Goal: Book appointment/travel/reservation

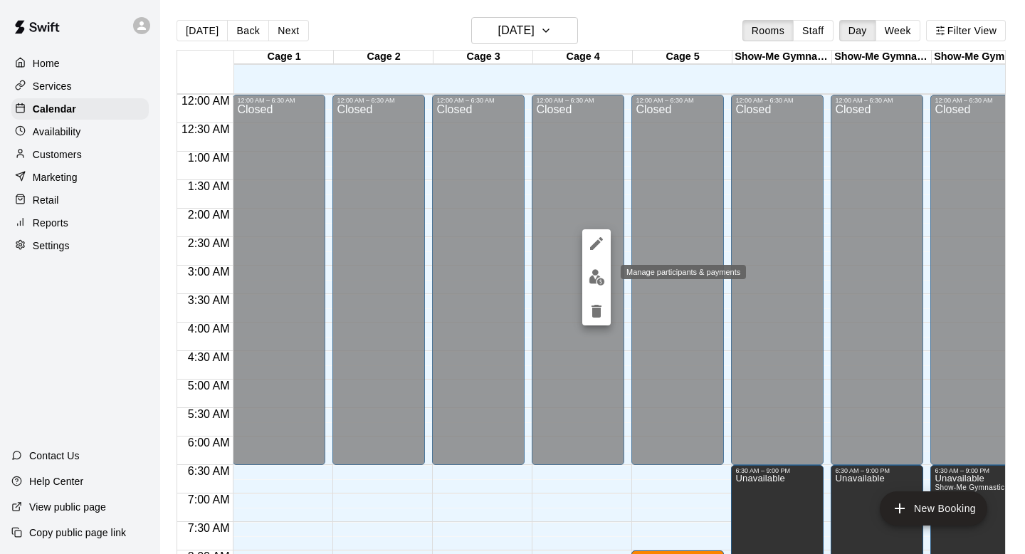
scroll to position [475, 0]
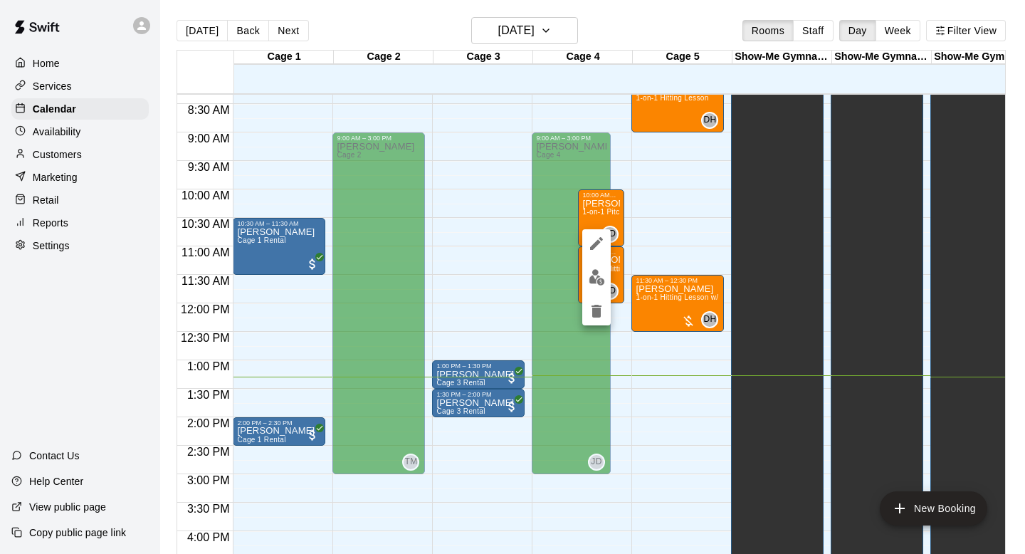
click at [163, 176] on div at bounding box center [512, 277] width 1025 height 554
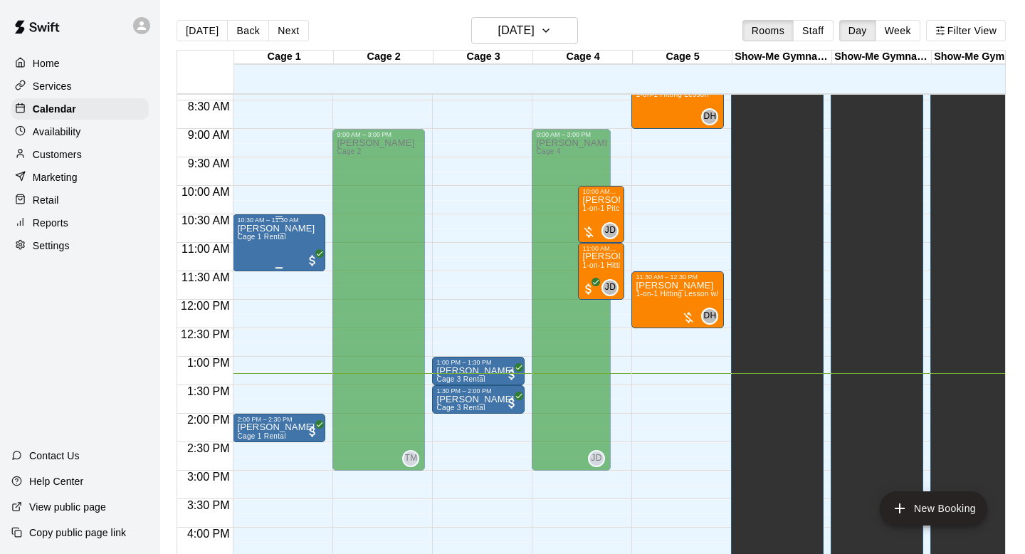
scroll to position [476, 0]
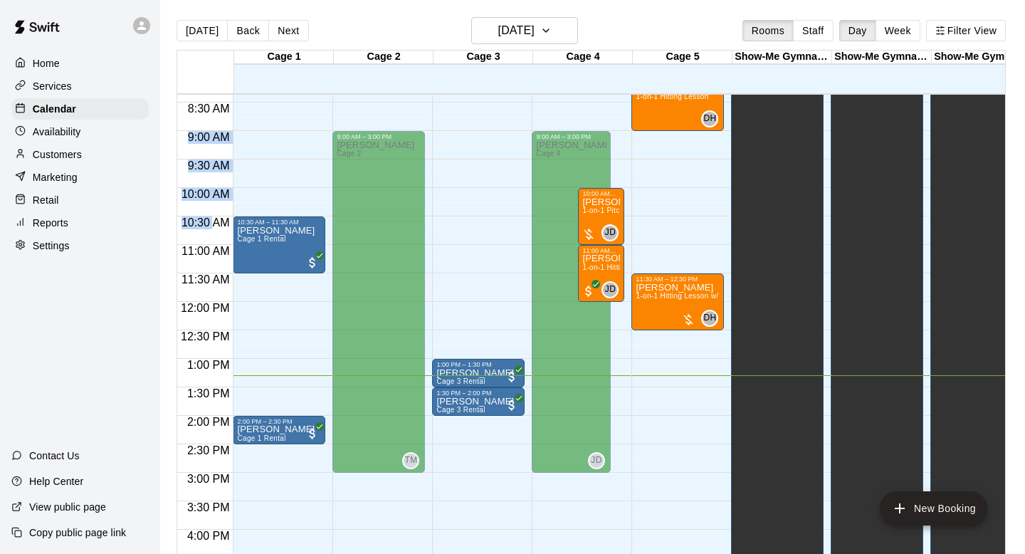
drag, startPoint x: 163, startPoint y: 133, endPoint x: 211, endPoint y: 216, distance: 95.7
click at [211, 216] on main "Today Back Next Wednesday Aug 13 Rooms Staff Day Week Filter View Cage 1 13 Wed…" at bounding box center [592, 288] width 865 height 576
click at [211, 216] on div at bounding box center [205, 213] width 56 height 8
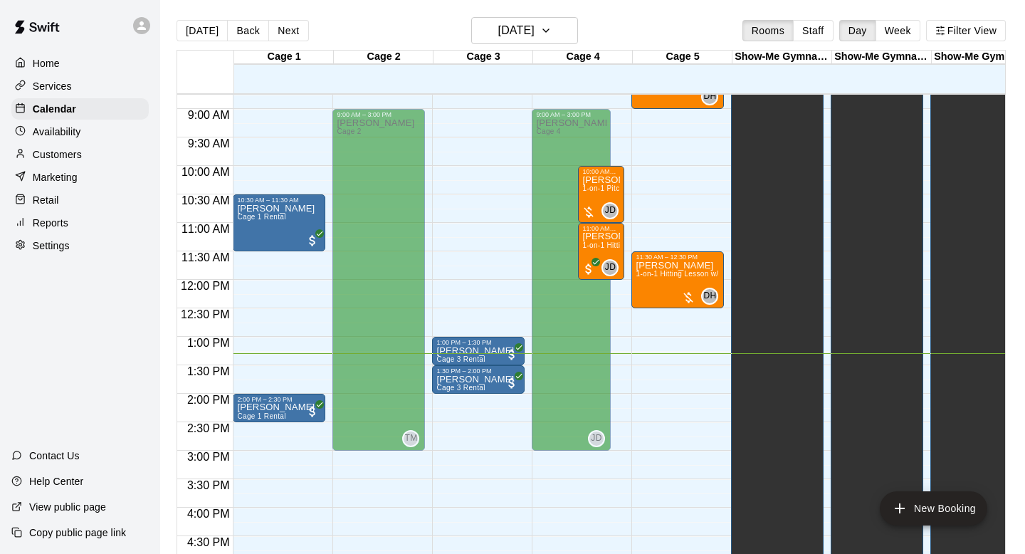
scroll to position [429, 0]
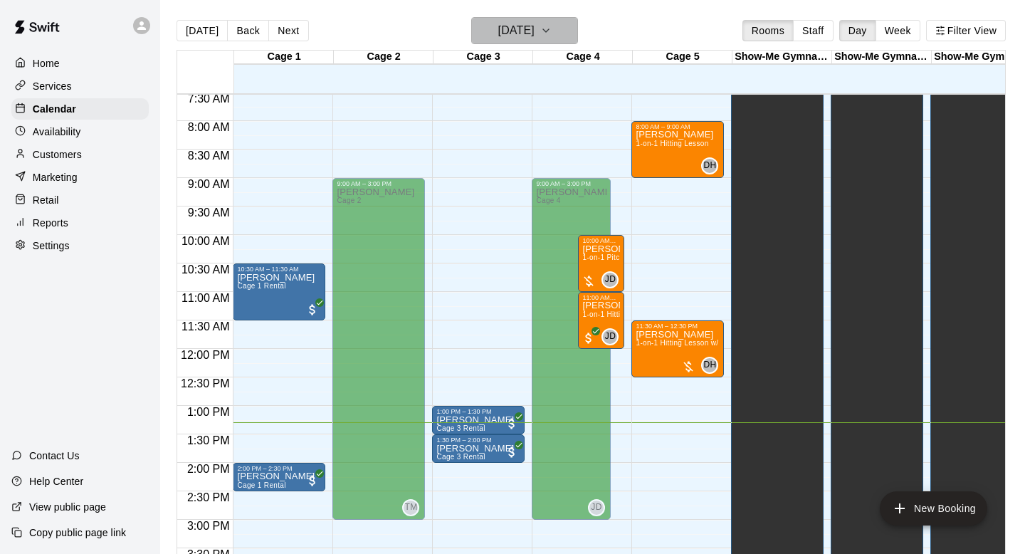
click at [534, 25] on h6 "Wednesday Aug 13" at bounding box center [516, 31] width 36 height 20
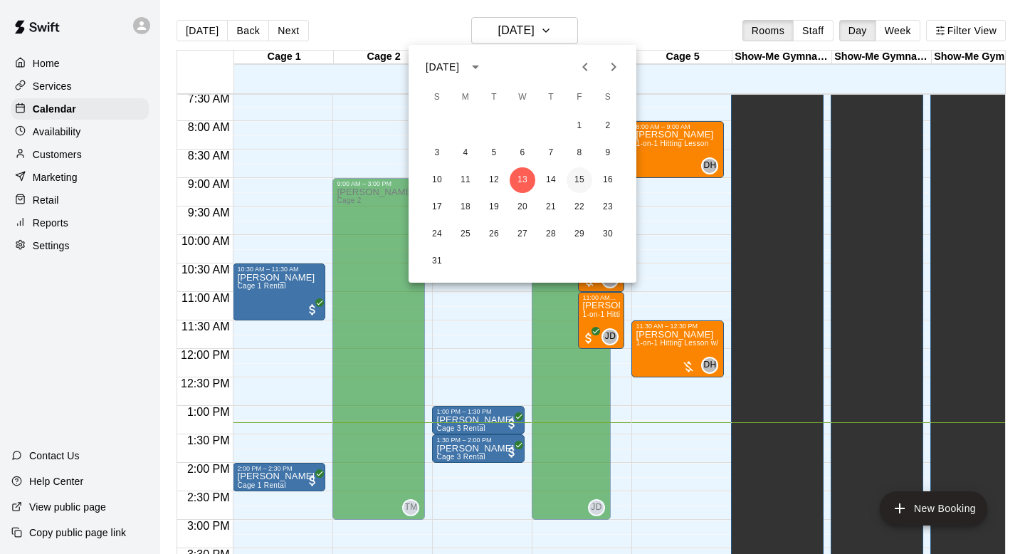
click at [576, 172] on button "15" at bounding box center [579, 180] width 26 height 26
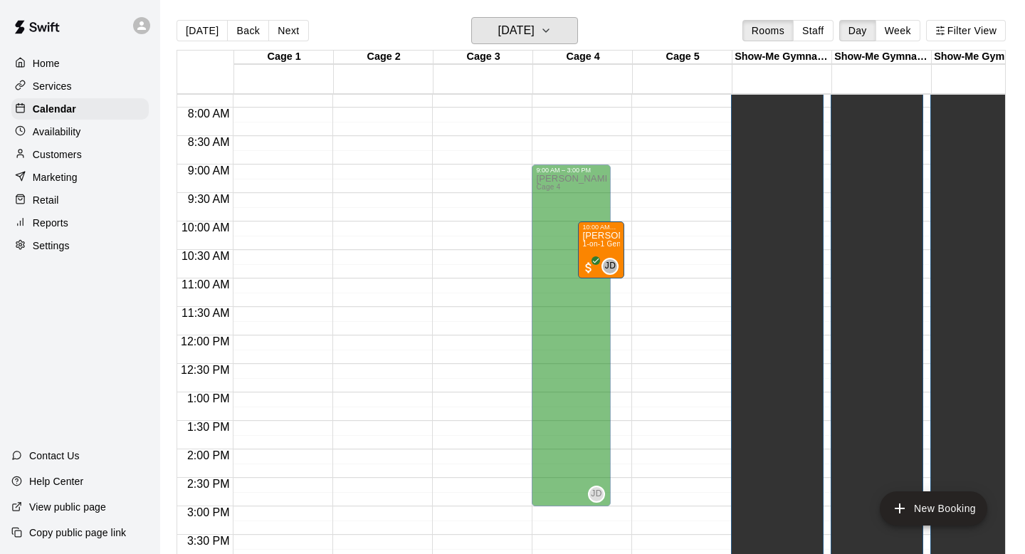
scroll to position [444, 0]
click at [159, 152] on div "Customers" at bounding box center [85, 154] width 149 height 21
click at [173, 227] on div "Today Back Next Friday Aug 15 Rooms Staff Day Week Filter View Cage 1 15 Fri Ca…" at bounding box center [591, 294] width 850 height 554
click at [66, 153] on p "Customers" at bounding box center [57, 154] width 49 height 14
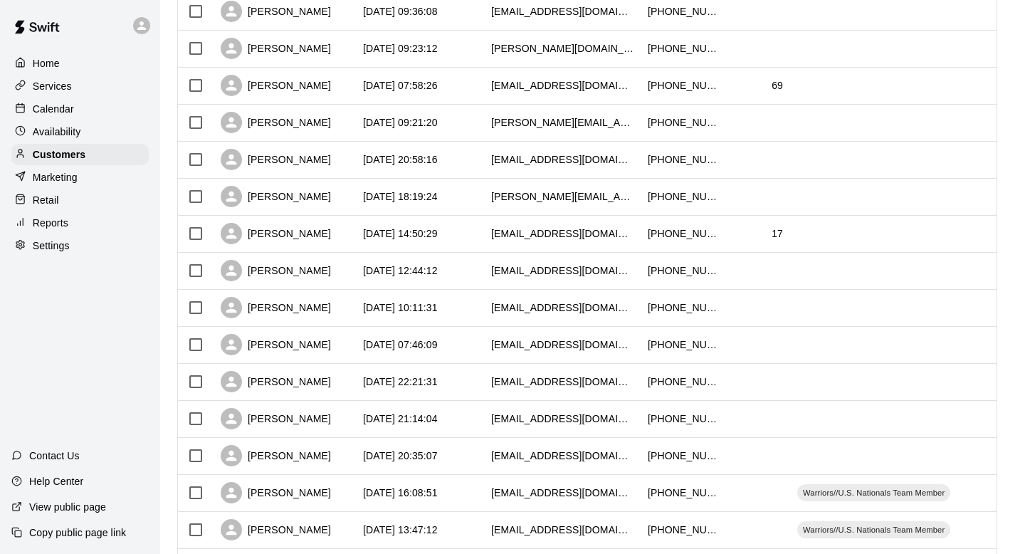
scroll to position [402, 0]
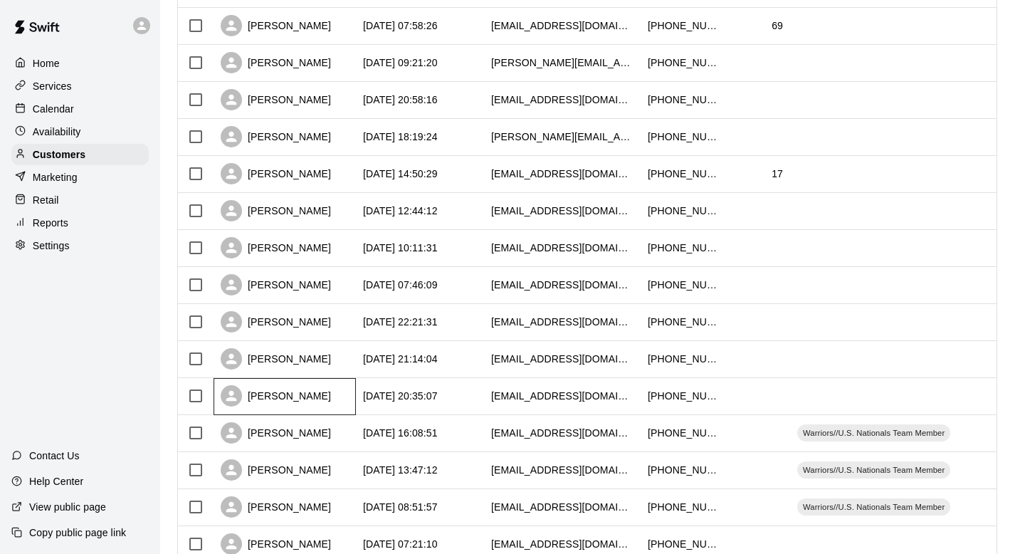
click at [337, 396] on div "[PERSON_NAME]" at bounding box center [285, 396] width 142 height 37
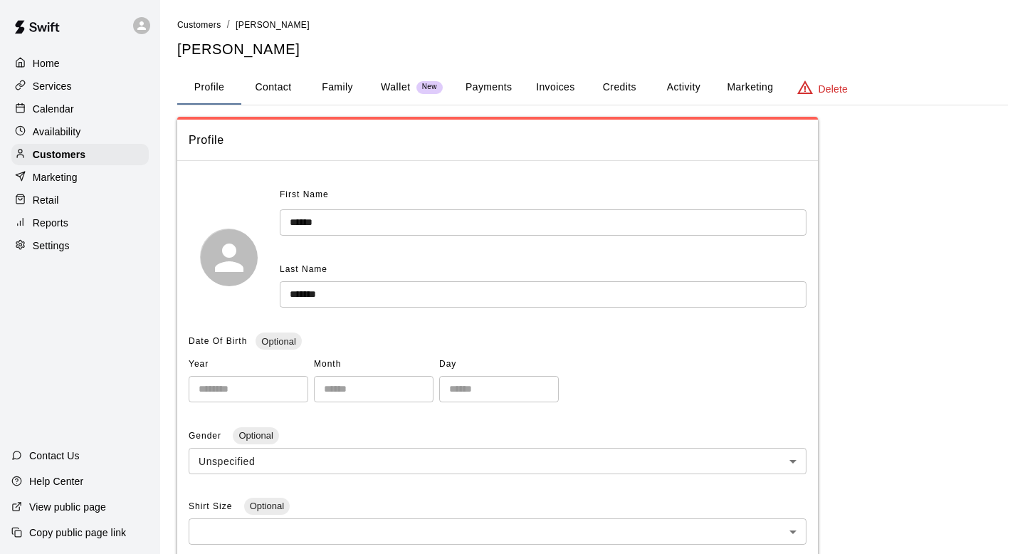
click at [325, 87] on button "Family" at bounding box center [337, 87] width 64 height 34
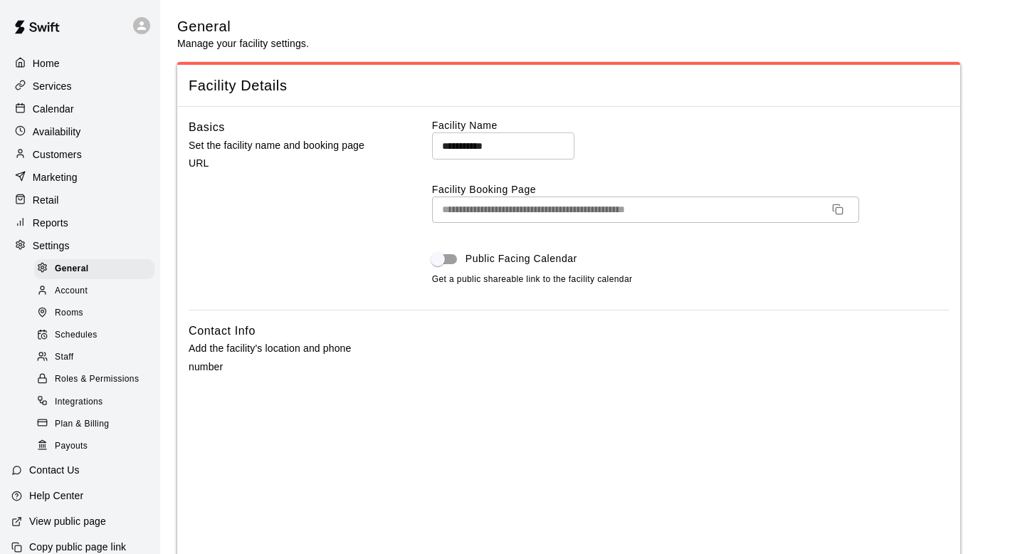
select select "**"
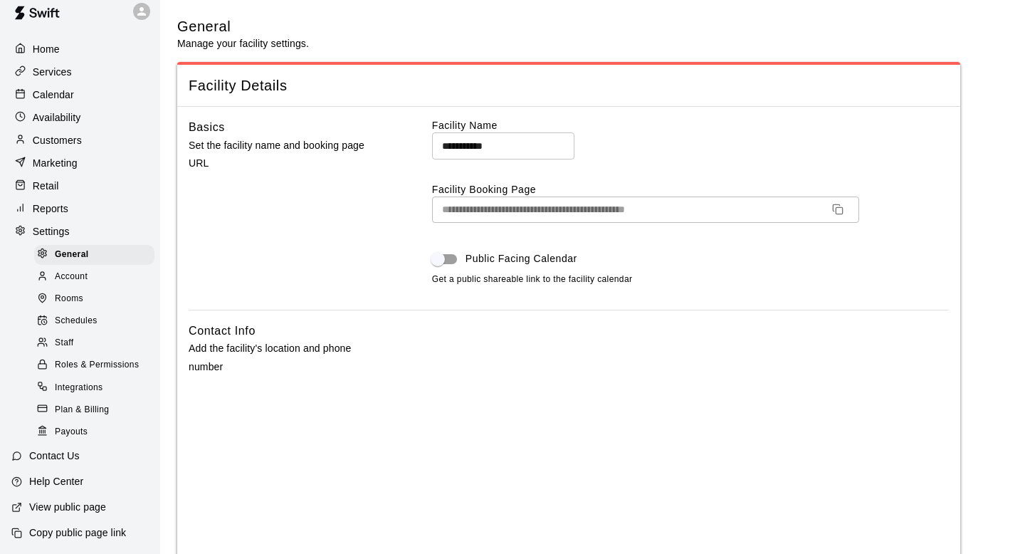
click at [78, 145] on p "Customers" at bounding box center [57, 140] width 49 height 14
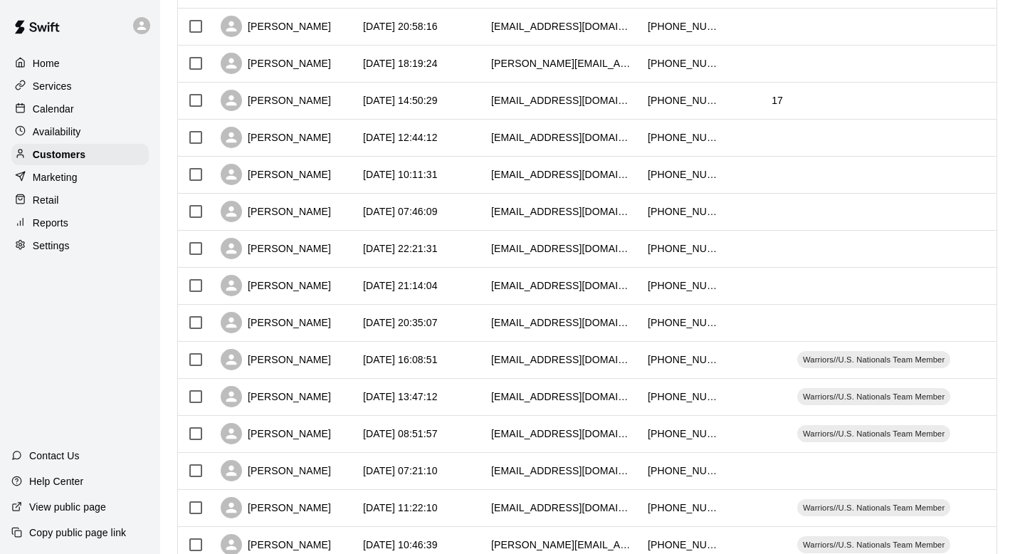
scroll to position [524, 0]
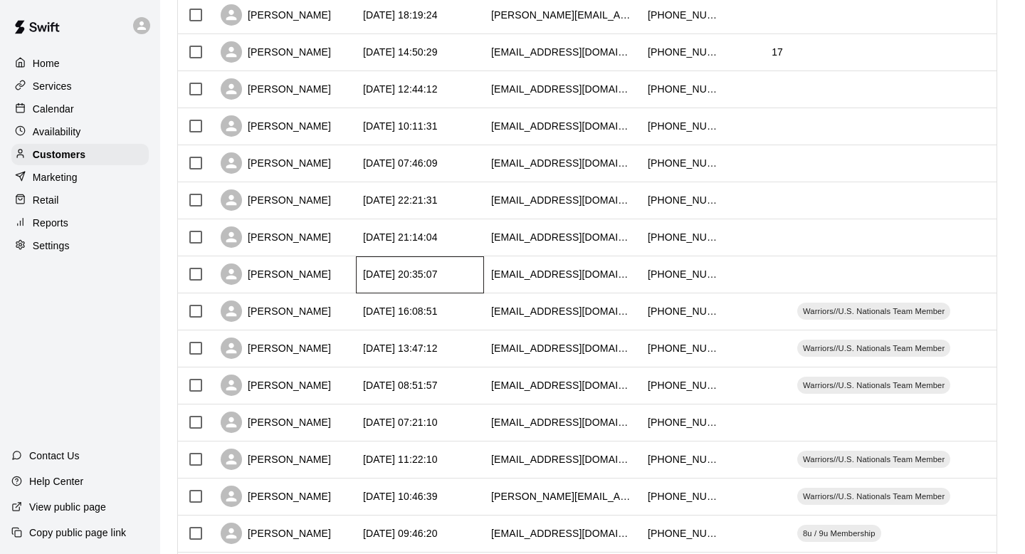
click at [428, 281] on div "[DATE] 20:35:07" at bounding box center [400, 274] width 75 height 14
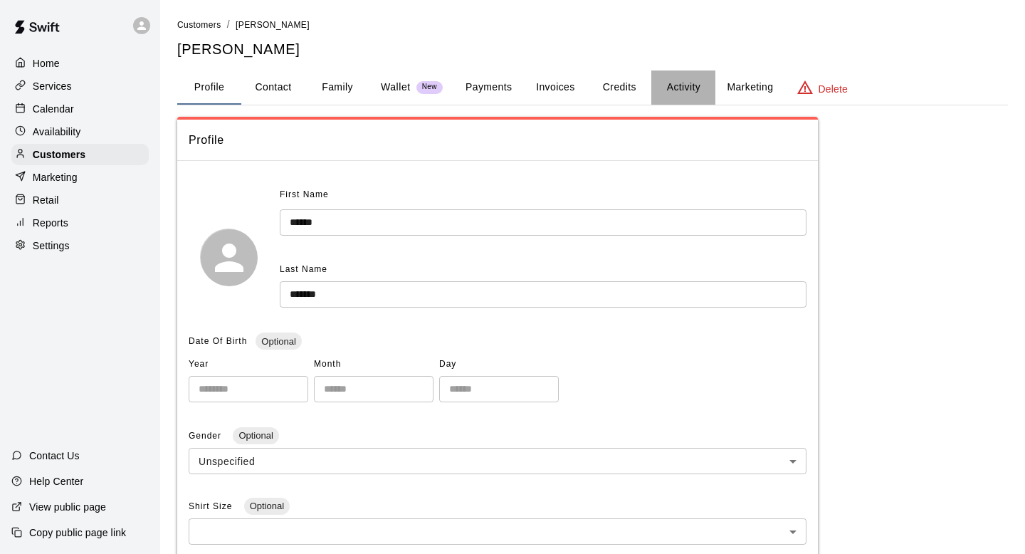
click at [695, 80] on button "Activity" at bounding box center [683, 87] width 64 height 34
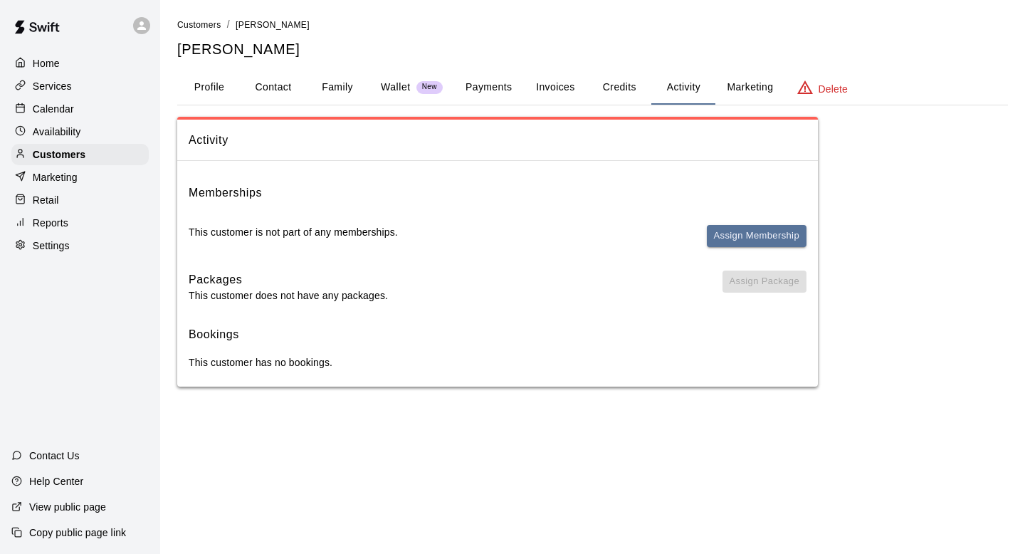
click at [722, 221] on div "Memberships This customer is not part of any memberships. Assign Membership" at bounding box center [498, 221] width 618 height 75
click at [722, 231] on button "Assign Membership" at bounding box center [757, 236] width 100 height 22
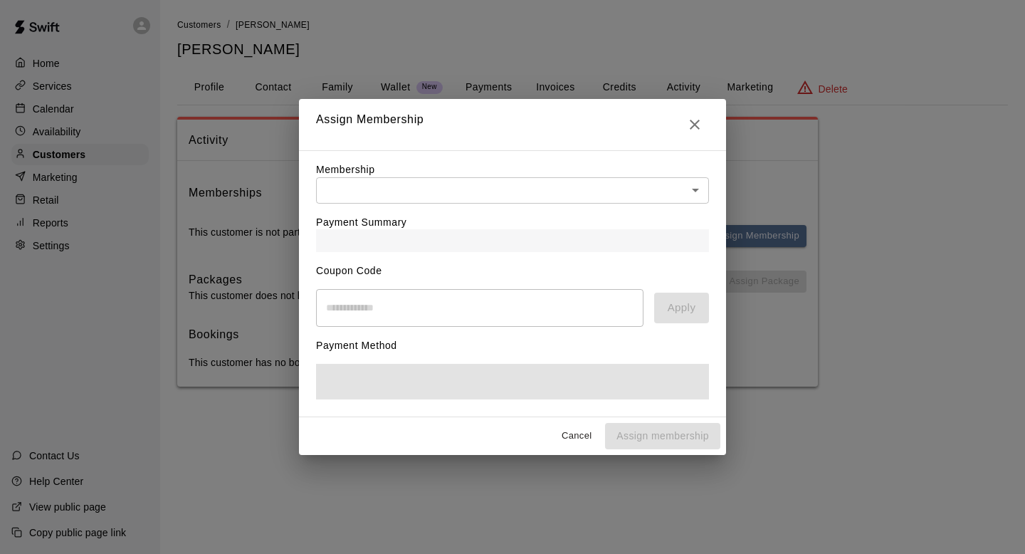
click at [655, 188] on body "Home Services Calendar Availability Customers Marketing Retail Reports Settings…" at bounding box center [512, 207] width 1025 height 415
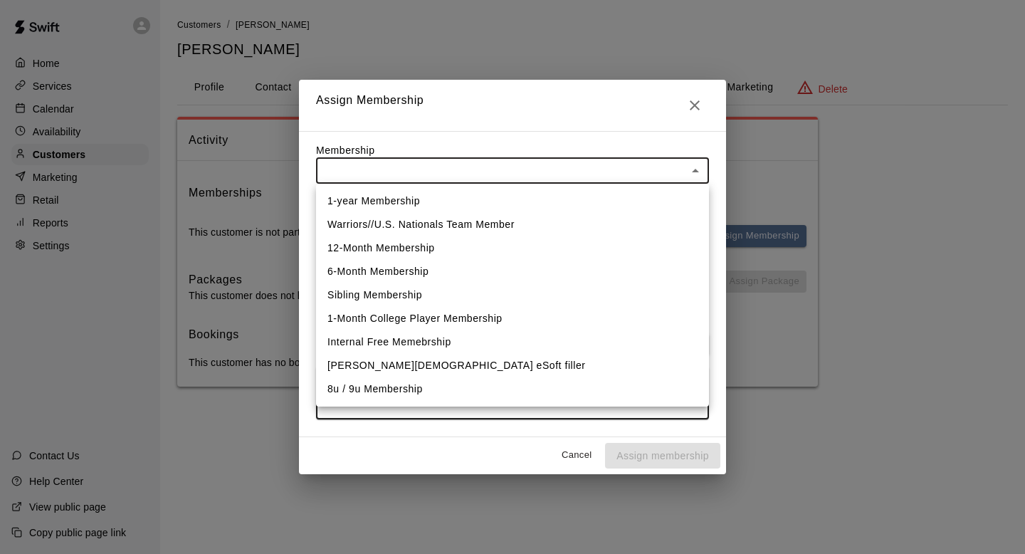
click at [608, 220] on li "Warriors//U.S. Nationals Team Member" at bounding box center [512, 224] width 393 height 23
type input "**********"
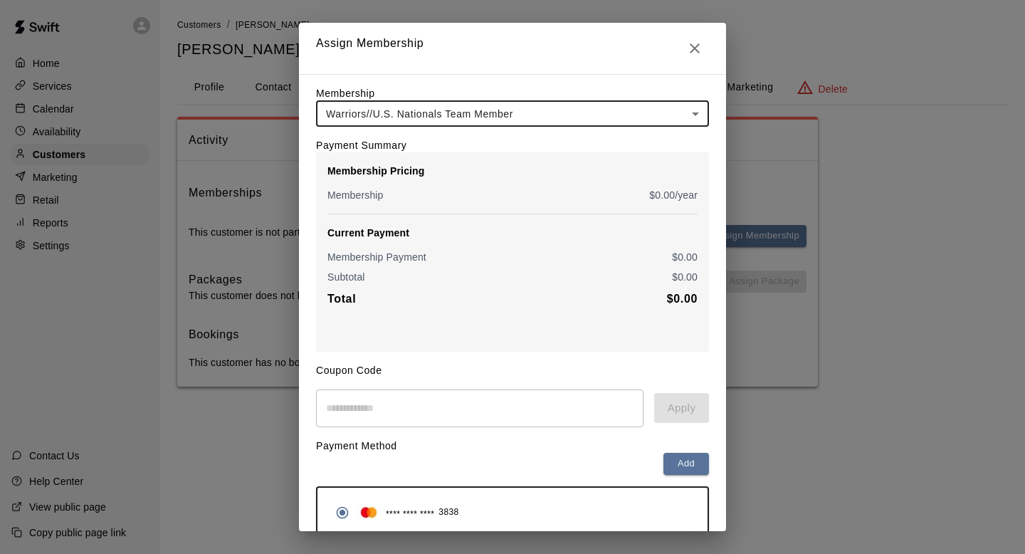
scroll to position [64, 0]
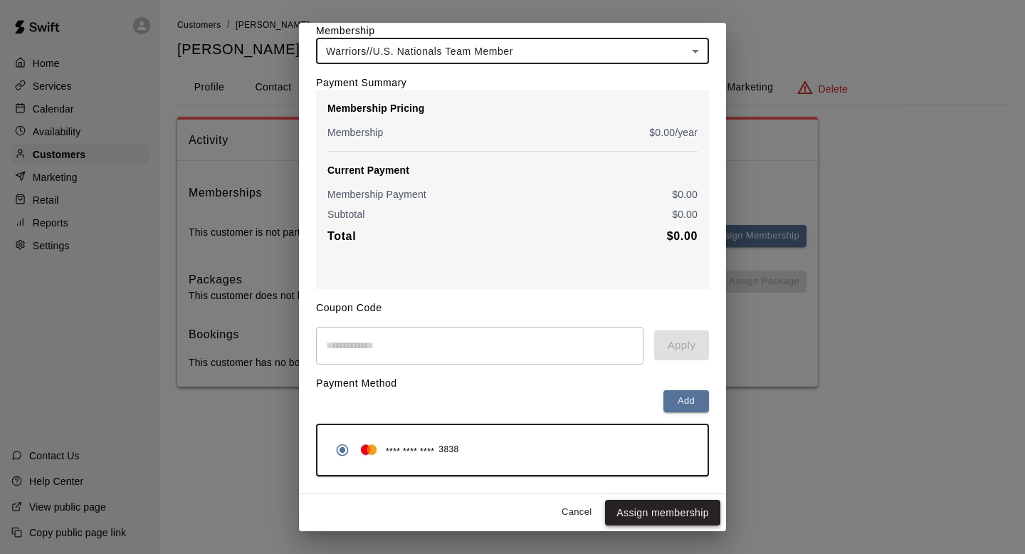
click at [661, 501] on button "Assign membership" at bounding box center [662, 513] width 115 height 26
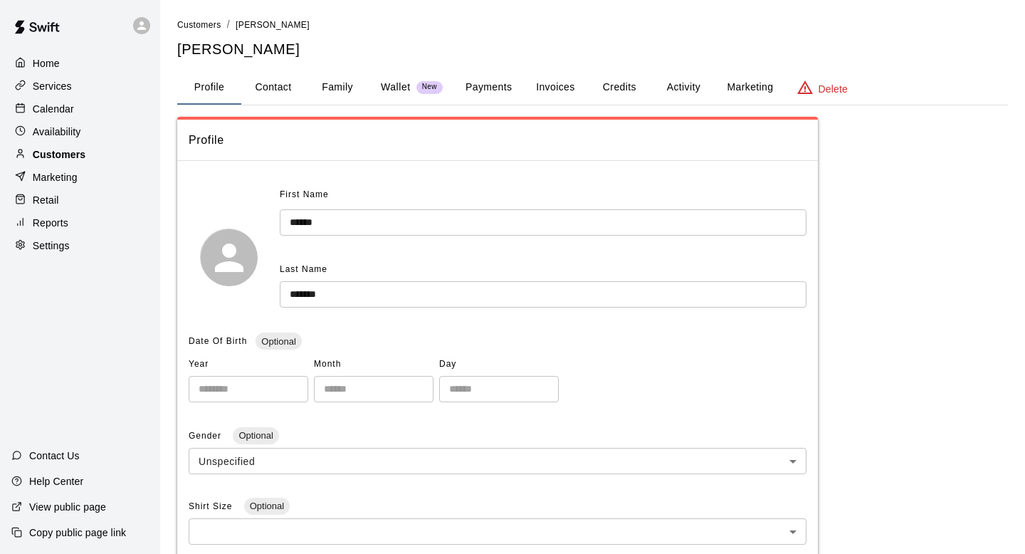
click at [72, 155] on p "Customers" at bounding box center [59, 154] width 53 height 14
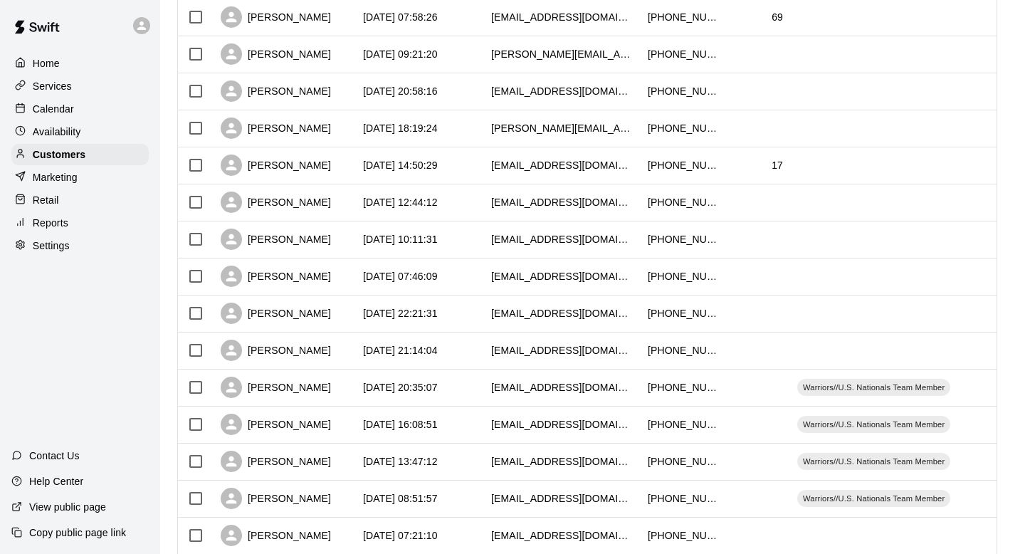
scroll to position [411, 0]
click at [331, 348] on div "[PERSON_NAME]" at bounding box center [276, 349] width 110 height 21
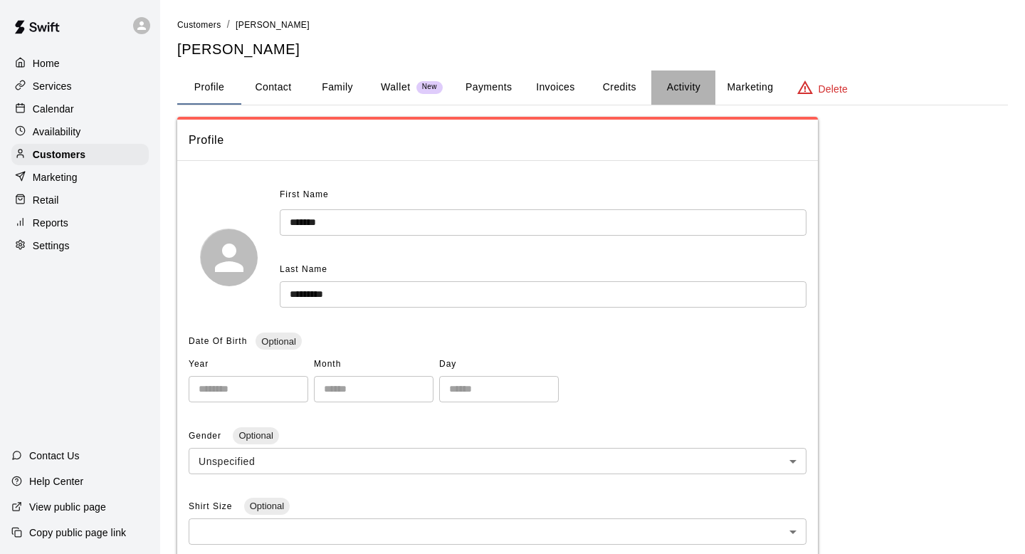
click at [671, 92] on button "Activity" at bounding box center [683, 87] width 64 height 34
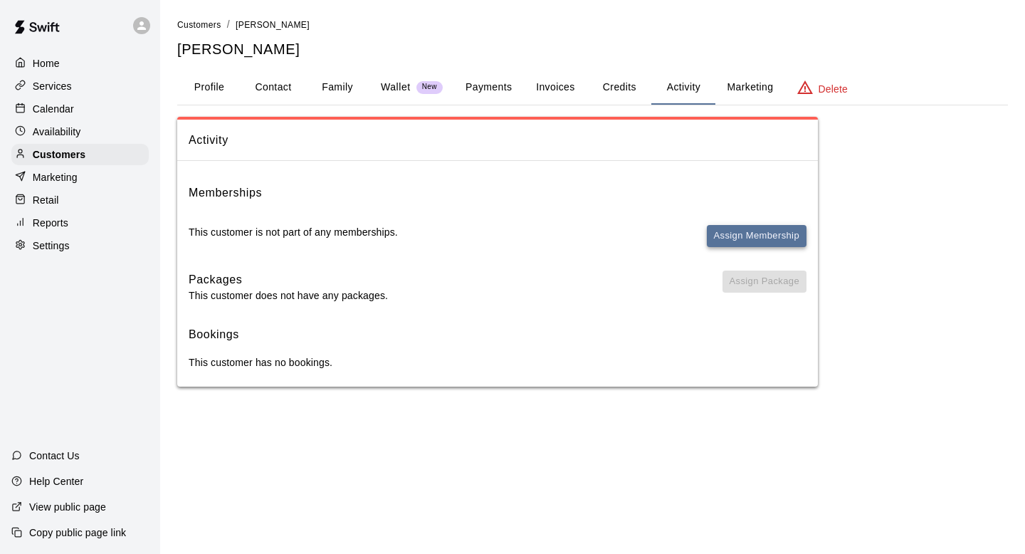
click at [737, 237] on button "Assign Membership" at bounding box center [757, 236] width 100 height 22
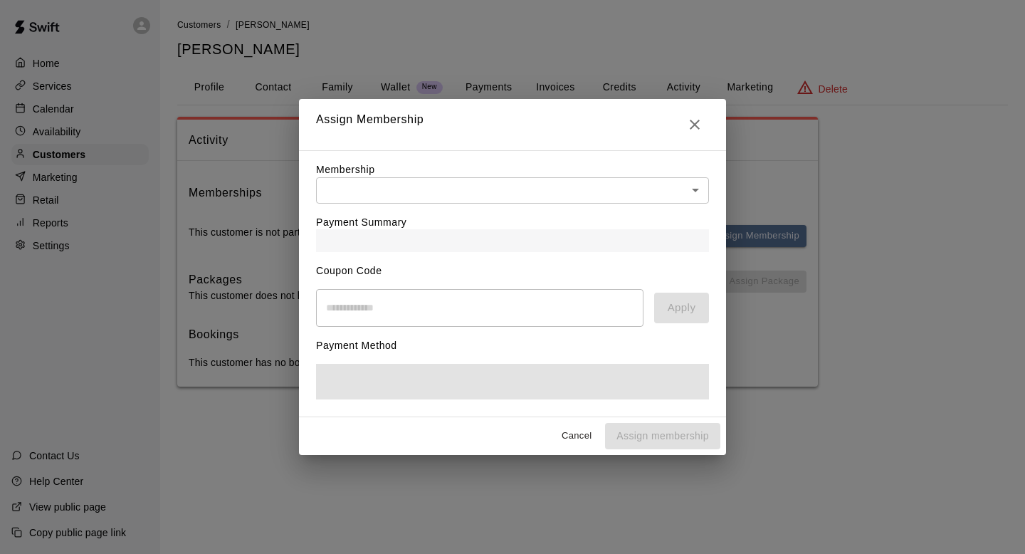
click at [629, 197] on body "Home Services Calendar Availability Customers Marketing Retail Reports Settings…" at bounding box center [512, 207] width 1025 height 415
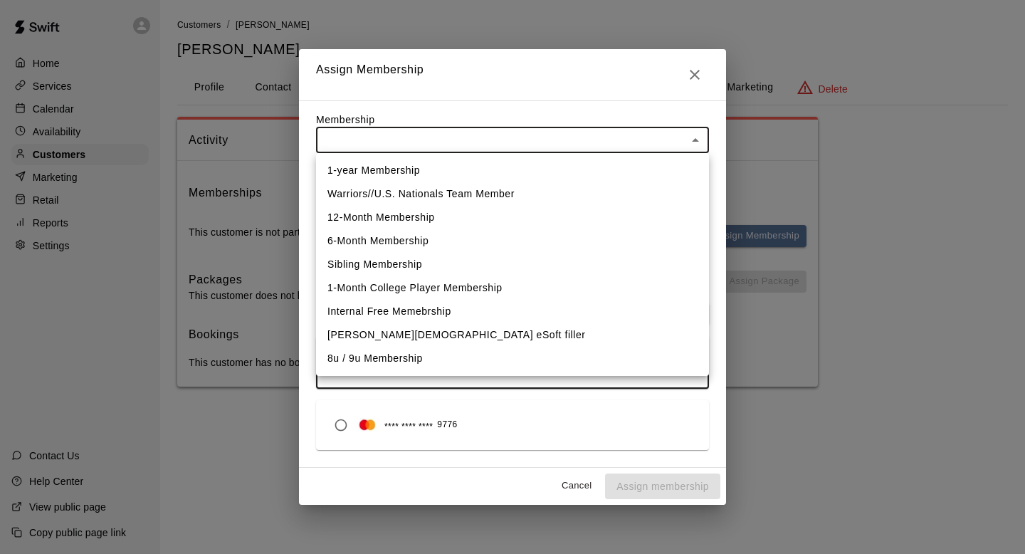
click at [505, 196] on li "Warriors//U.S. Nationals Team Member" at bounding box center [512, 193] width 393 height 23
type input "**********"
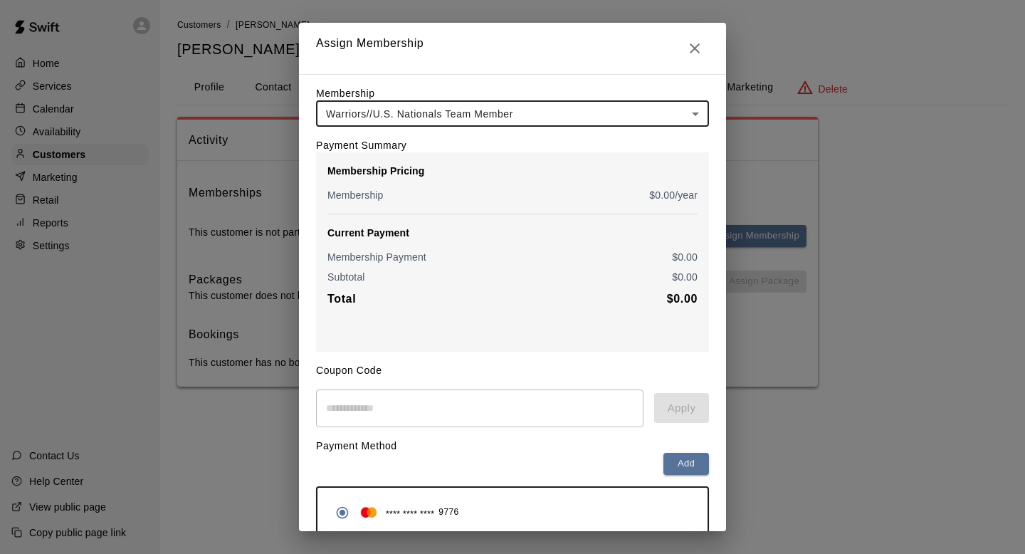
scroll to position [125, 0]
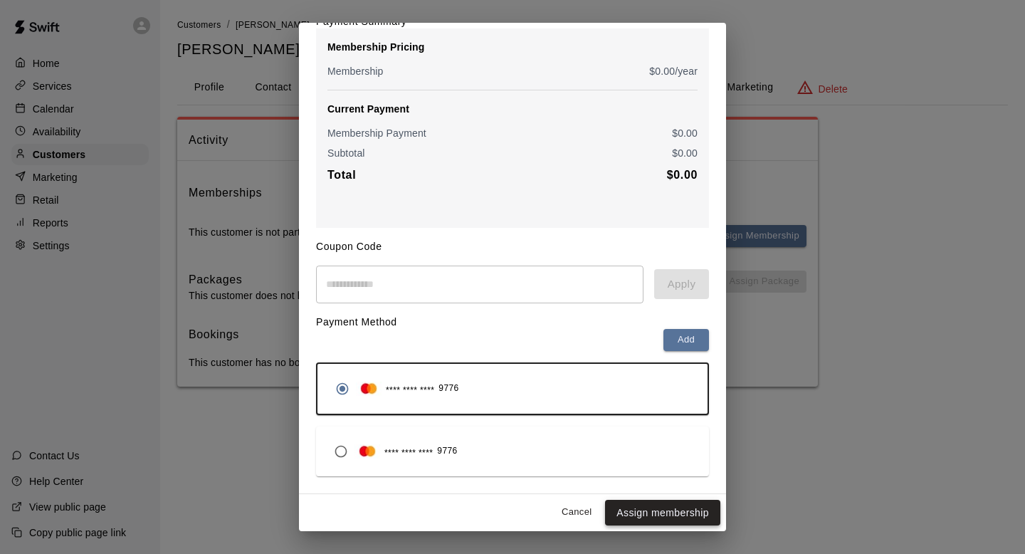
click at [673, 517] on button "Assign membership" at bounding box center [662, 513] width 115 height 26
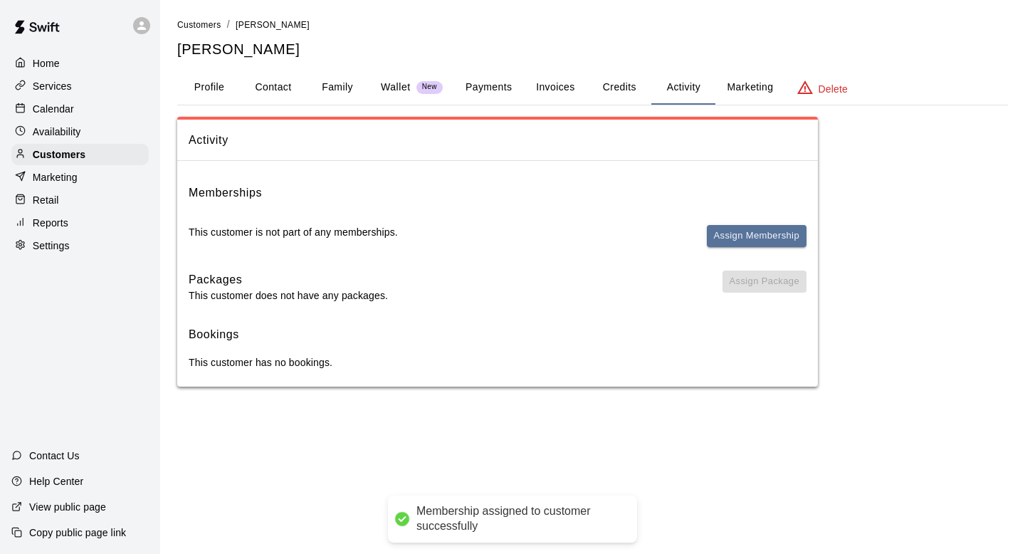
scroll to position [0, 0]
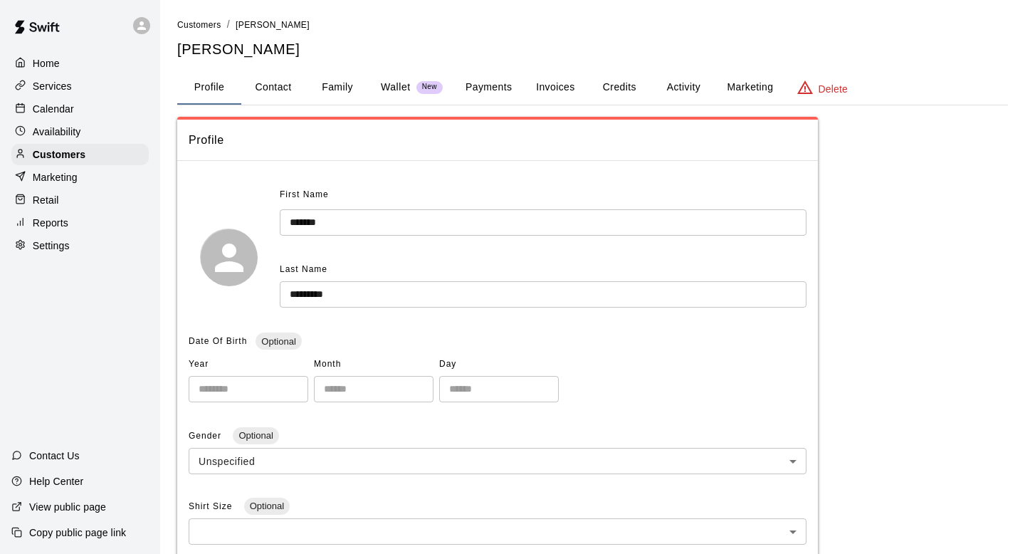
click at [122, 164] on div "Home Services Calendar Availability Customers Marketing Retail Reports Settings" at bounding box center [80, 154] width 160 height 206
click at [115, 157] on div "Customers" at bounding box center [79, 154] width 137 height 21
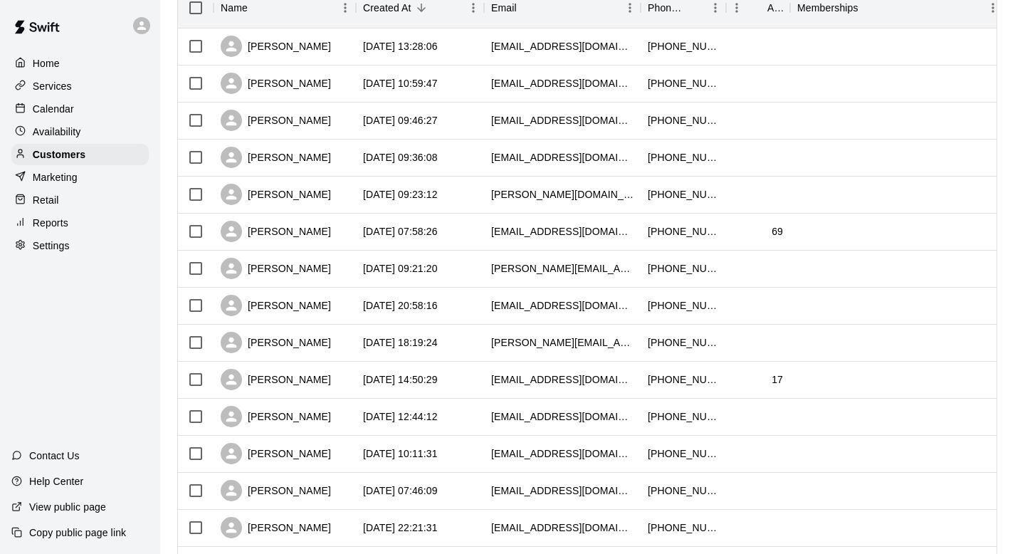
scroll to position [382, 0]
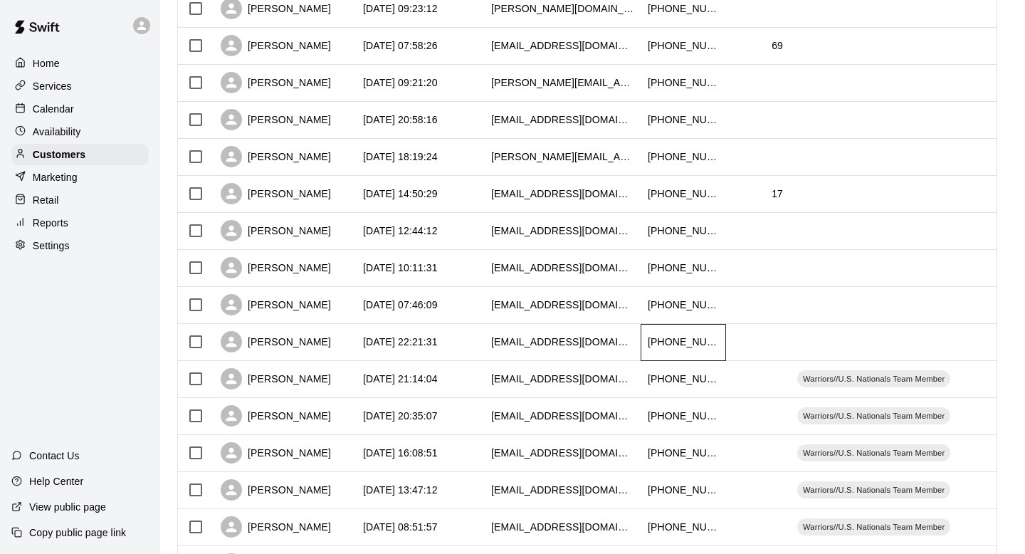
click at [664, 341] on div "[PHONE_NUMBER]" at bounding box center [683, 341] width 71 height 14
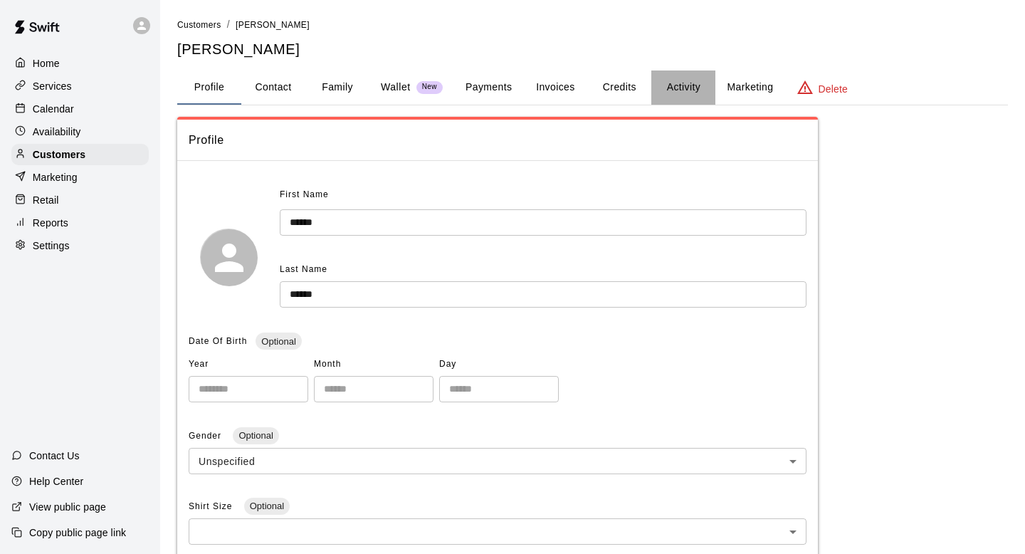
click at [676, 88] on button "Activity" at bounding box center [683, 87] width 64 height 34
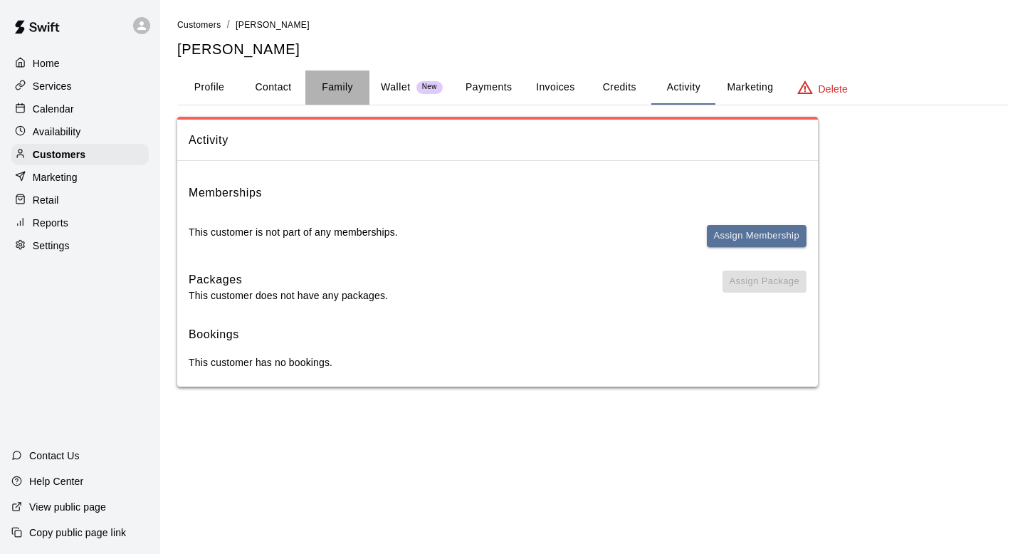
click at [336, 90] on button "Family" at bounding box center [337, 87] width 64 height 34
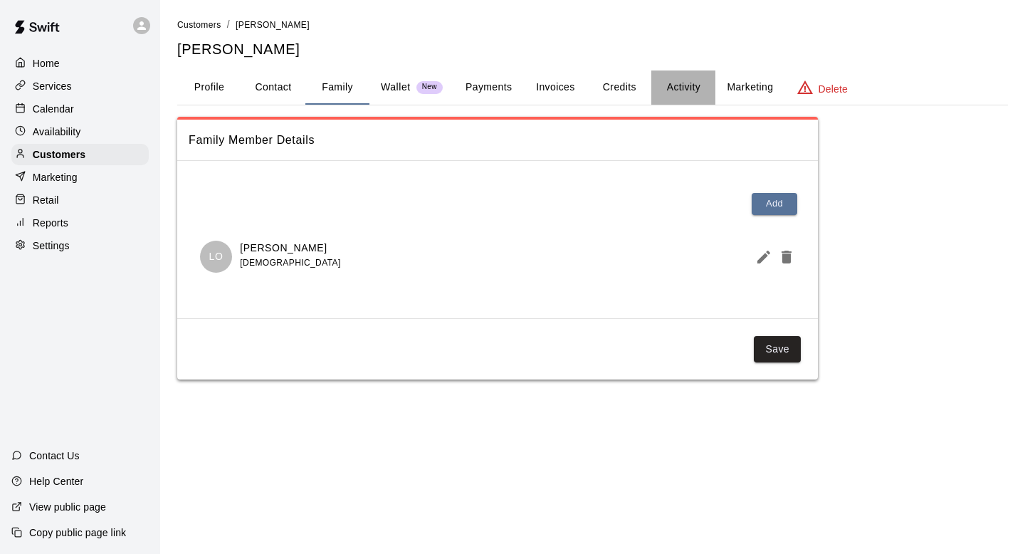
click at [675, 83] on button "Activity" at bounding box center [683, 87] width 64 height 34
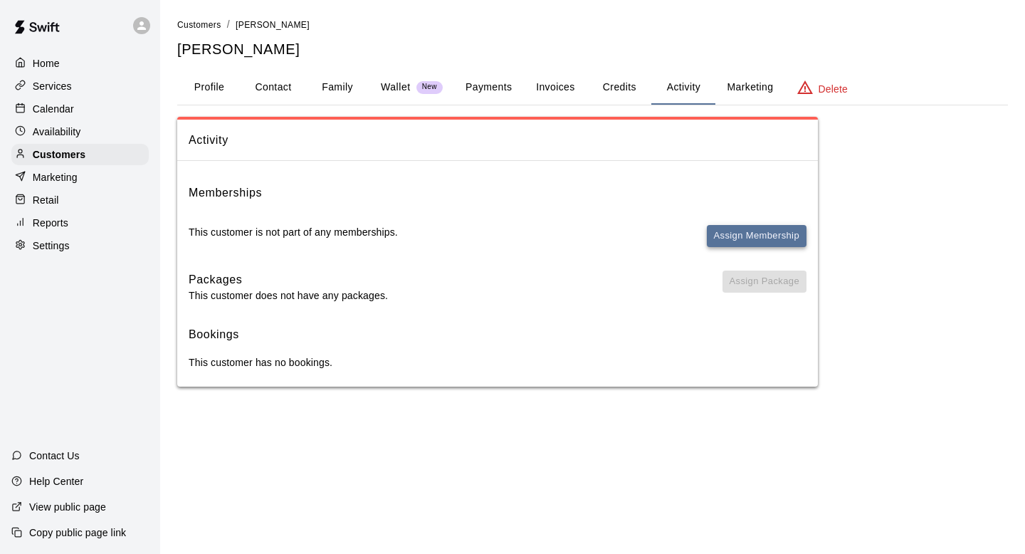
click at [737, 231] on button "Assign Membership" at bounding box center [757, 236] width 100 height 22
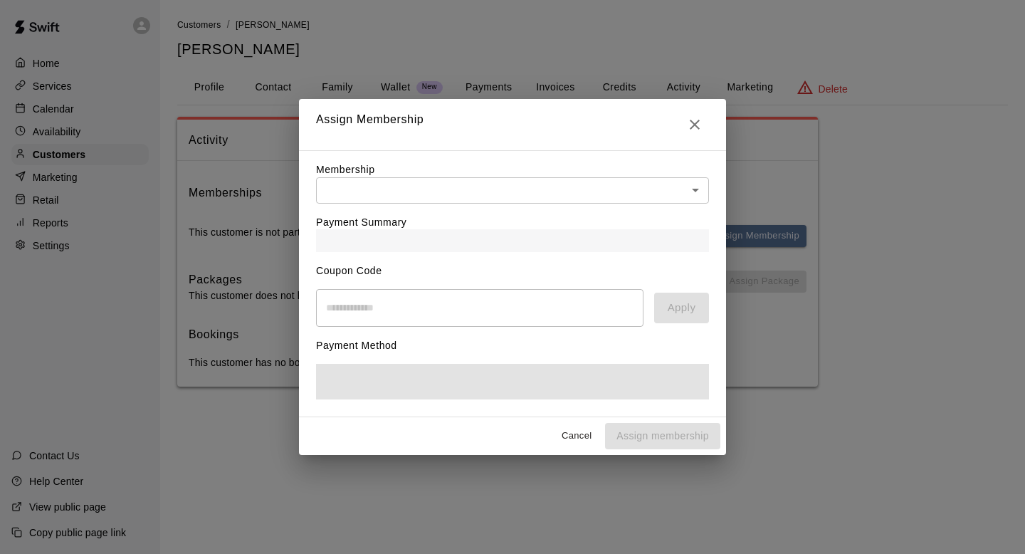
click at [672, 188] on body "Home Services Calendar Availability Customers Marketing Retail Reports Settings…" at bounding box center [512, 207] width 1025 height 415
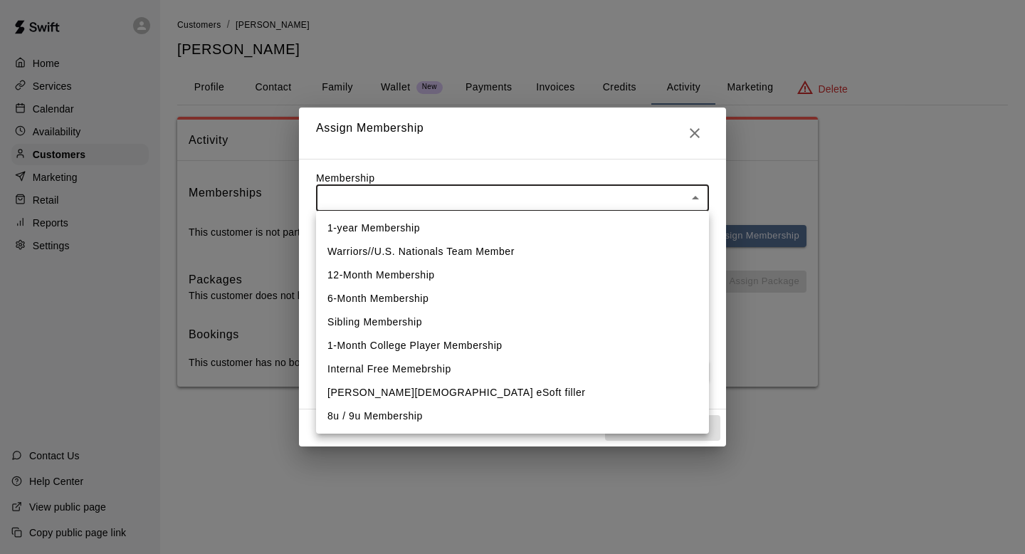
click at [486, 256] on li "Warriors//U.S. Nationals Team Member" at bounding box center [512, 251] width 393 height 23
type input "**********"
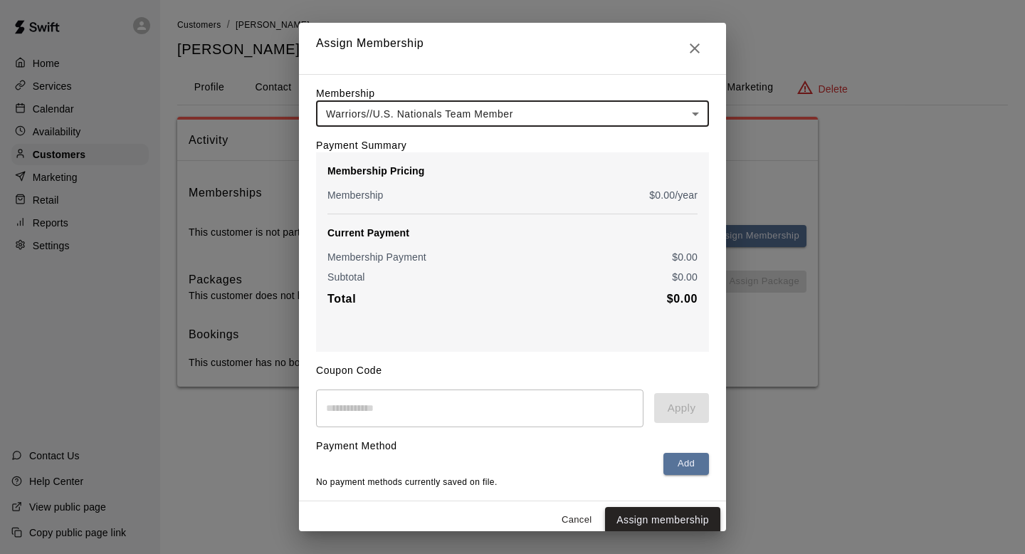
click at [668, 515] on button "Assign membership" at bounding box center [662, 520] width 115 height 26
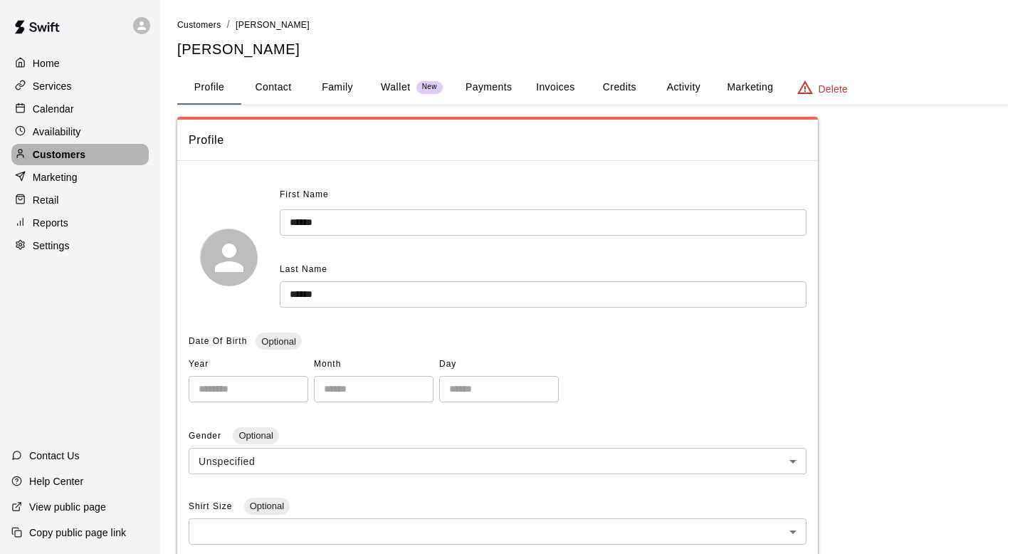
click at [109, 148] on div "Customers" at bounding box center [79, 154] width 137 height 21
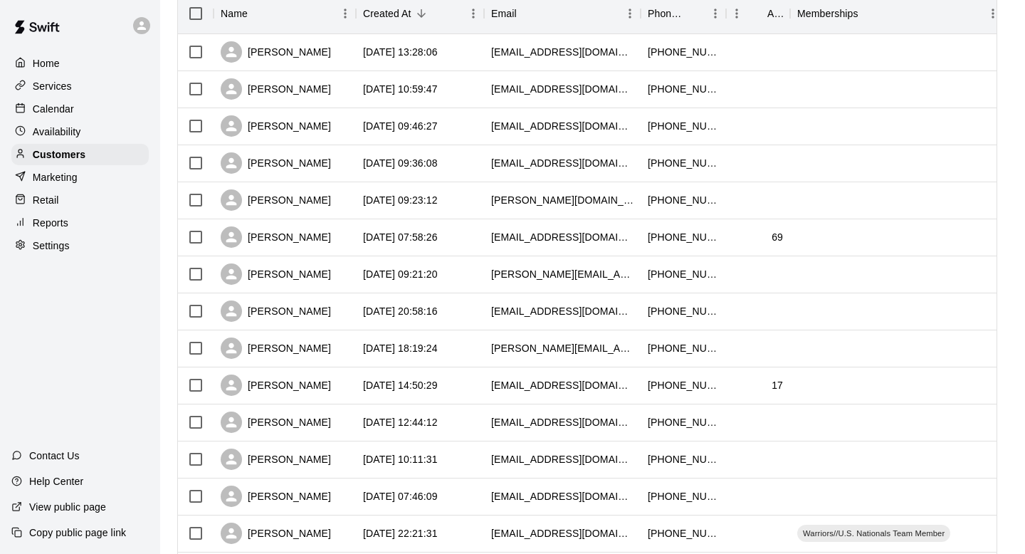
scroll to position [349, 0]
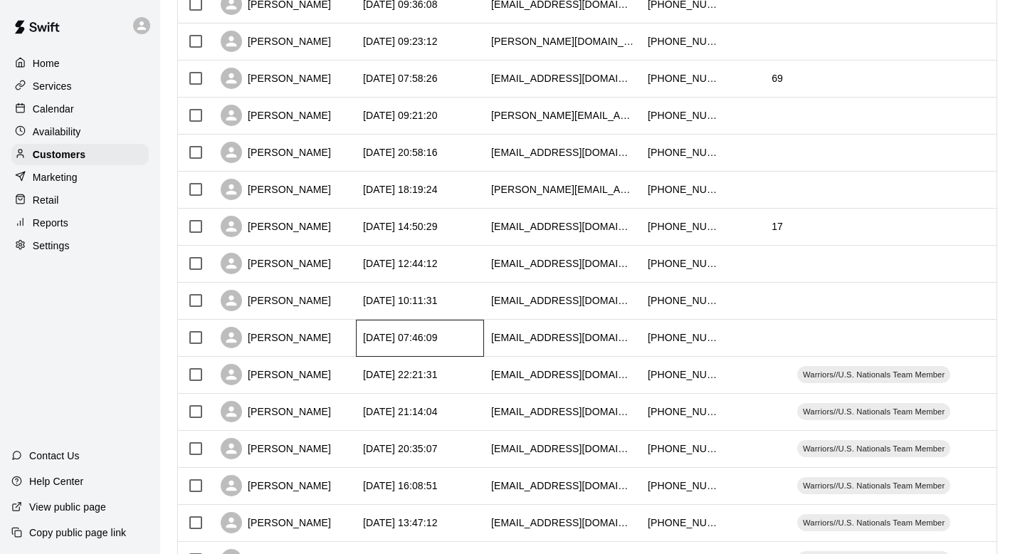
click at [392, 343] on div "[DATE] 07:46:09" at bounding box center [400, 337] width 75 height 14
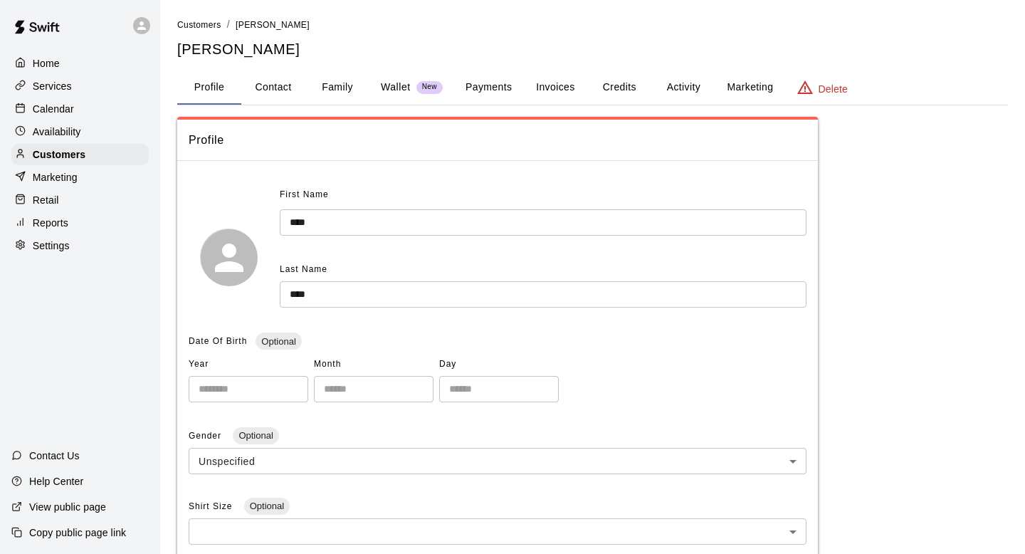
click at [336, 95] on button "Family" at bounding box center [337, 87] width 64 height 34
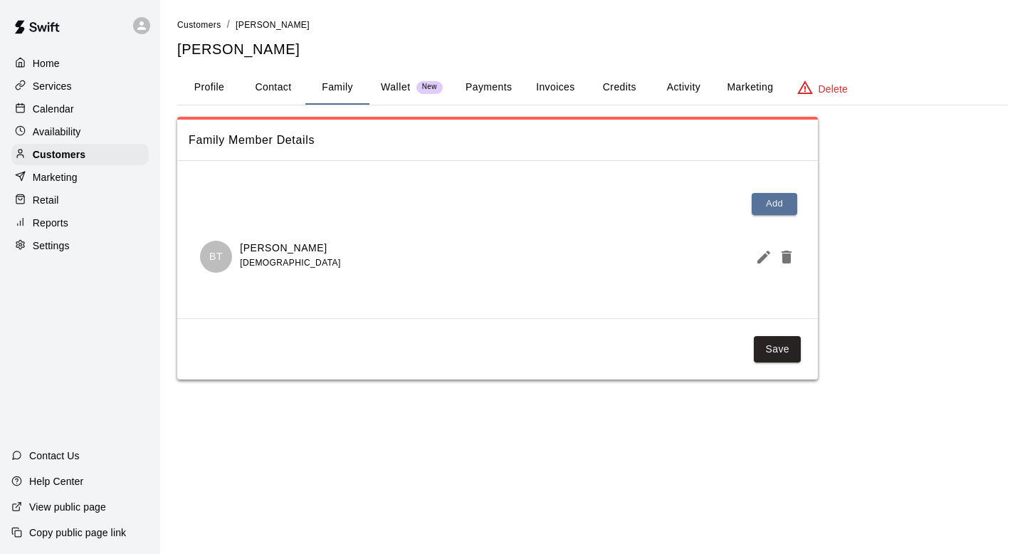
click at [665, 89] on button "Activity" at bounding box center [683, 87] width 64 height 34
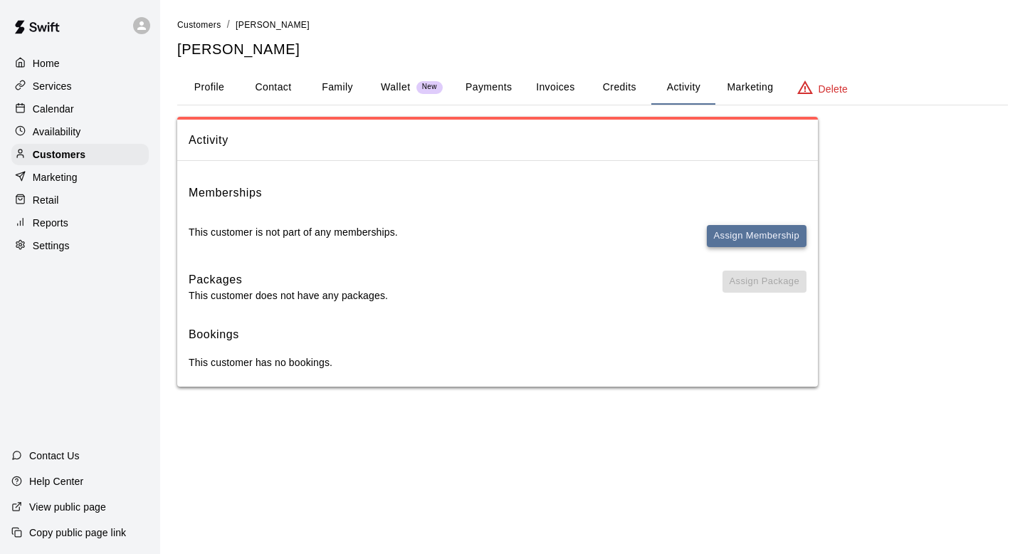
click at [752, 236] on button "Assign Membership" at bounding box center [757, 236] width 100 height 22
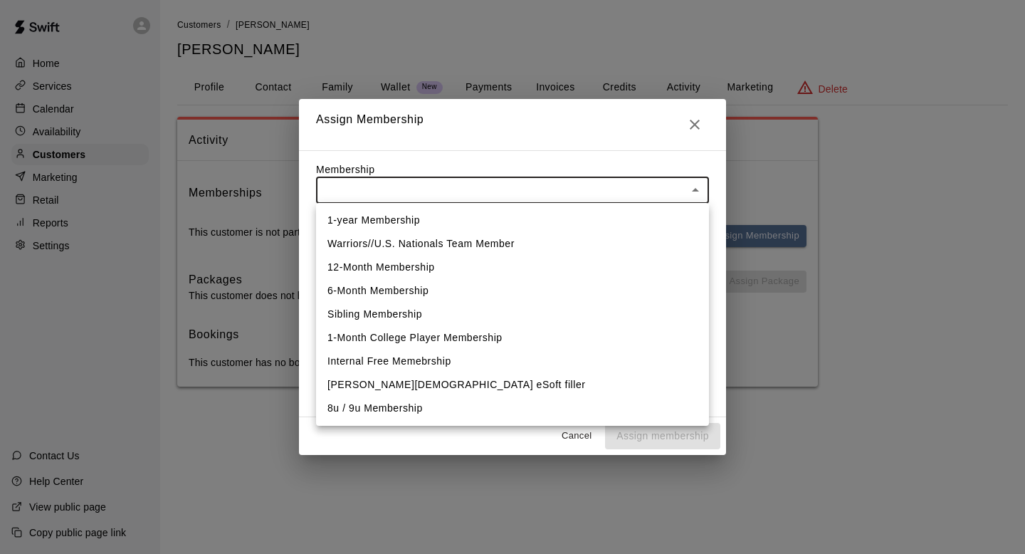
click at [613, 191] on body "Home Services Calendar Availability Customers Marketing Retail Reports Settings…" at bounding box center [512, 207] width 1025 height 415
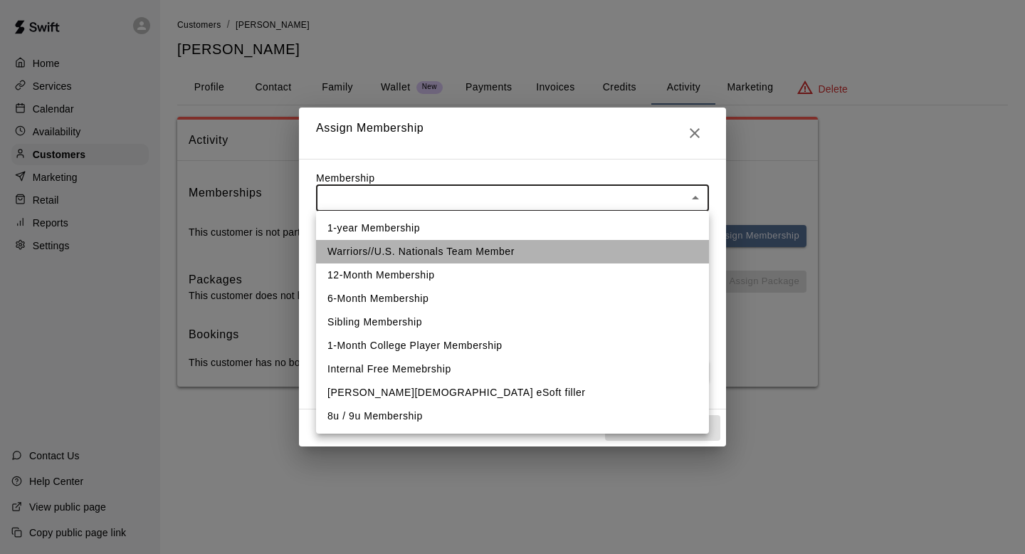
click at [589, 260] on li "Warriors//U.S. Nationals Team Member" at bounding box center [512, 251] width 393 height 23
type input "**********"
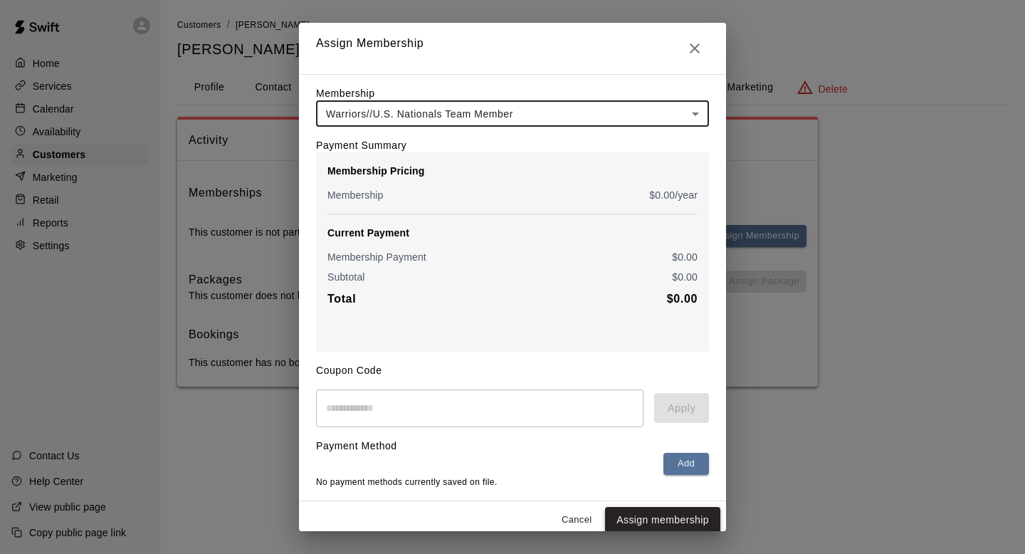
click at [685, 512] on button "Assign membership" at bounding box center [662, 520] width 115 height 26
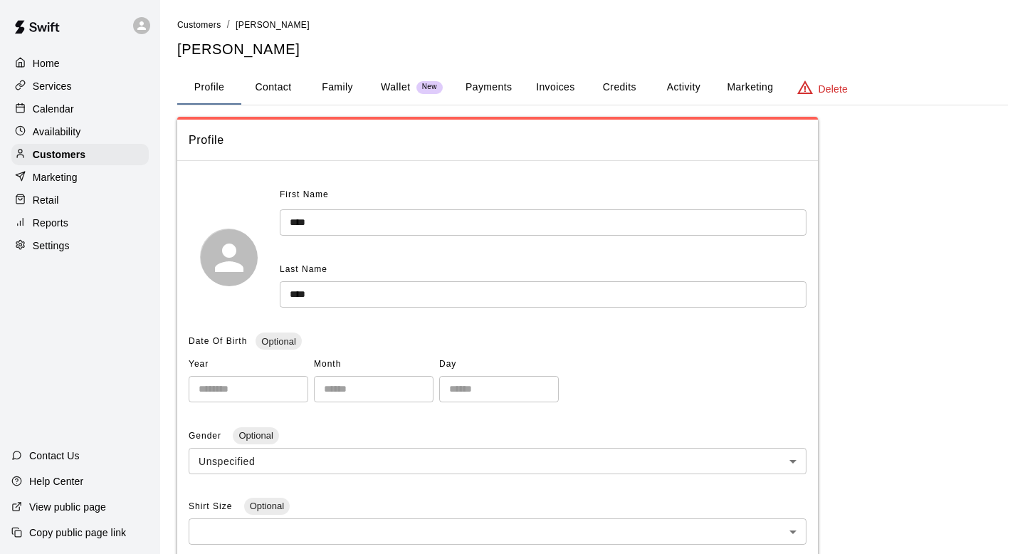
click at [116, 167] on div "Marketing" at bounding box center [79, 177] width 137 height 21
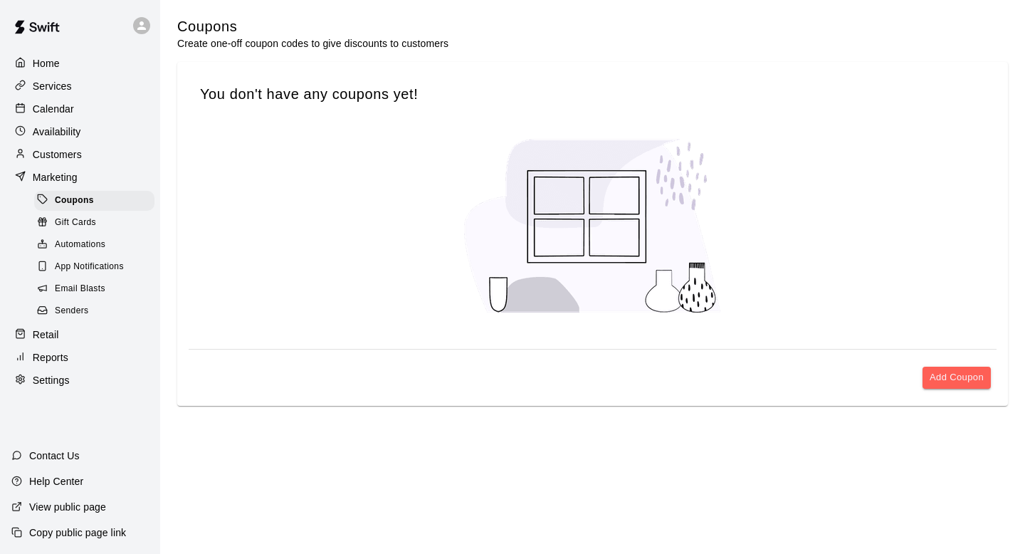
click at [116, 155] on div "Customers" at bounding box center [79, 154] width 137 height 21
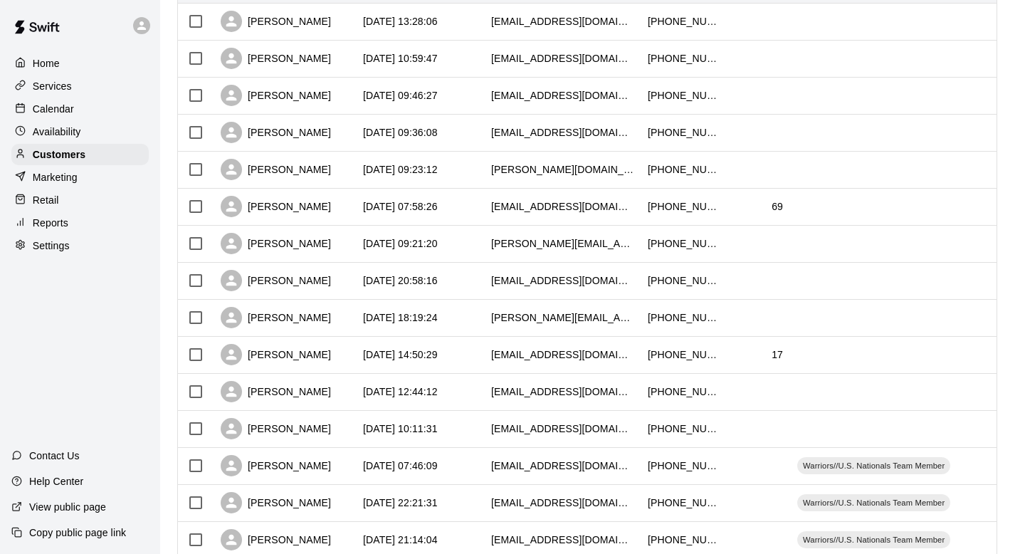
scroll to position [223, 0]
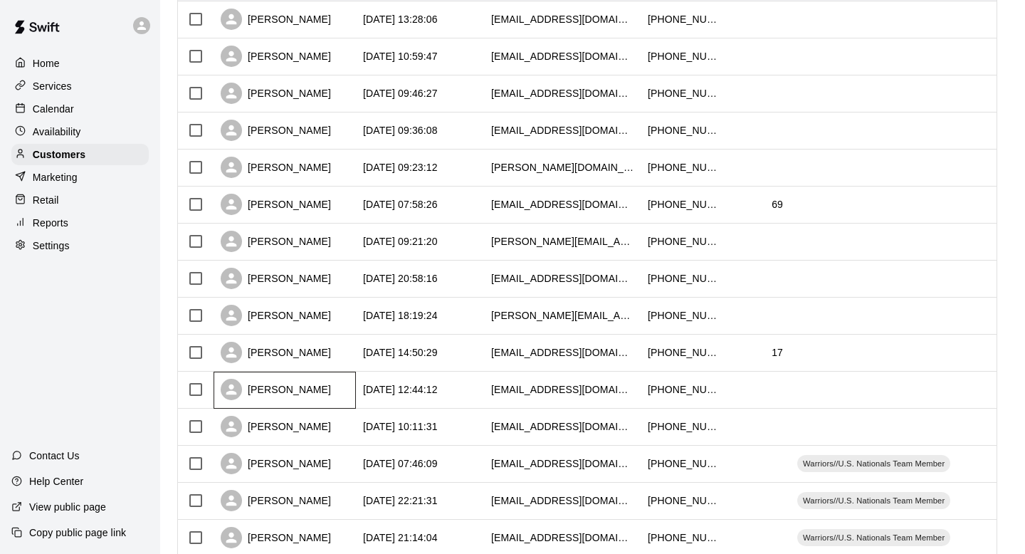
click at [344, 391] on div "[PERSON_NAME]" at bounding box center [285, 389] width 142 height 37
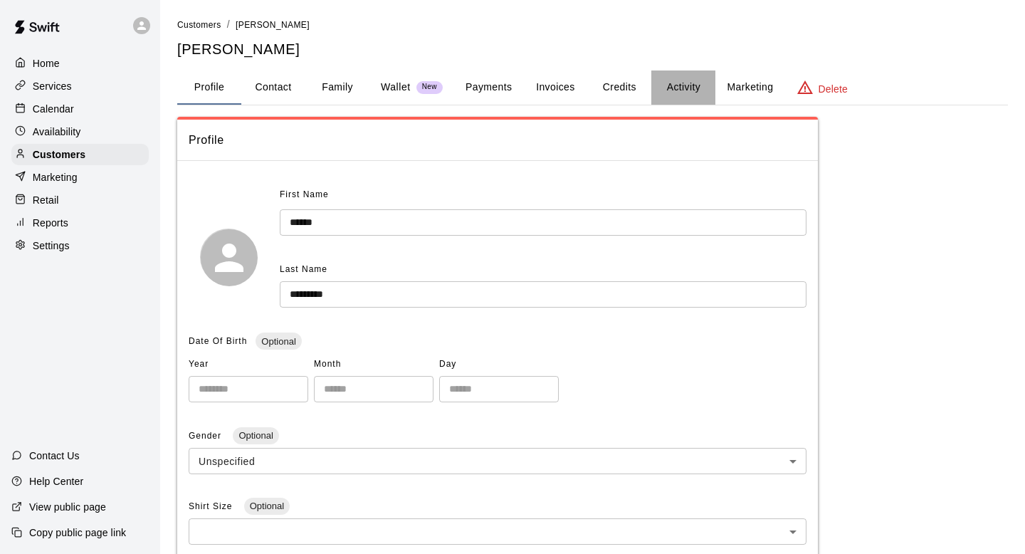
click at [695, 87] on button "Activity" at bounding box center [683, 87] width 64 height 34
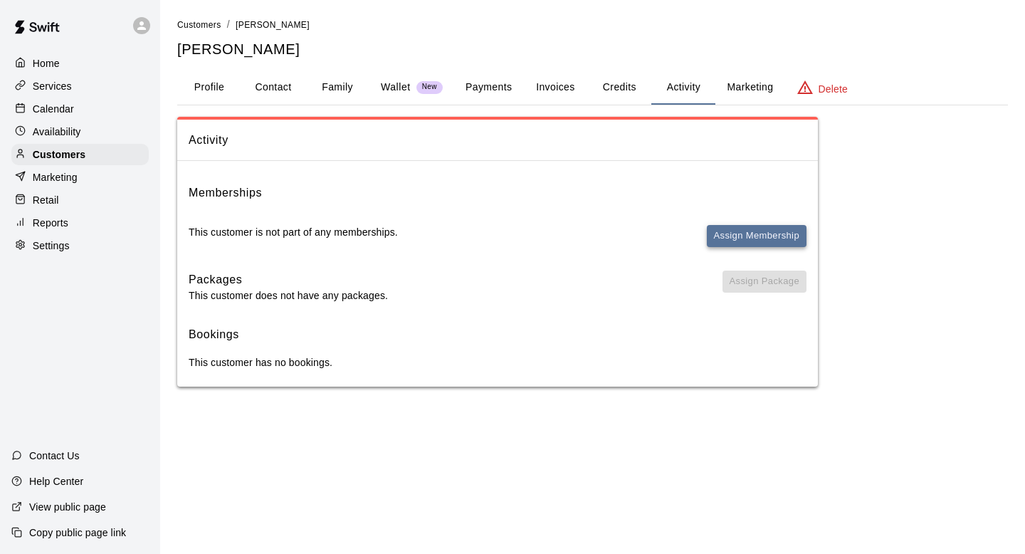
click at [754, 244] on button "Assign Membership" at bounding box center [757, 236] width 100 height 22
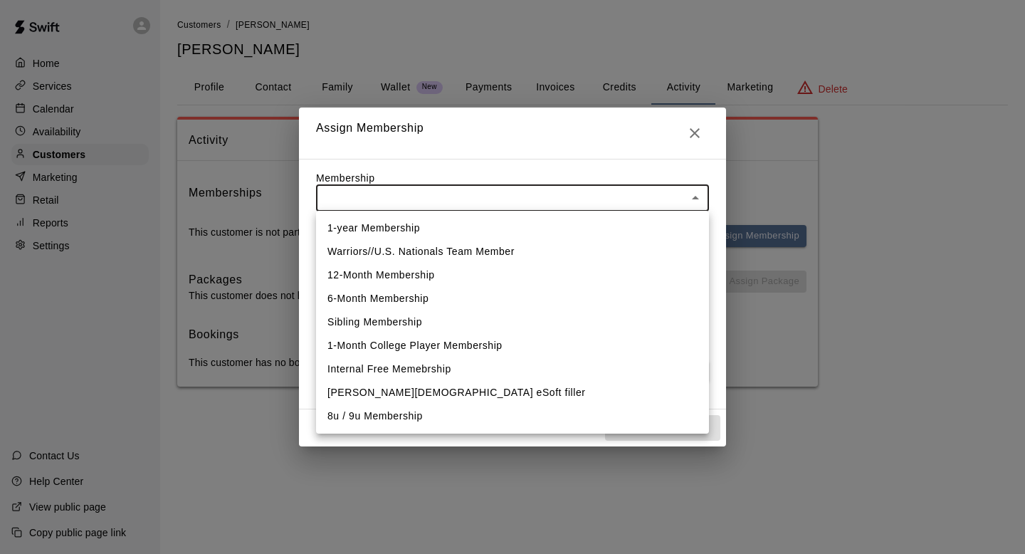
click at [675, 188] on body "Home Services Calendar Availability Customers Marketing Retail Reports Settings…" at bounding box center [512, 207] width 1025 height 415
click at [531, 253] on li "Warriors//U.S. Nationals Team Member" at bounding box center [512, 251] width 393 height 23
type input "**********"
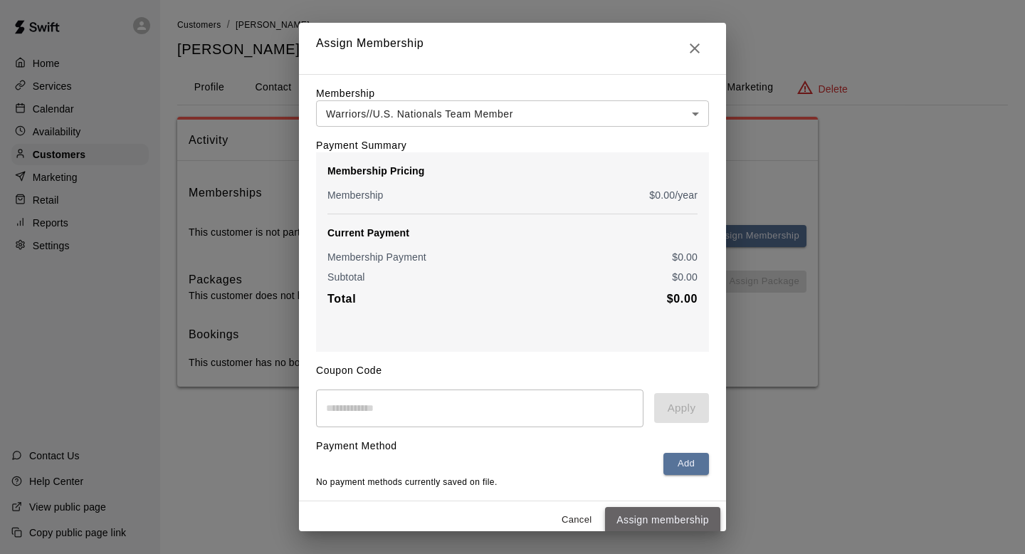
click at [668, 516] on button "Assign membership" at bounding box center [662, 520] width 115 height 26
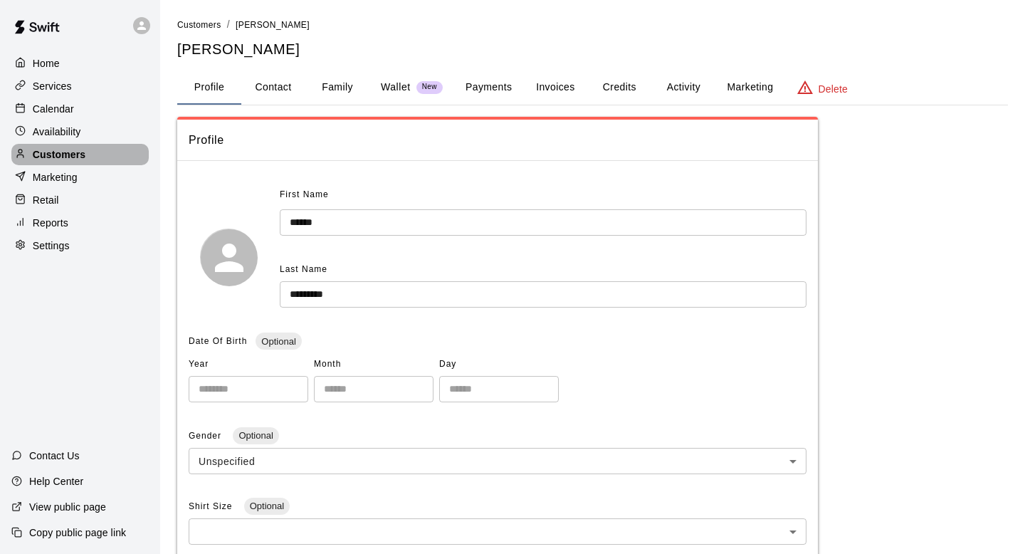
click at [112, 151] on div "Customers" at bounding box center [79, 154] width 137 height 21
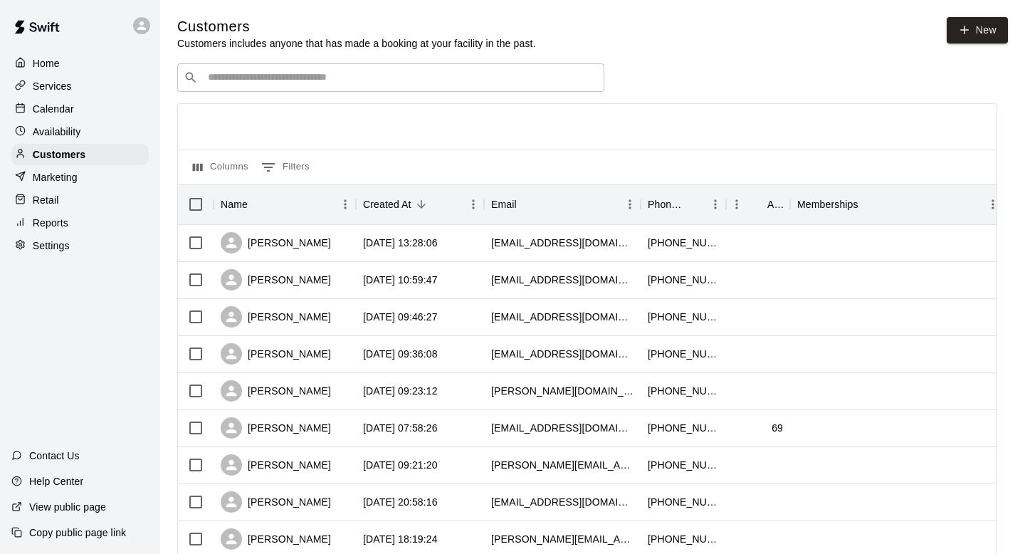
scroll to position [283, 0]
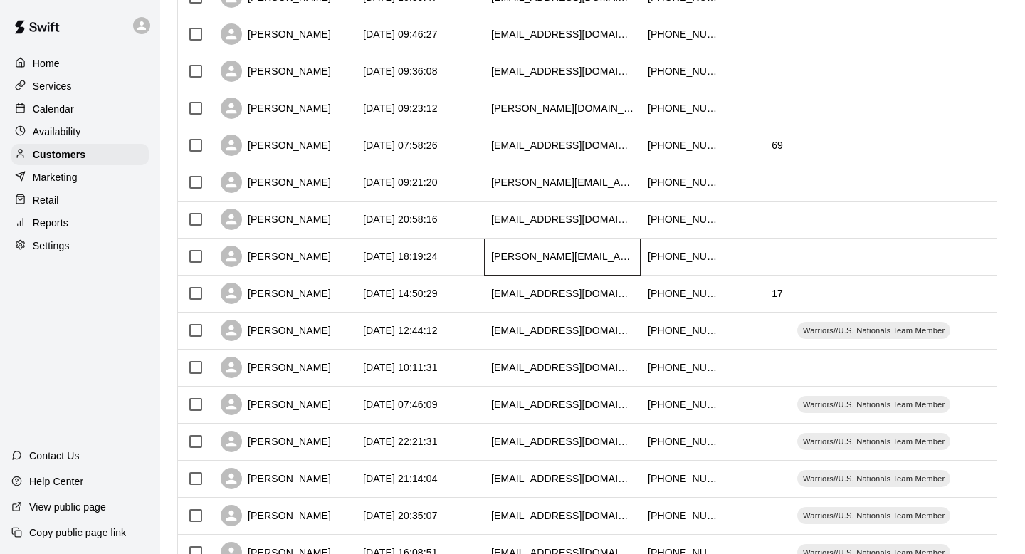
click at [547, 256] on div "[PERSON_NAME][EMAIL_ADDRESS][DOMAIN_NAME]" at bounding box center [562, 256] width 142 height 14
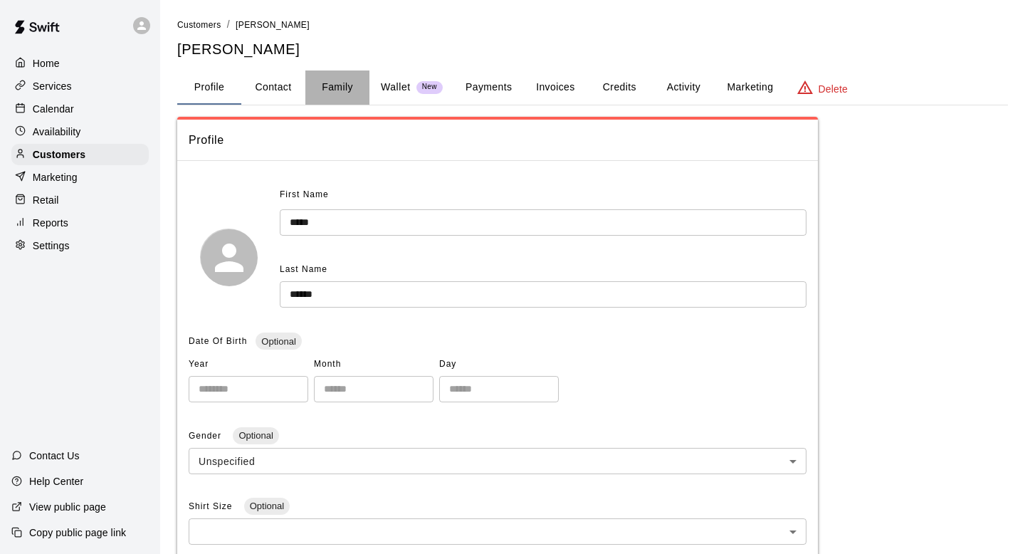
click at [339, 85] on button "Family" at bounding box center [337, 87] width 64 height 34
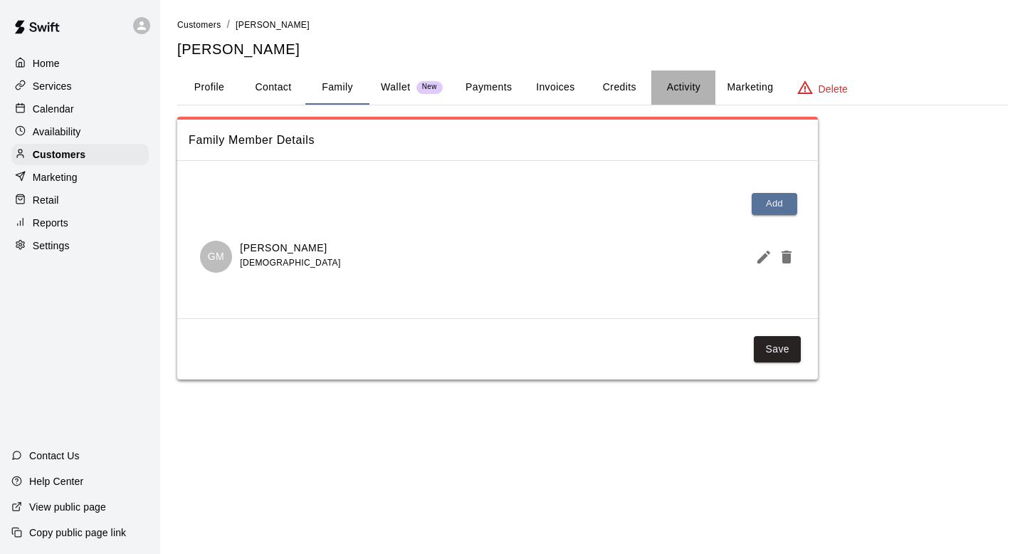
click at [687, 91] on button "Activity" at bounding box center [683, 87] width 64 height 34
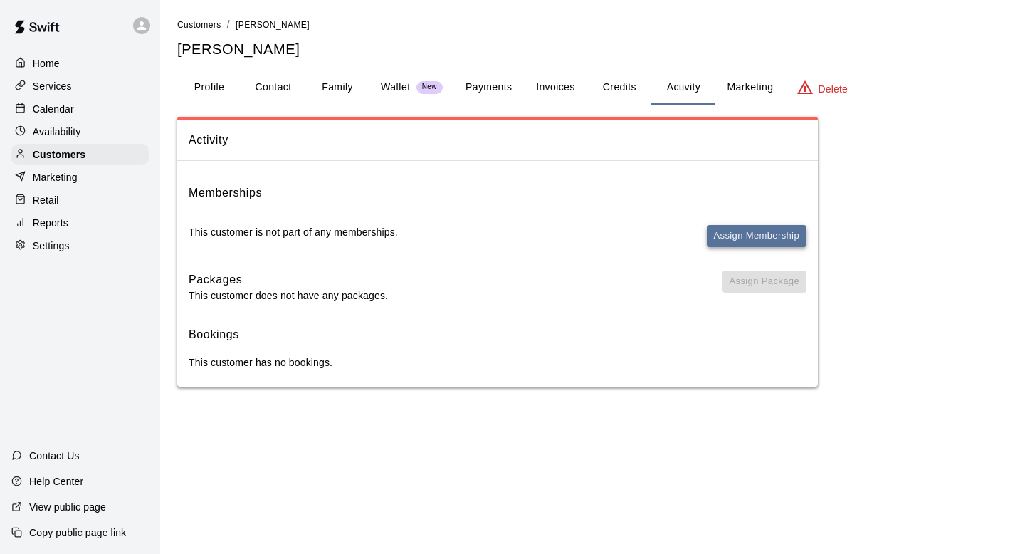
click at [731, 243] on button "Assign Membership" at bounding box center [757, 236] width 100 height 22
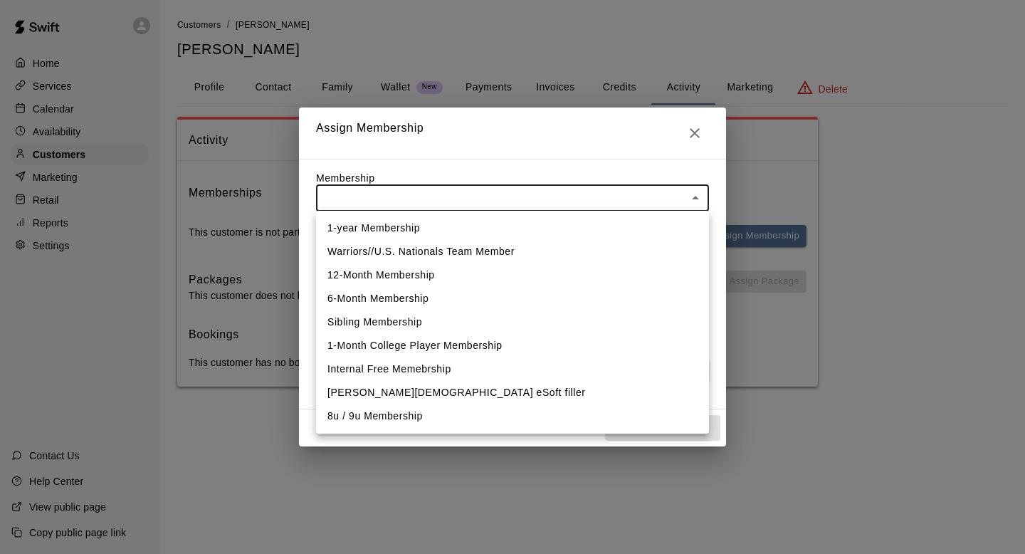
click at [554, 197] on body "Home Services Calendar Availability Customers Marketing Retail Reports Settings…" at bounding box center [512, 207] width 1025 height 415
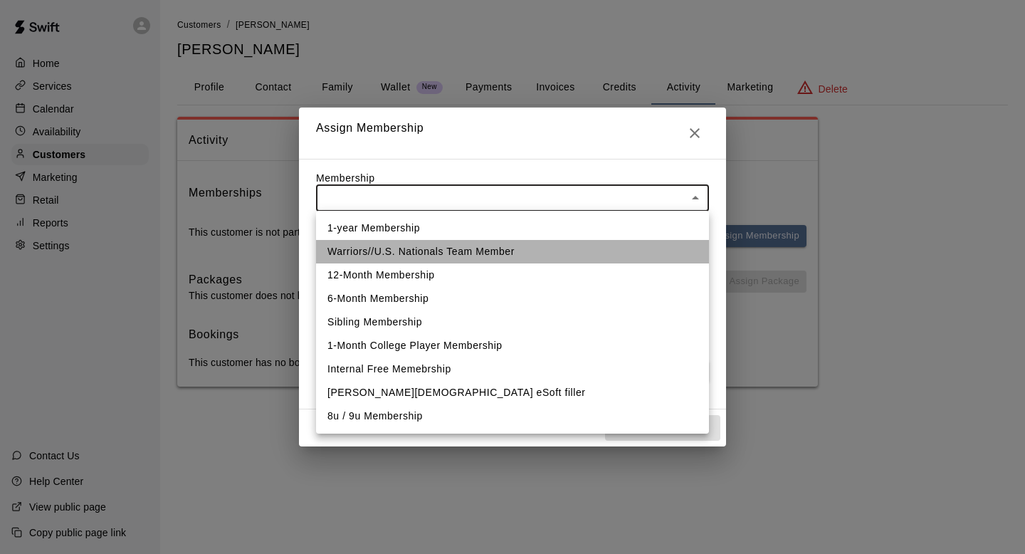
click at [575, 254] on li "Warriors//U.S. Nationals Team Member" at bounding box center [512, 251] width 393 height 23
type input "**********"
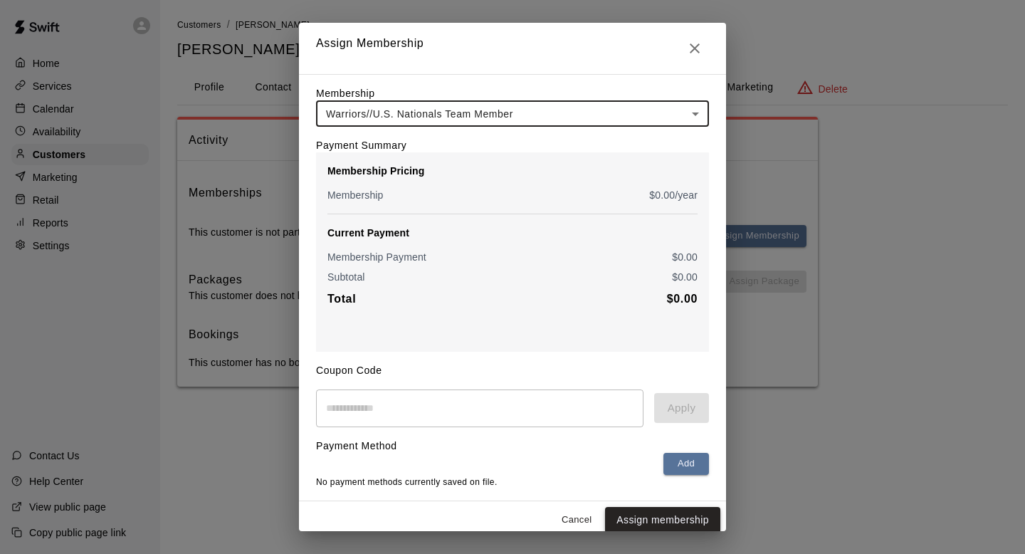
click at [660, 518] on button "Assign membership" at bounding box center [662, 520] width 115 height 26
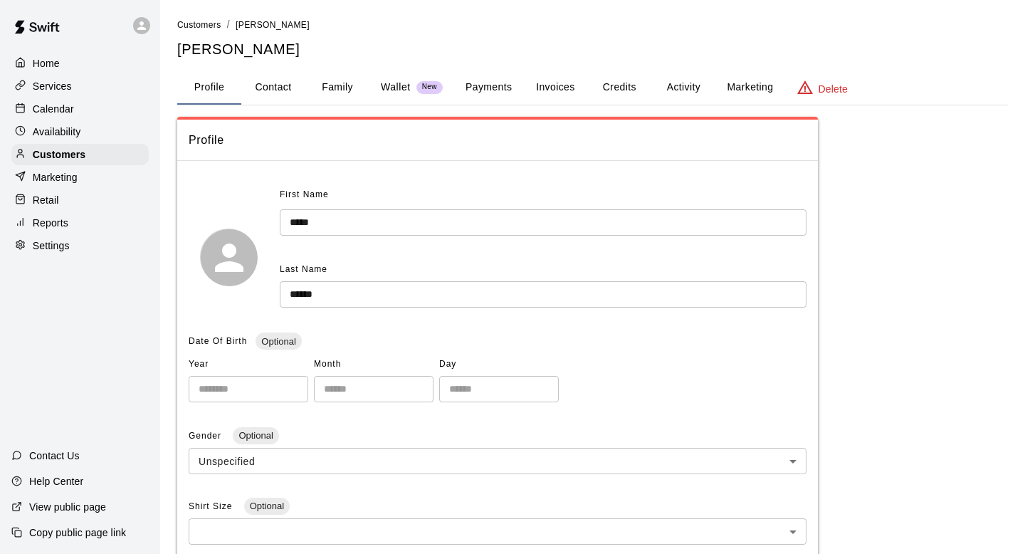
click at [685, 92] on button "Activity" at bounding box center [683, 87] width 64 height 34
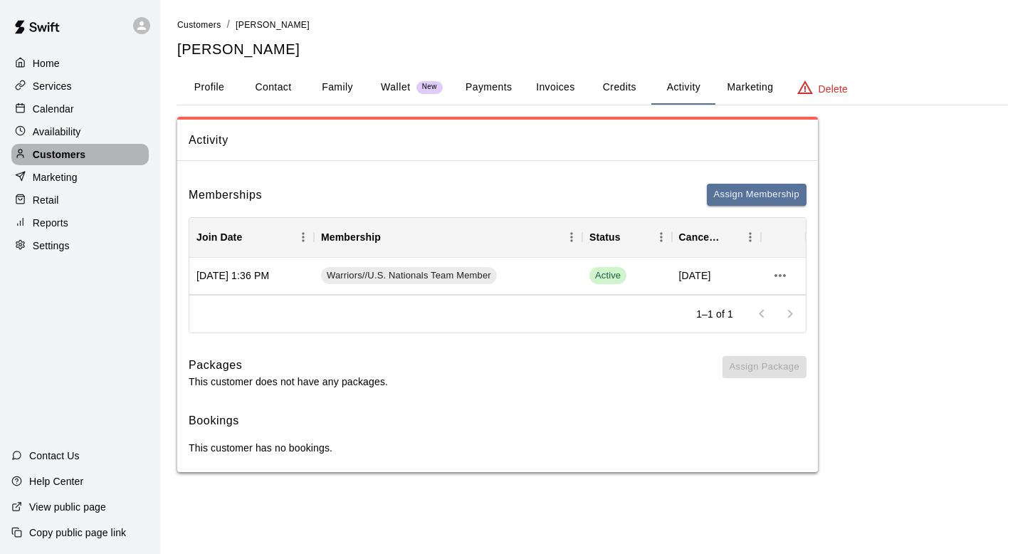
click at [76, 157] on p "Customers" at bounding box center [59, 154] width 53 height 14
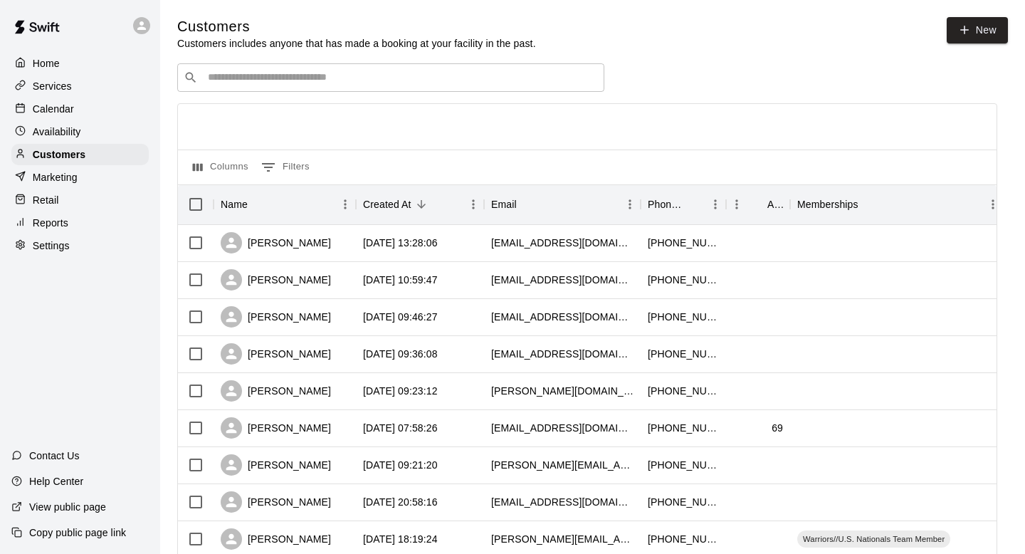
scroll to position [230, 0]
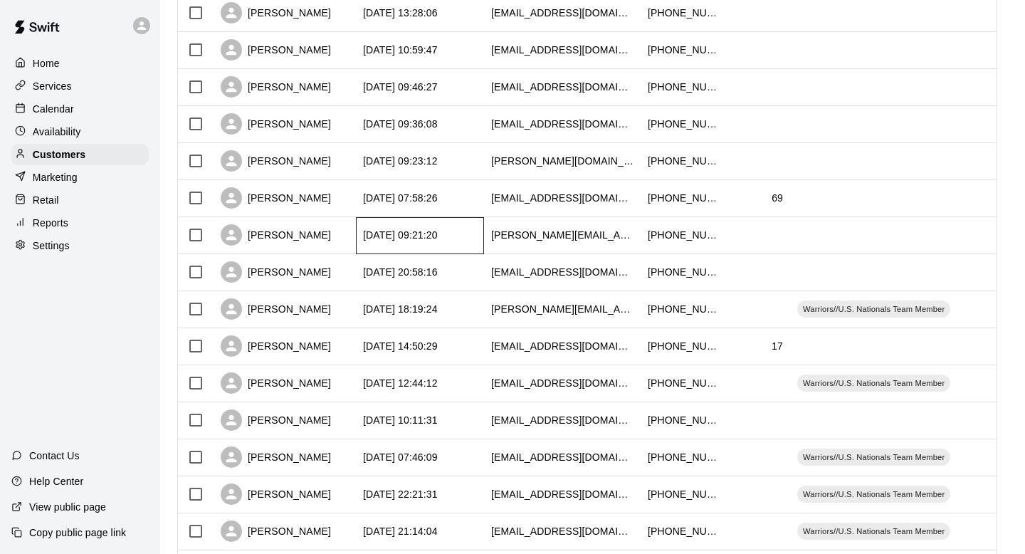
click at [373, 240] on div "[DATE] 09:21:20" at bounding box center [400, 235] width 75 height 14
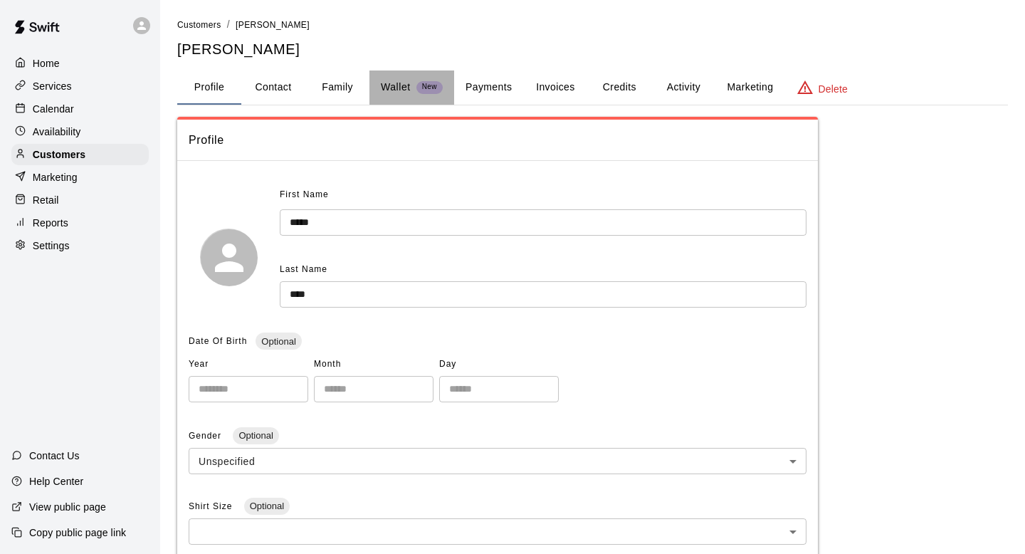
click at [398, 83] on p "Wallet" at bounding box center [396, 87] width 30 height 15
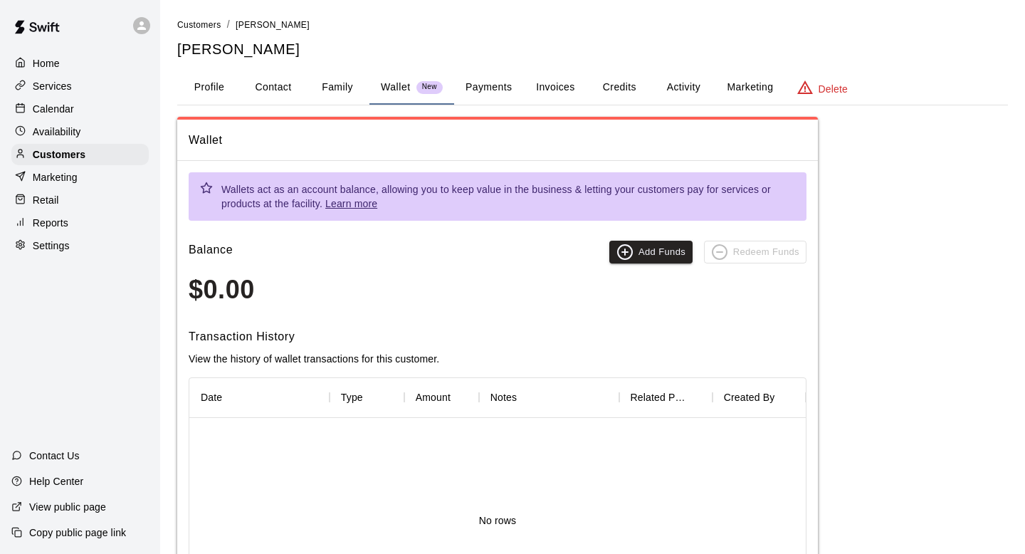
click at [347, 80] on button "Family" at bounding box center [337, 87] width 64 height 34
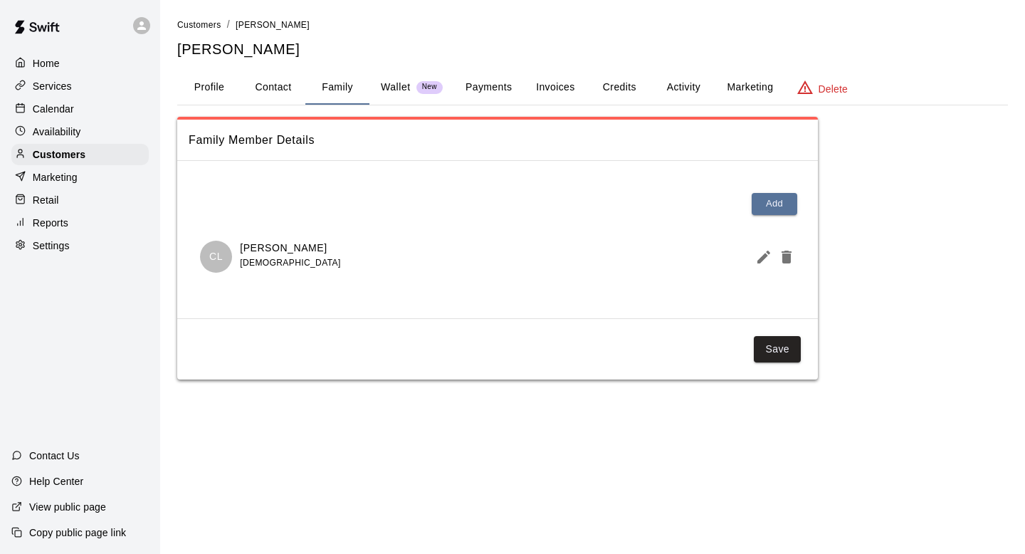
click at [690, 93] on button "Activity" at bounding box center [683, 87] width 64 height 34
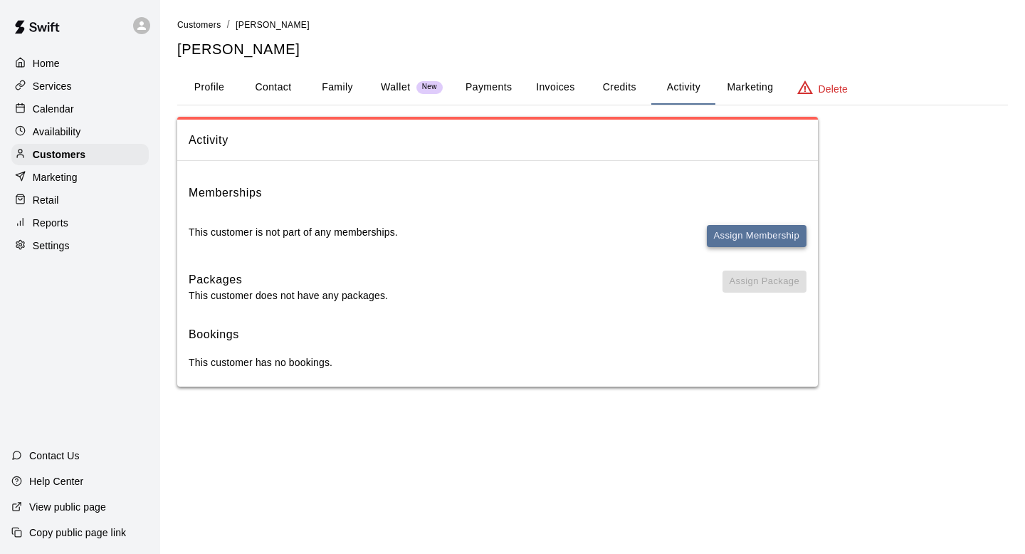
click at [757, 236] on button "Assign Membership" at bounding box center [757, 236] width 100 height 22
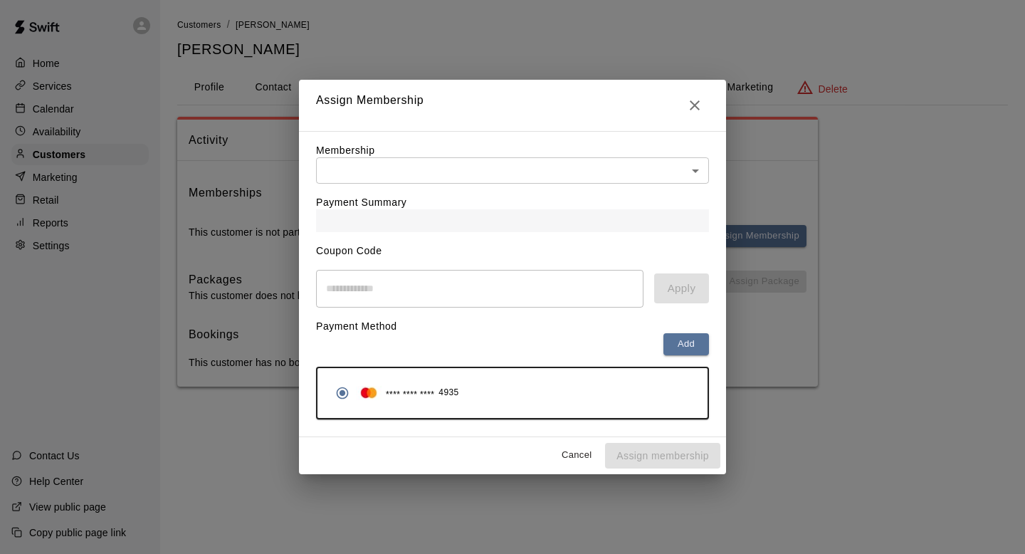
click at [673, 203] on div "Payment Summary" at bounding box center [512, 208] width 393 height 48
click at [631, 166] on body "Home Services Calendar Availability Customers Marketing Retail Reports Settings…" at bounding box center [512, 207] width 1025 height 415
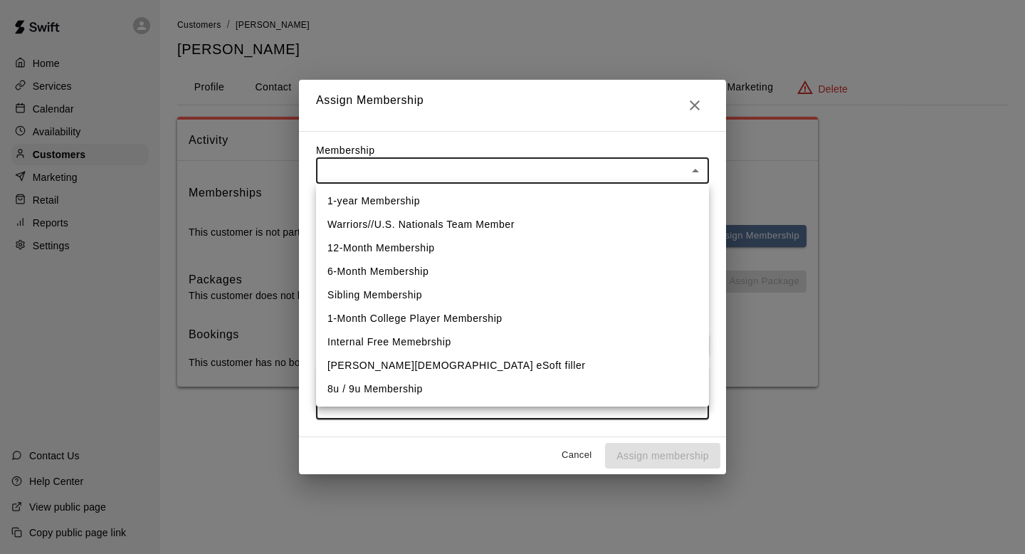
drag, startPoint x: 561, startPoint y: 209, endPoint x: 554, endPoint y: 226, distance: 18.9
click at [554, 227] on ul "1-year Membership Warriors//U.S. Nationals Team Member 12-Month Membership 6-Mo…" at bounding box center [512, 295] width 393 height 223
click at [554, 226] on li "Warriors//U.S. Nationals Team Member" at bounding box center [512, 224] width 393 height 23
type input "**********"
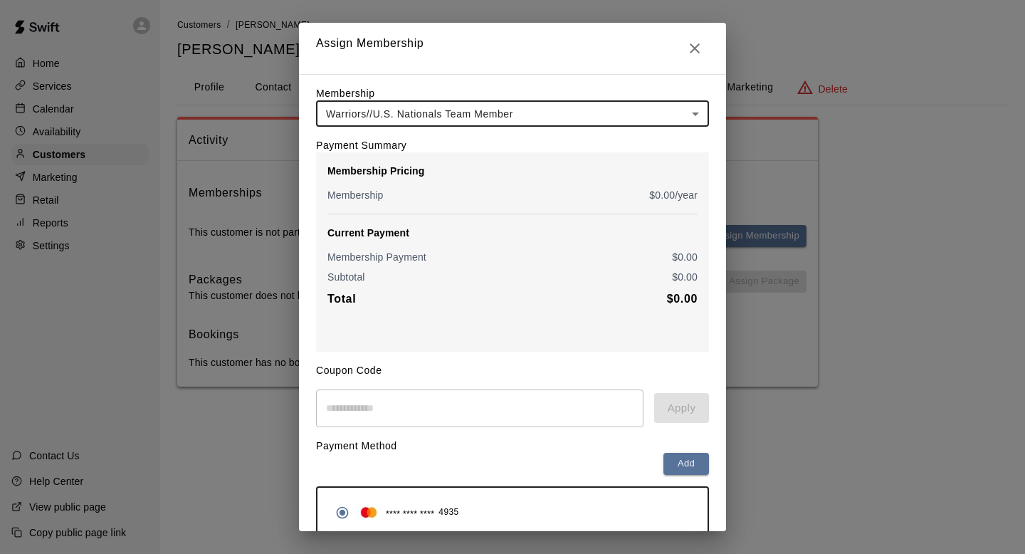
scroll to position [64, 0]
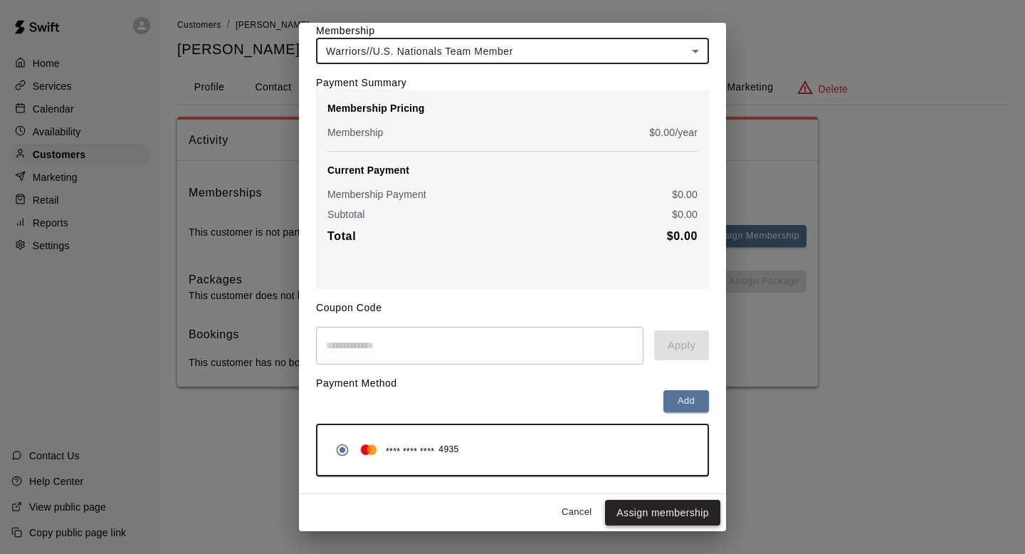
click at [665, 514] on button "Assign membership" at bounding box center [662, 513] width 115 height 26
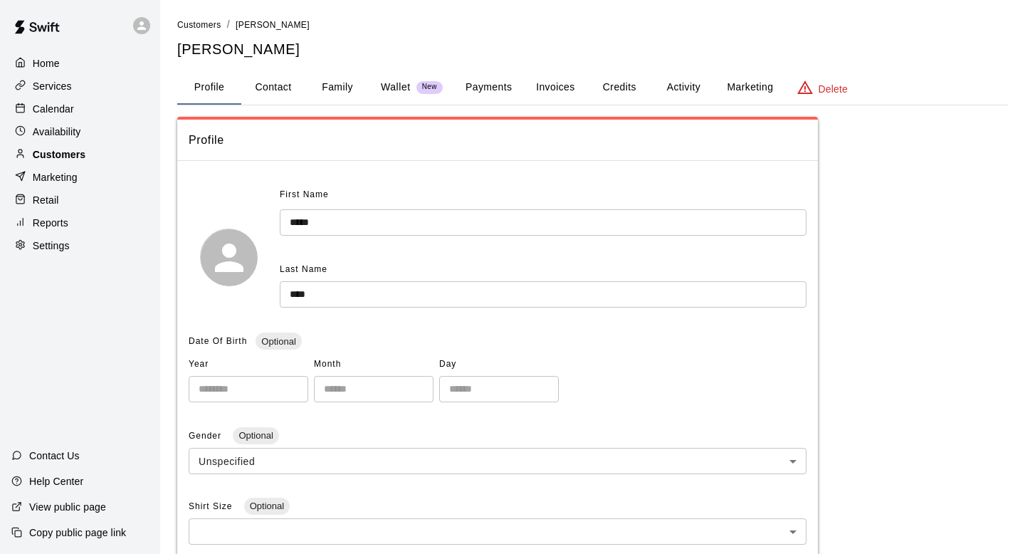
click at [83, 161] on div "Customers" at bounding box center [79, 154] width 137 height 21
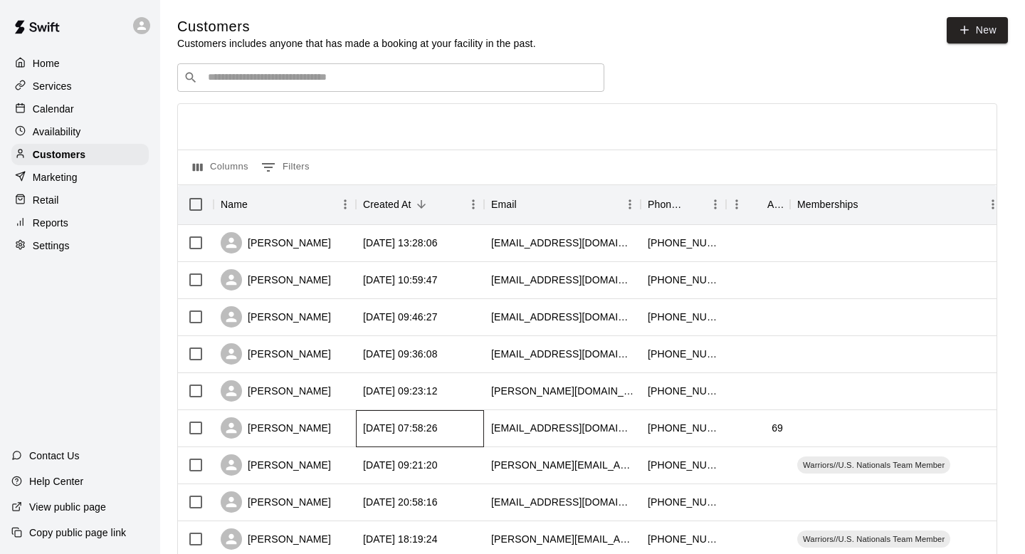
click at [362, 421] on div "[DATE] 07:58:26" at bounding box center [420, 428] width 128 height 37
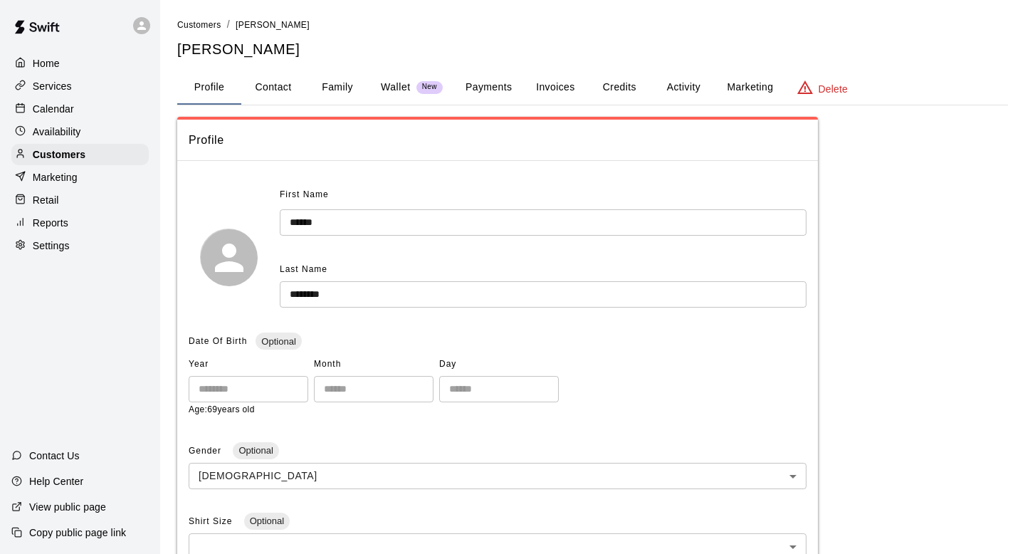
click at [342, 90] on button "Family" at bounding box center [337, 87] width 64 height 34
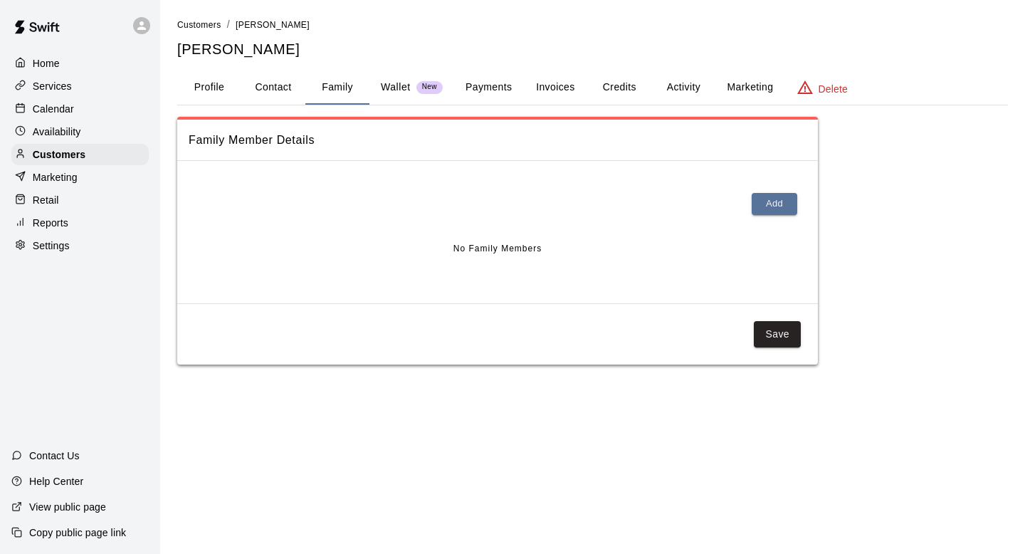
click at [210, 85] on button "Profile" at bounding box center [209, 87] width 64 height 34
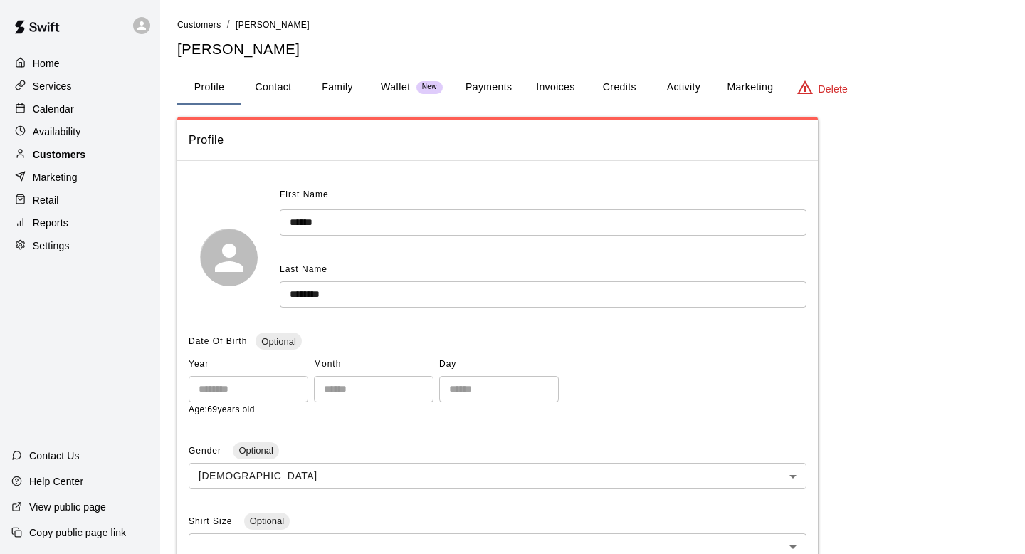
click at [70, 153] on p "Customers" at bounding box center [59, 154] width 53 height 14
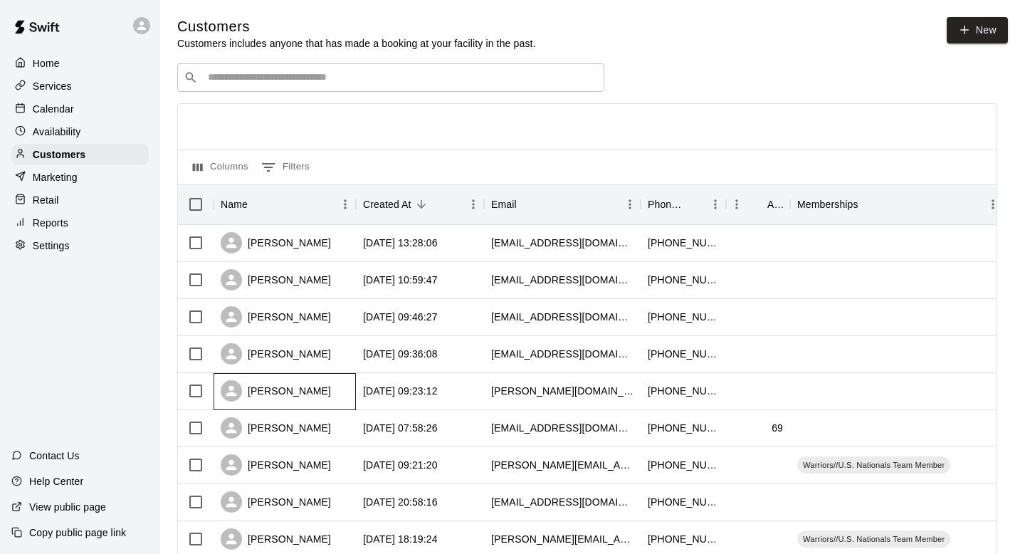
click at [330, 392] on div "[PERSON_NAME]" at bounding box center [285, 391] width 142 height 37
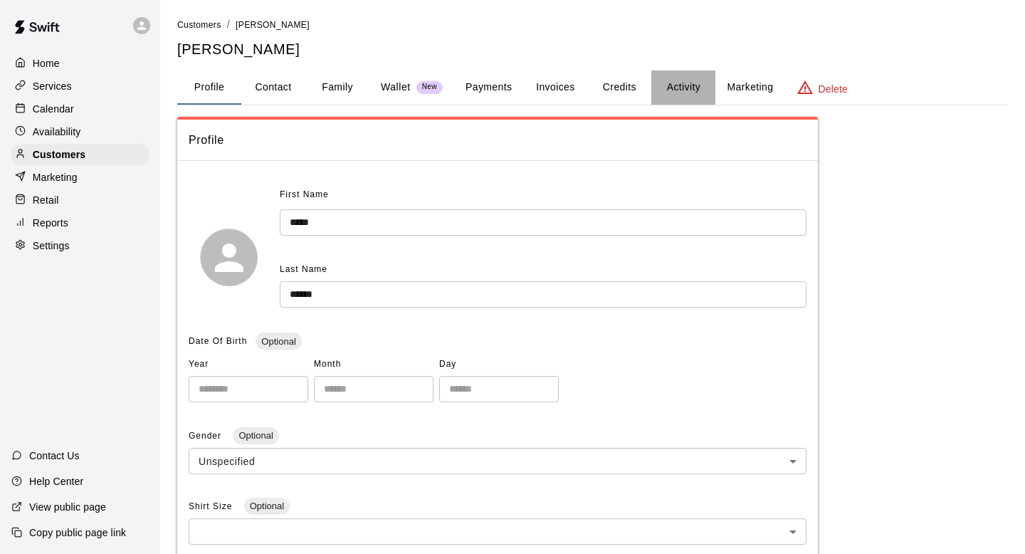
click at [660, 86] on button "Activity" at bounding box center [683, 87] width 64 height 34
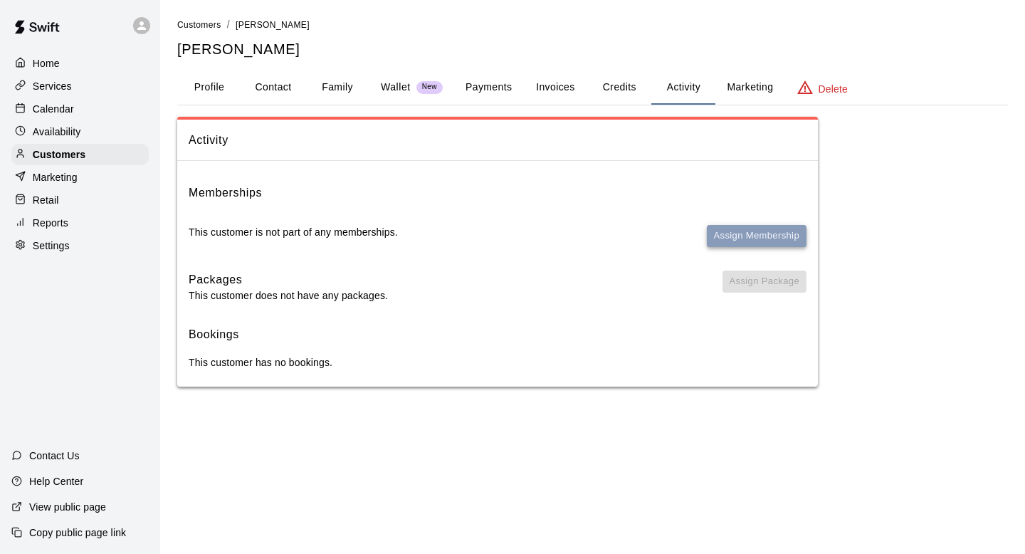
click at [749, 226] on button "Assign Membership" at bounding box center [757, 236] width 100 height 22
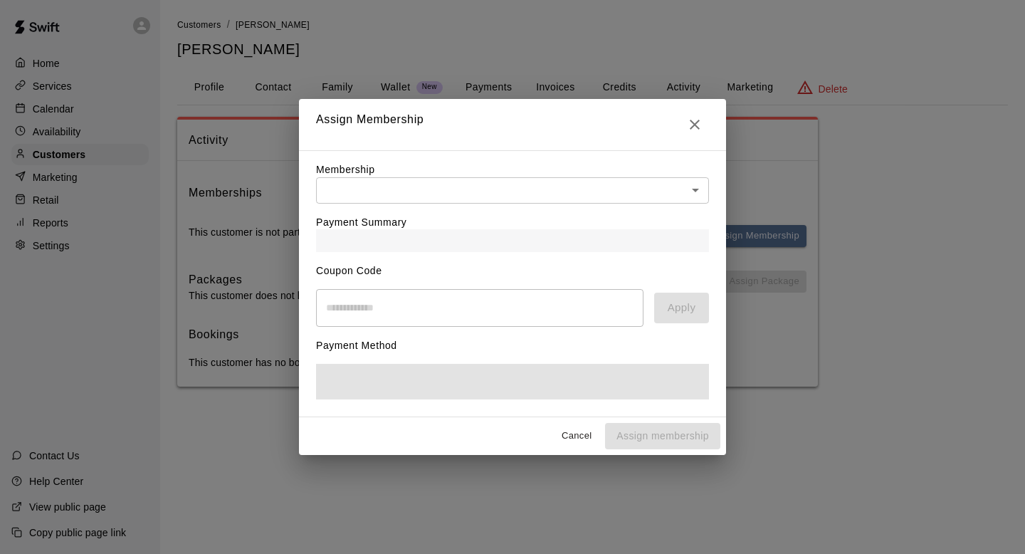
click at [673, 204] on div "Payment Summary" at bounding box center [512, 228] width 393 height 48
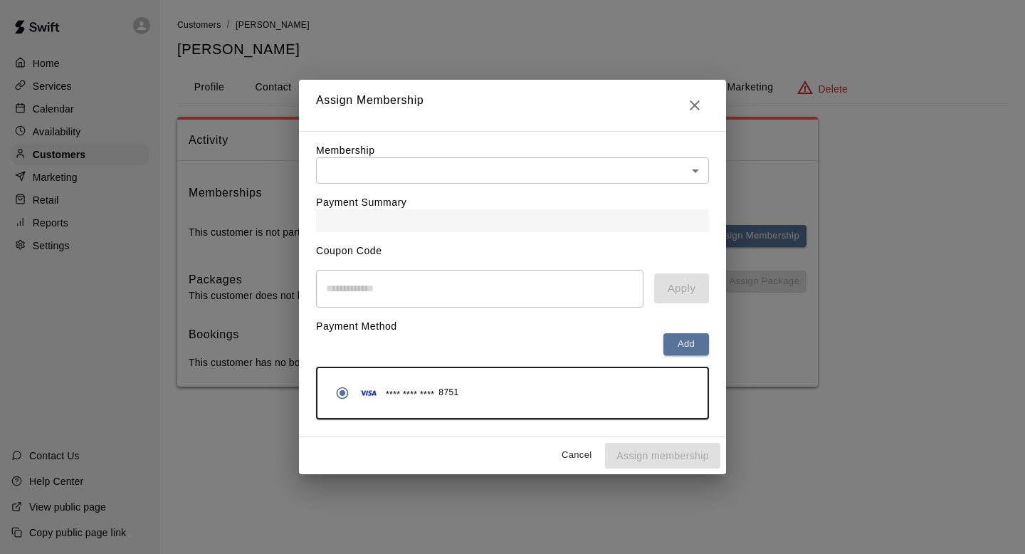
click at [678, 170] on body "Home Services Calendar Availability Customers Marketing Retail Reports Settings…" at bounding box center [512, 207] width 1025 height 415
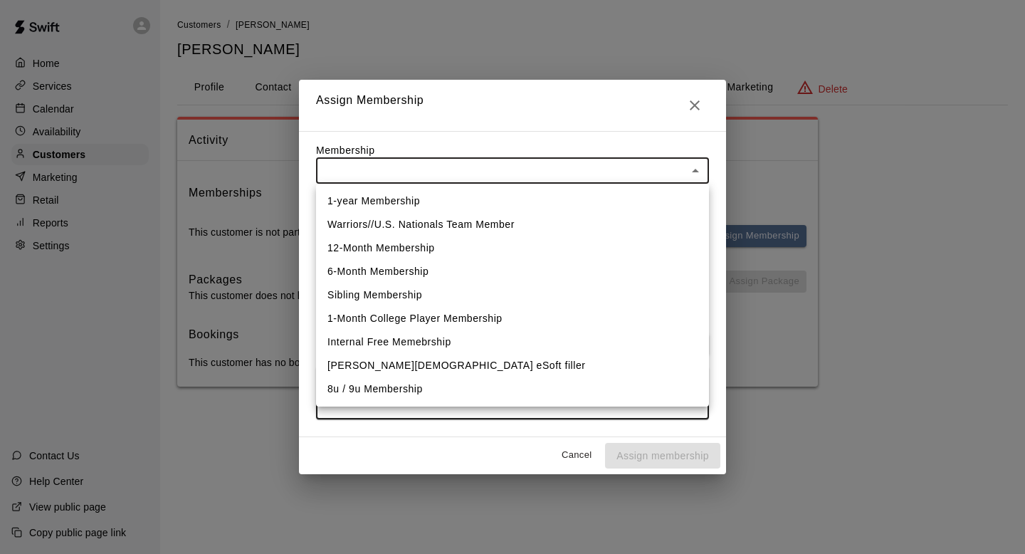
click at [579, 223] on li "Warriors//U.S. Nationals Team Member" at bounding box center [512, 224] width 393 height 23
type input "**********"
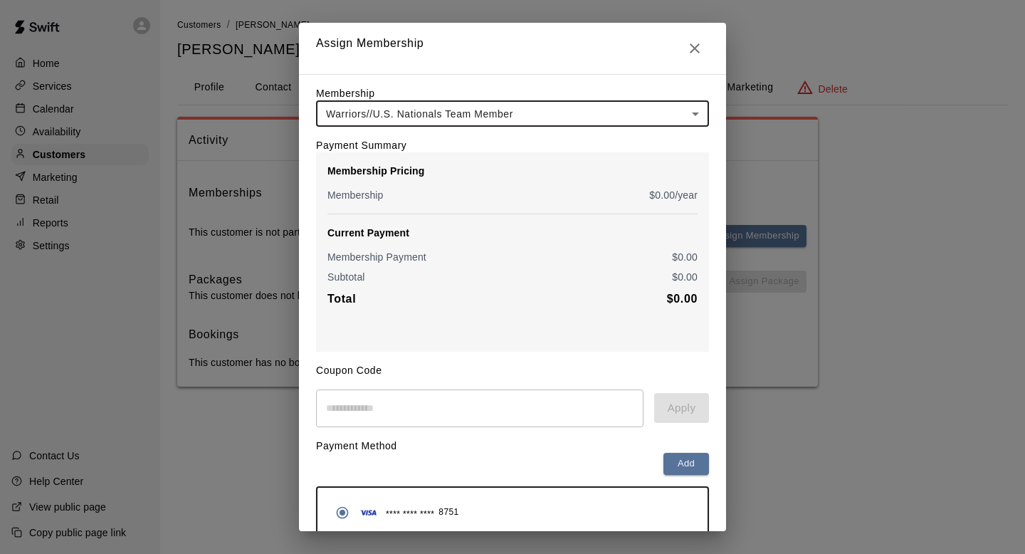
scroll to position [64, 0]
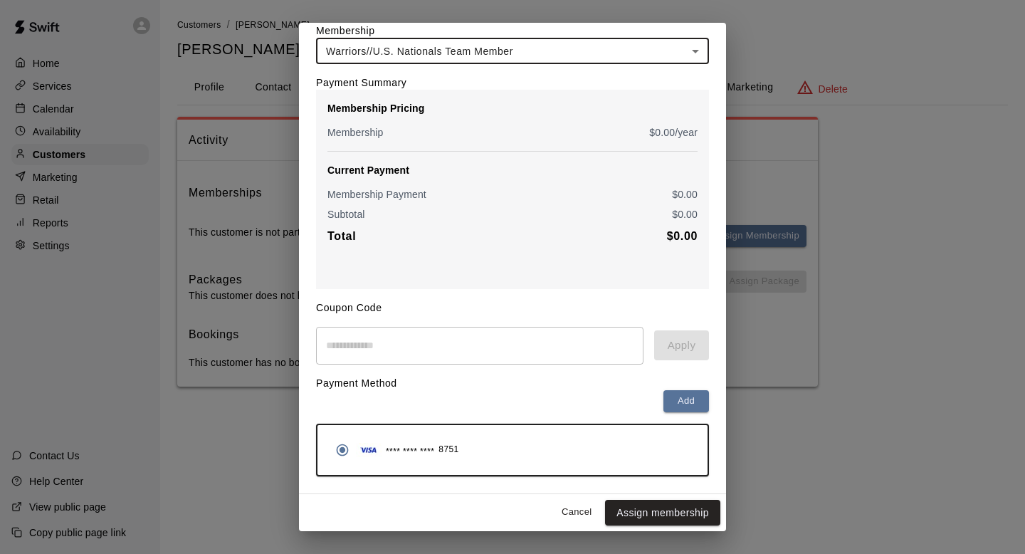
click at [675, 514] on button "Assign membership" at bounding box center [662, 513] width 115 height 26
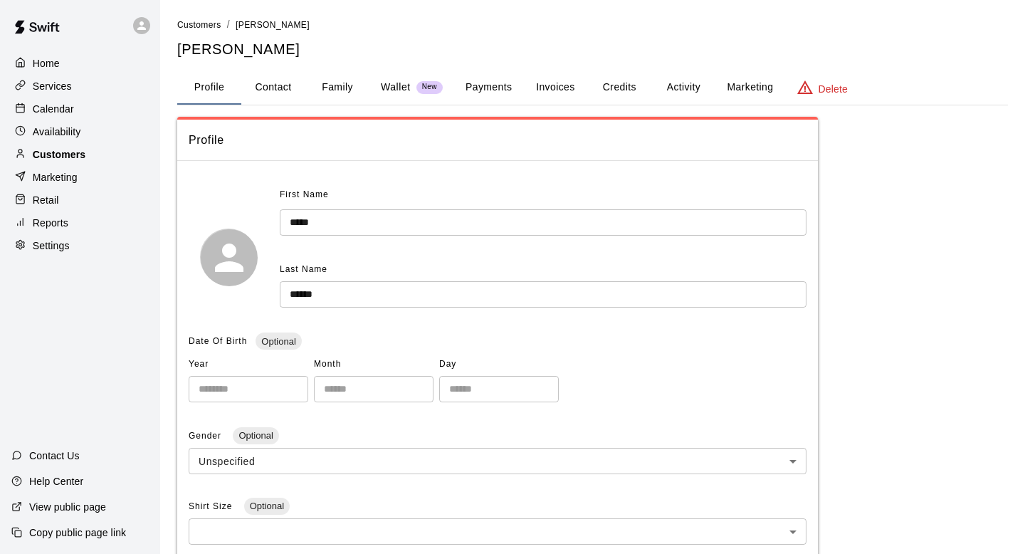
click at [83, 152] on p "Customers" at bounding box center [59, 154] width 53 height 14
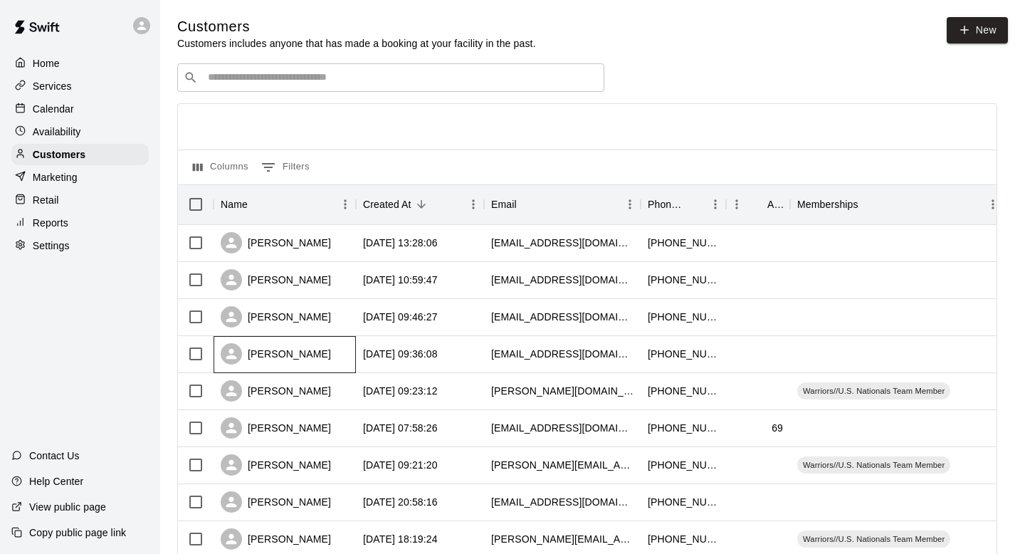
click at [263, 358] on div "[PERSON_NAME]" at bounding box center [276, 353] width 110 height 21
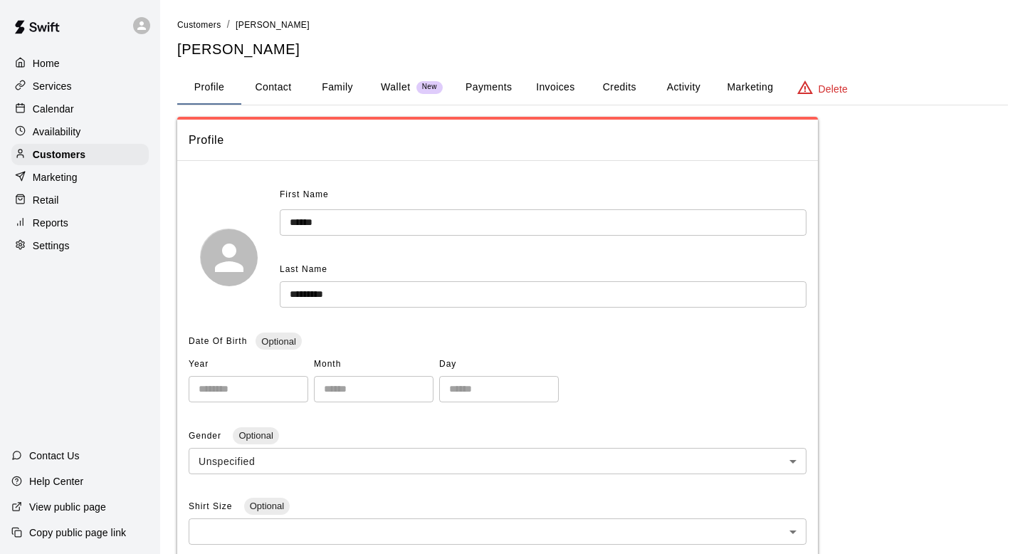
click at [673, 88] on button "Activity" at bounding box center [683, 87] width 64 height 34
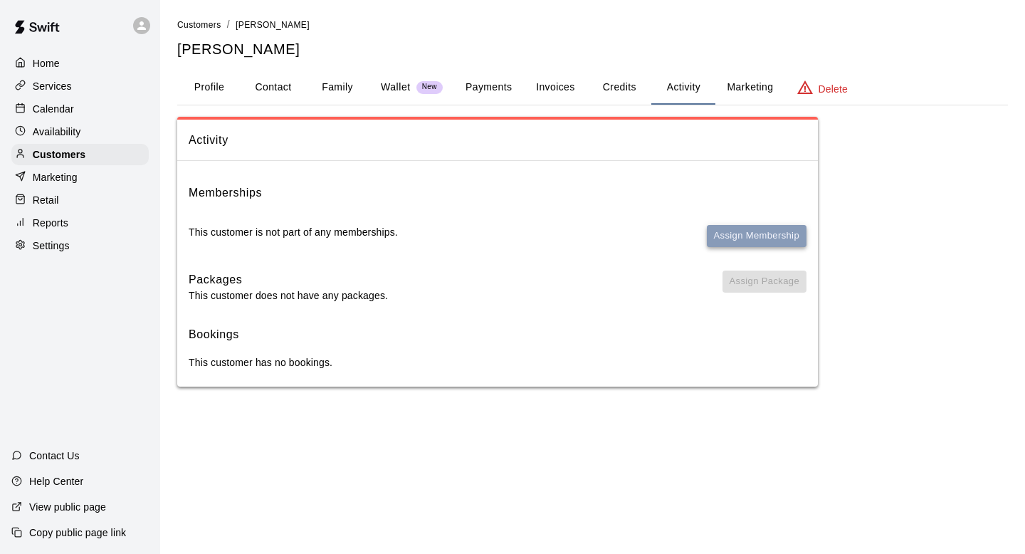
click at [732, 227] on button "Assign Membership" at bounding box center [757, 236] width 100 height 22
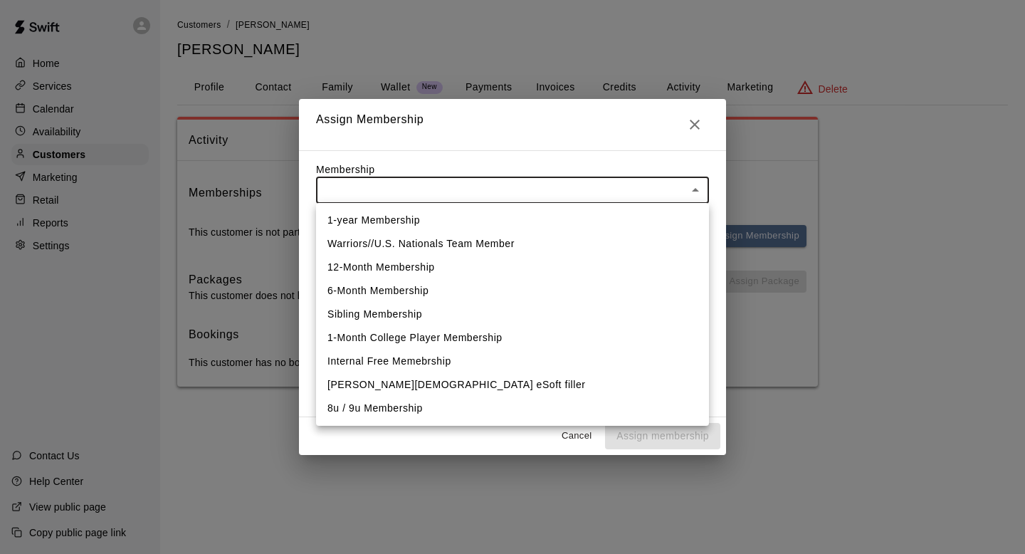
click at [495, 196] on body "Home Services Calendar Availability Customers Marketing Retail Reports Settings…" at bounding box center [512, 207] width 1025 height 415
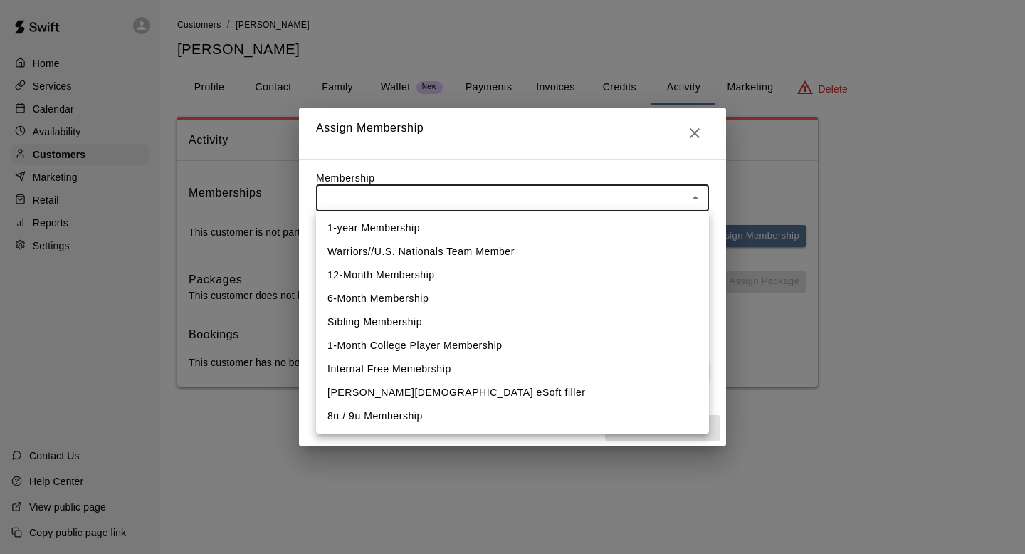
click at [515, 252] on li "Warriors//U.S. Nationals Team Member" at bounding box center [512, 251] width 393 height 23
type input "**********"
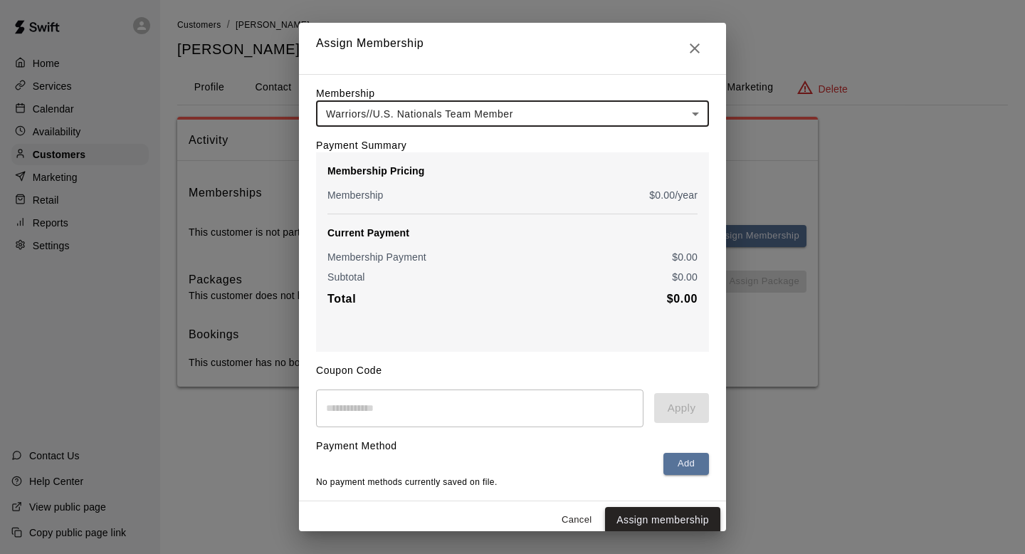
click at [655, 522] on button "Assign membership" at bounding box center [662, 520] width 115 height 26
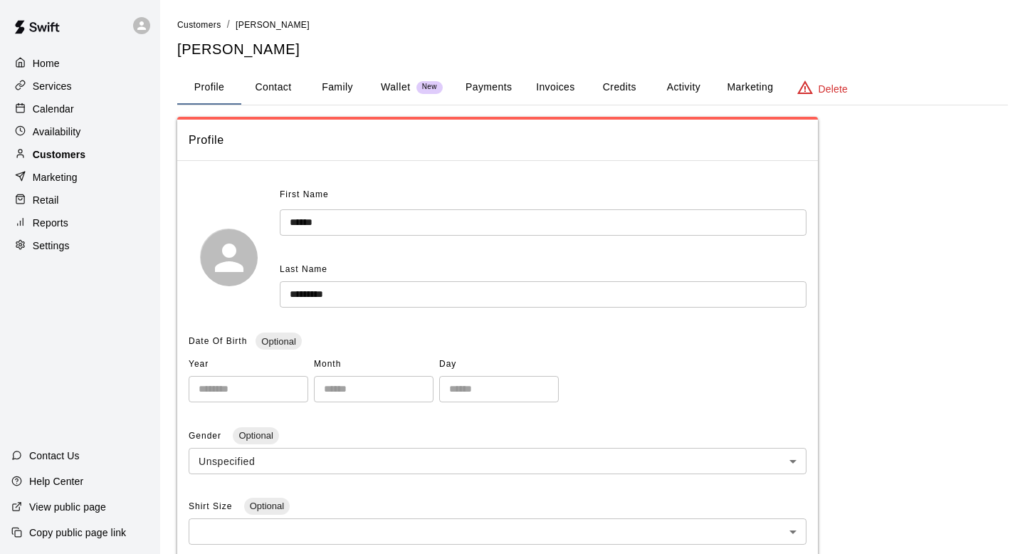
click at [110, 154] on div "Customers" at bounding box center [79, 154] width 137 height 21
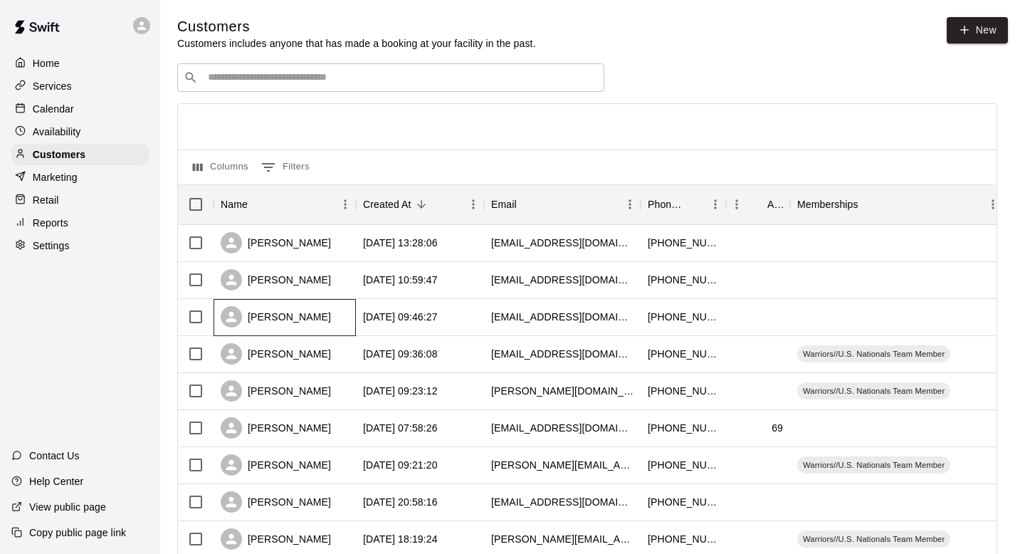
click at [302, 311] on div "[PERSON_NAME]" at bounding box center [276, 316] width 110 height 21
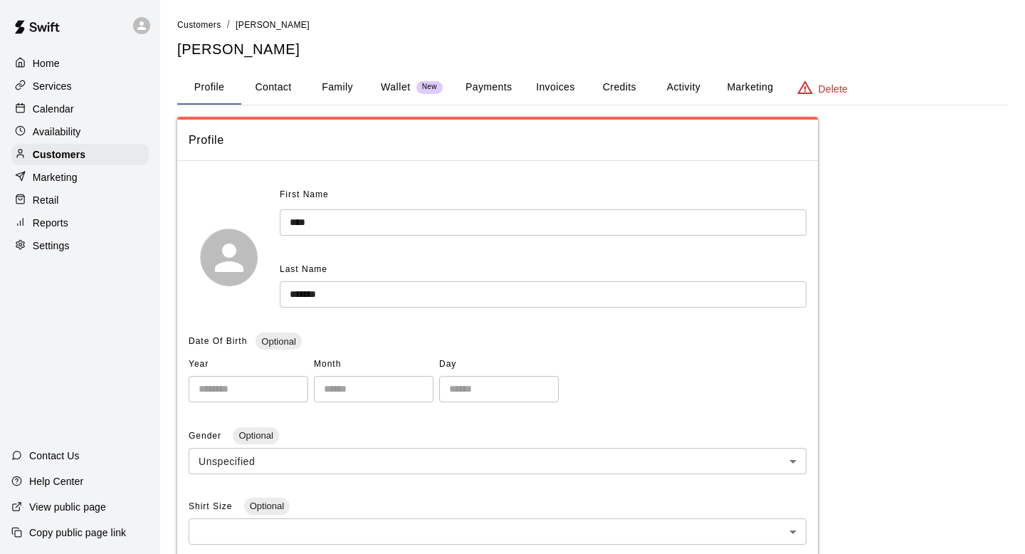
click at [691, 87] on button "Activity" at bounding box center [683, 87] width 64 height 34
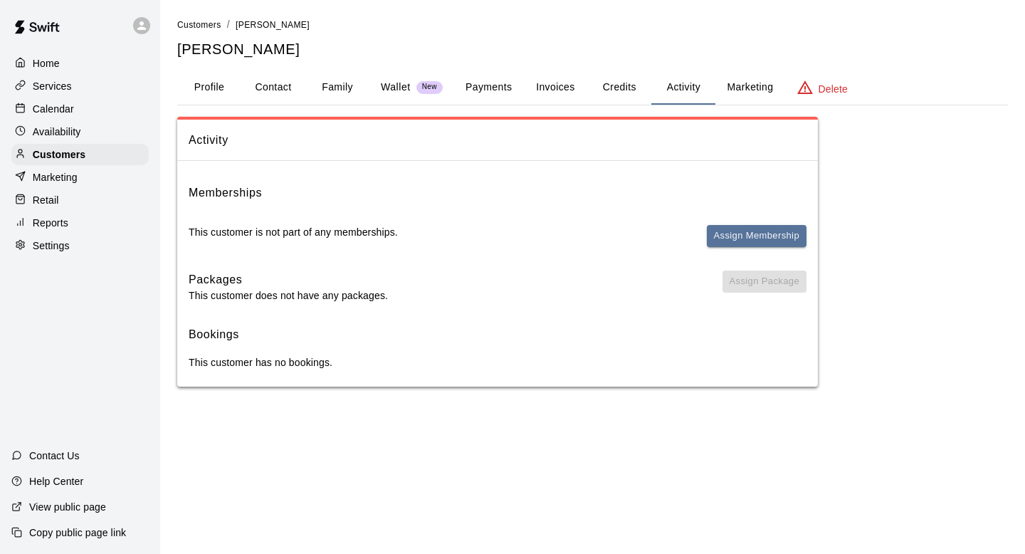
click at [726, 222] on div "Memberships This customer is not part of any memberships. Assign Membership" at bounding box center [498, 221] width 618 height 75
click at [726, 228] on button "Assign Membership" at bounding box center [757, 236] width 100 height 22
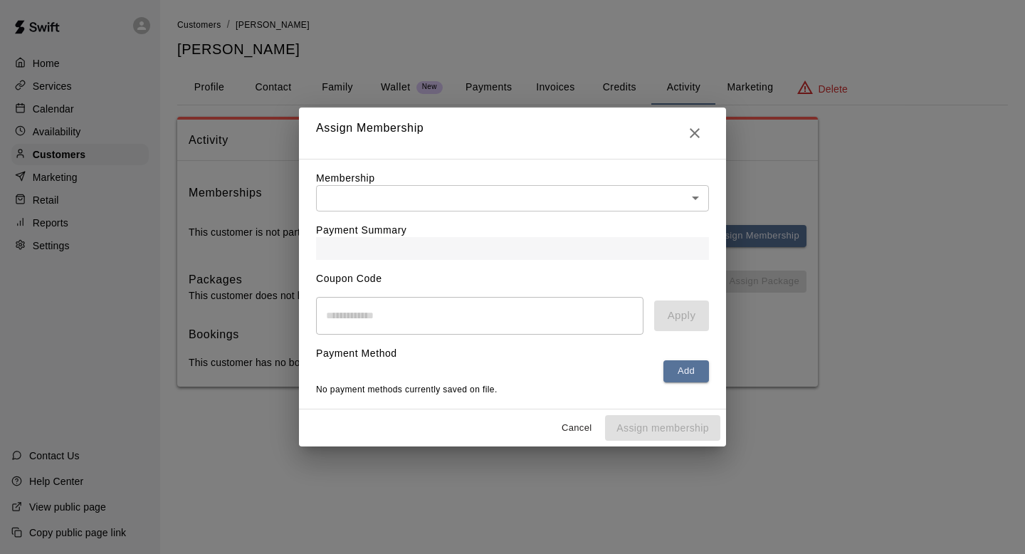
click at [631, 201] on body "Home Services Calendar Availability Customers Marketing Retail Reports Settings…" at bounding box center [512, 207] width 1025 height 415
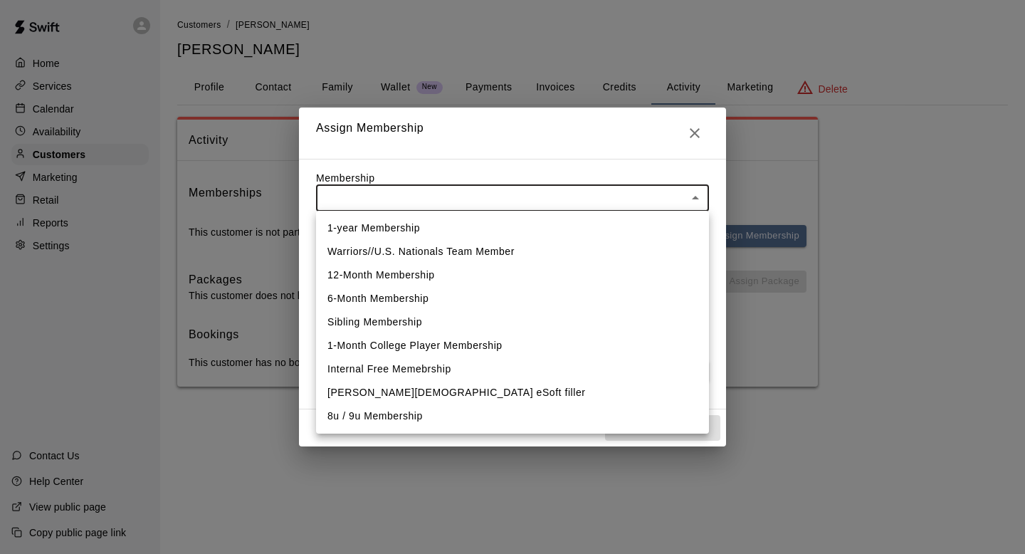
click at [558, 256] on li "Warriors//U.S. Nationals Team Member" at bounding box center [512, 251] width 393 height 23
type input "**********"
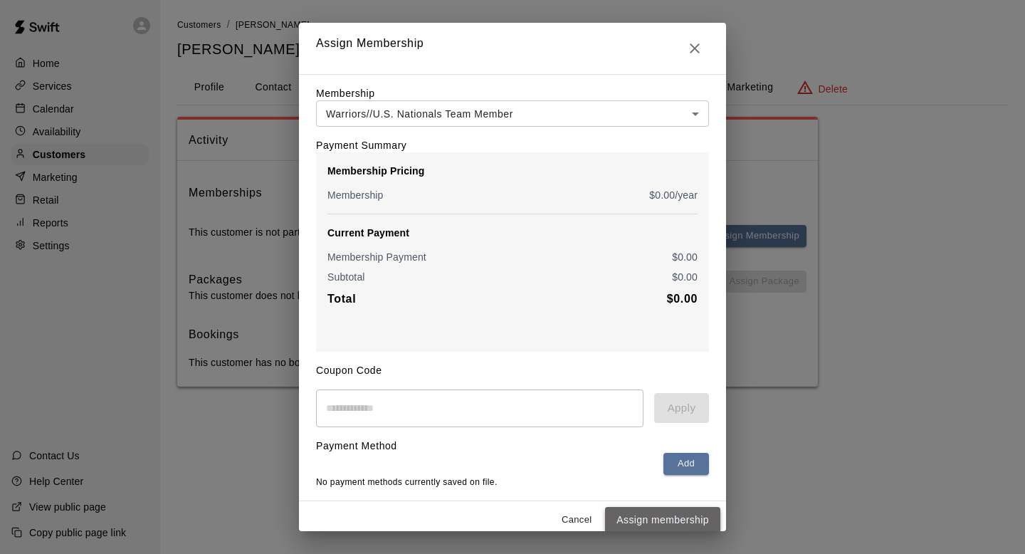
click at [644, 518] on button "Assign membership" at bounding box center [662, 520] width 115 height 26
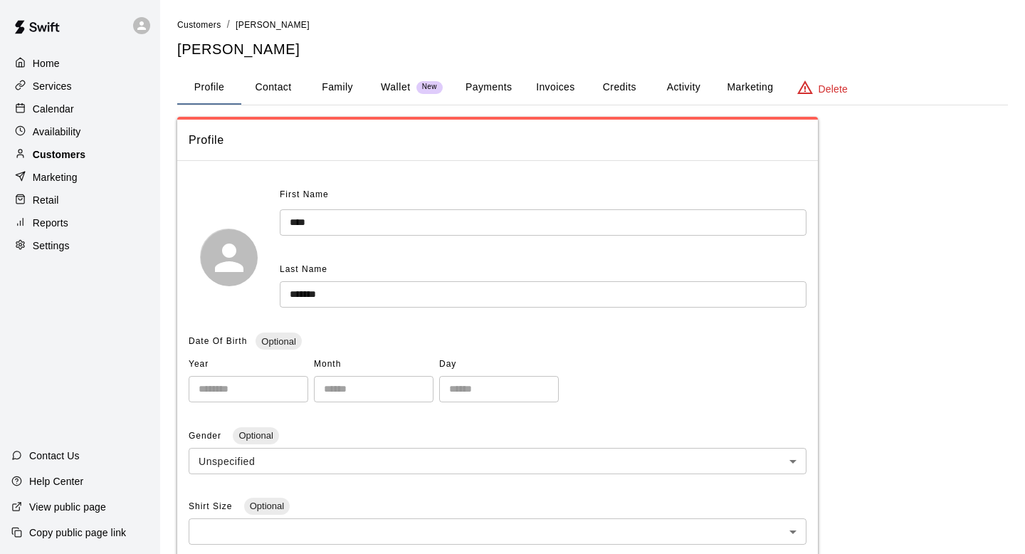
click at [51, 159] on p "Customers" at bounding box center [59, 154] width 53 height 14
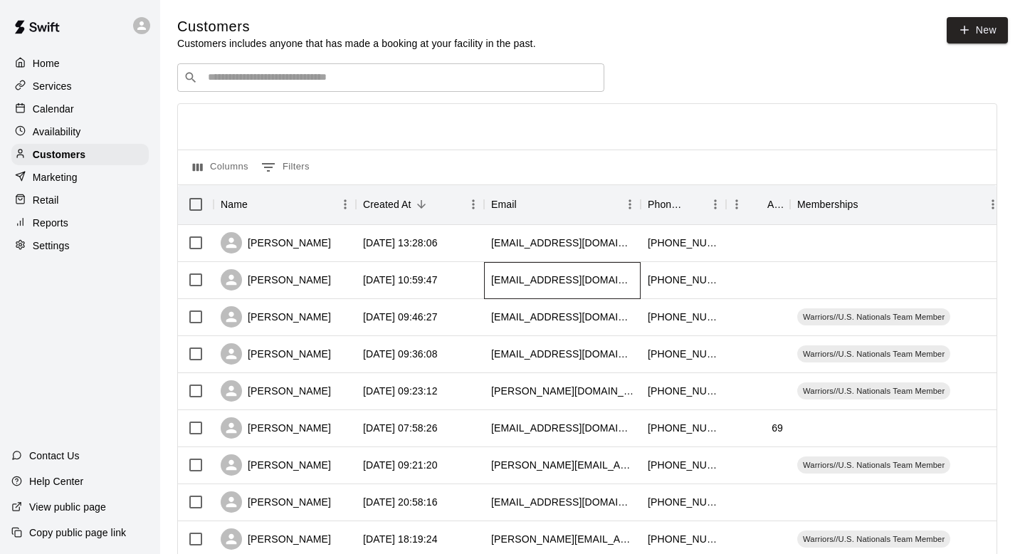
click at [607, 285] on div "[EMAIL_ADDRESS][DOMAIN_NAME]" at bounding box center [562, 280] width 157 height 37
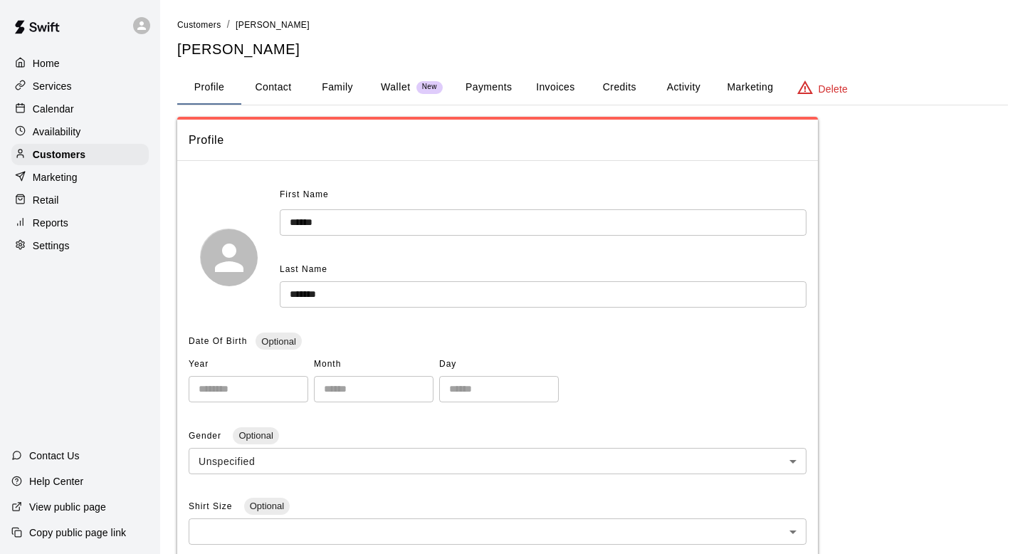
click at [672, 94] on button "Activity" at bounding box center [683, 87] width 64 height 34
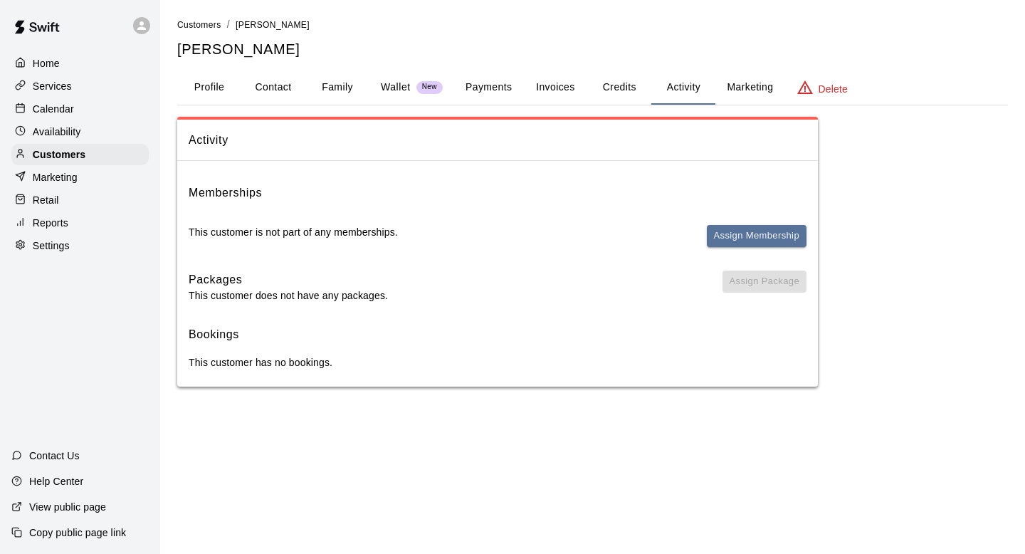
click at [765, 249] on span "Assign Membership" at bounding box center [757, 242] width 100 height 34
click at [765, 240] on button "Assign Membership" at bounding box center [757, 236] width 100 height 22
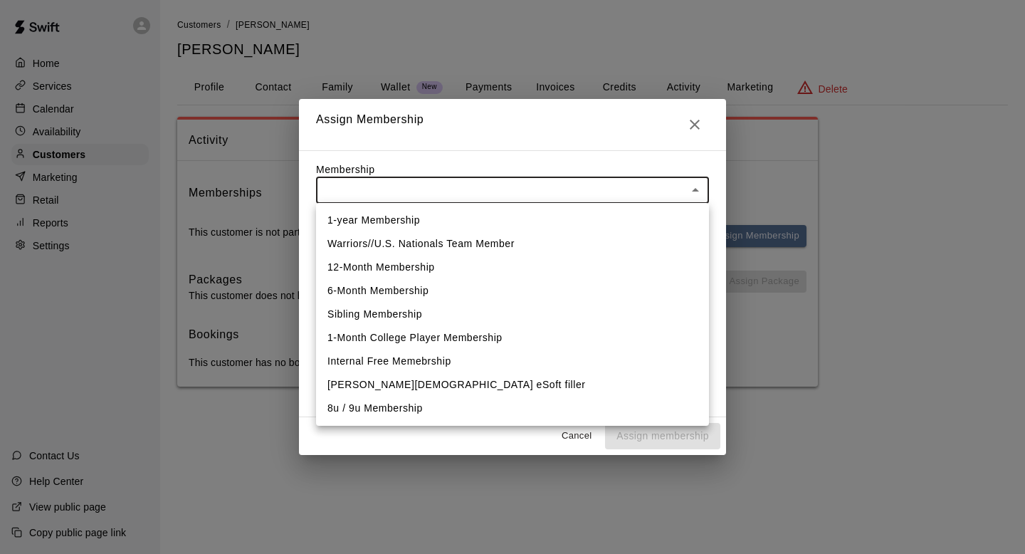
click at [680, 200] on body "Home Services Calendar Availability Customers Marketing Retail Reports Settings…" at bounding box center [512, 207] width 1025 height 415
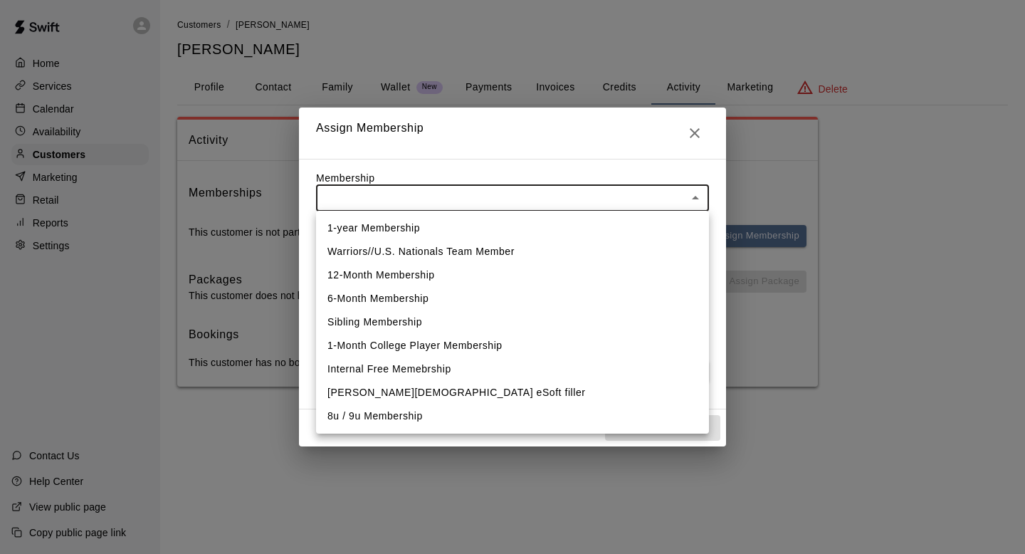
click at [584, 248] on li "Warriors//U.S. Nationals Team Member" at bounding box center [512, 251] width 393 height 23
type input "**********"
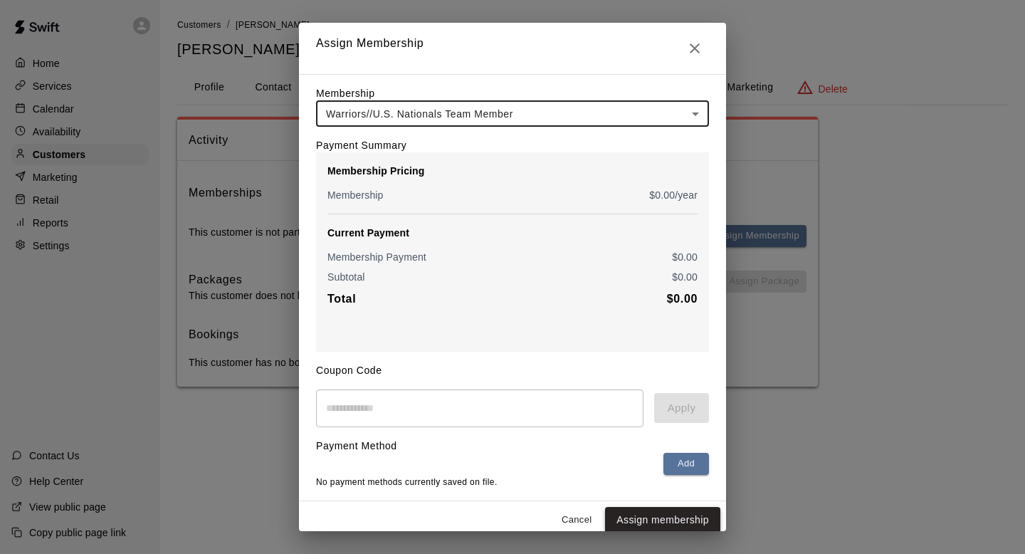
click at [678, 524] on button "Assign membership" at bounding box center [662, 520] width 115 height 26
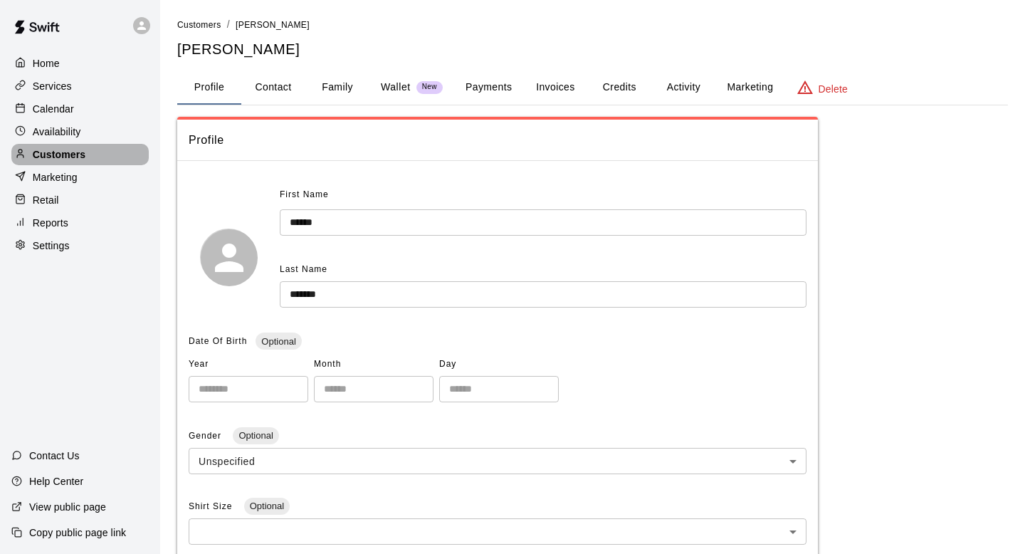
click at [95, 158] on div "Customers" at bounding box center [79, 154] width 137 height 21
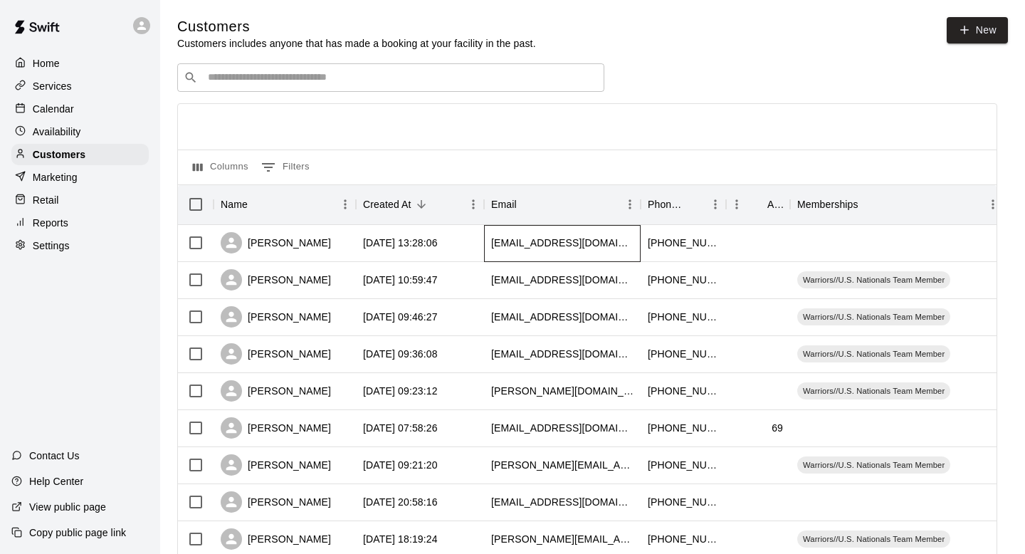
click at [534, 257] on div "[EMAIL_ADDRESS][DOMAIN_NAME]" at bounding box center [562, 243] width 157 height 37
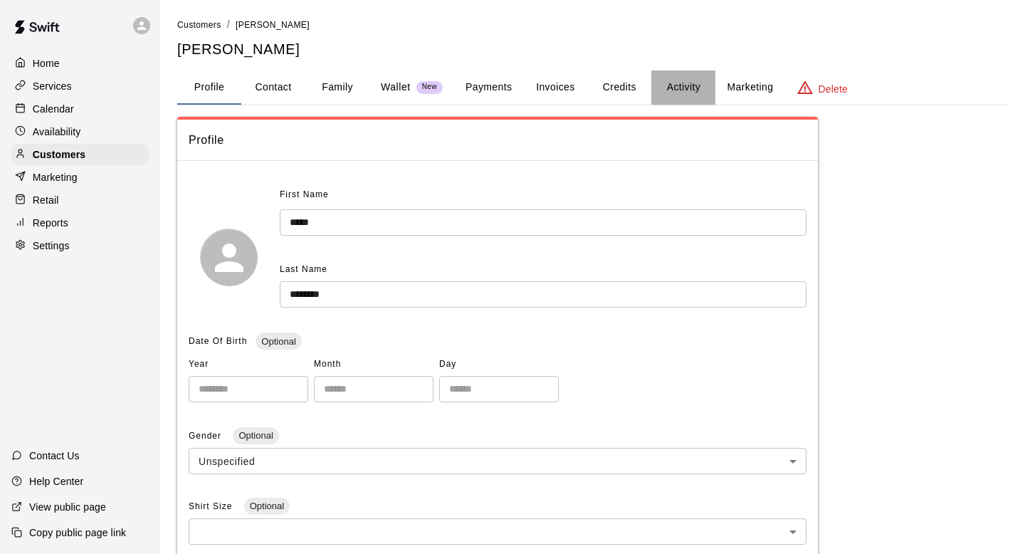
click at [703, 81] on button "Activity" at bounding box center [683, 87] width 64 height 34
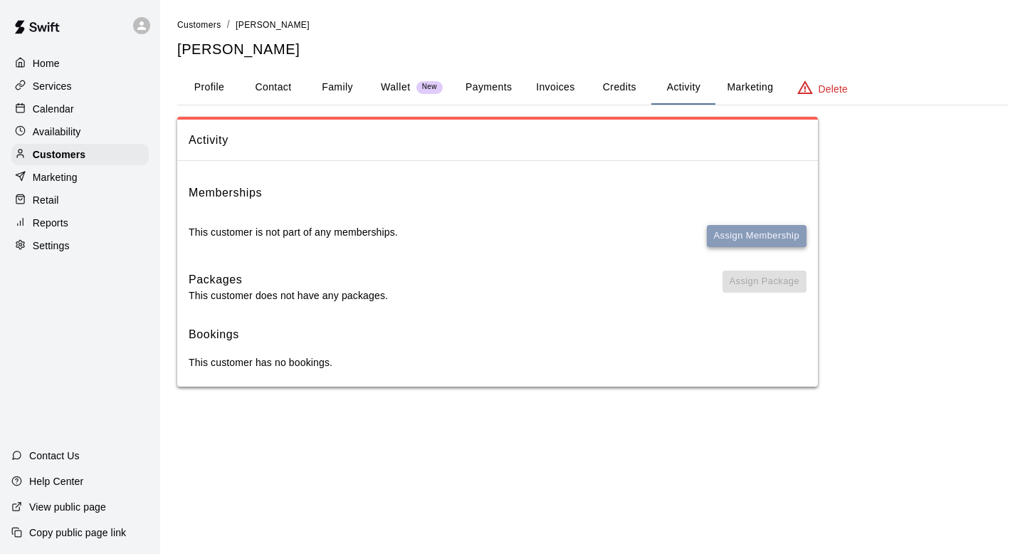
click at [730, 245] on button "Assign Membership" at bounding box center [757, 236] width 100 height 22
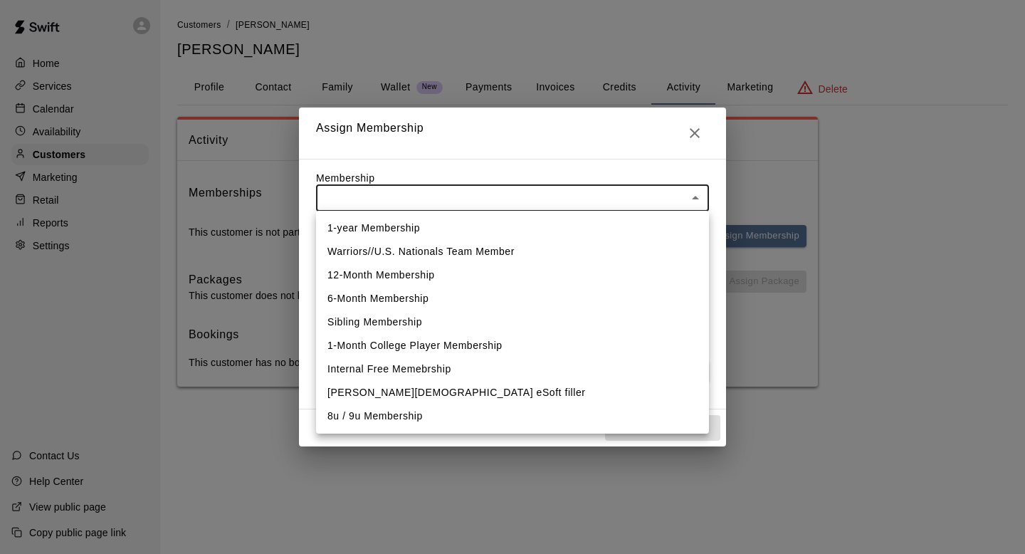
click at [666, 184] on body "Home Services Calendar Availability Customers Marketing Retail Reports Settings…" at bounding box center [512, 207] width 1025 height 415
click at [579, 242] on li "Warriors//U.S. Nationals Team Member" at bounding box center [512, 251] width 393 height 23
type input "**********"
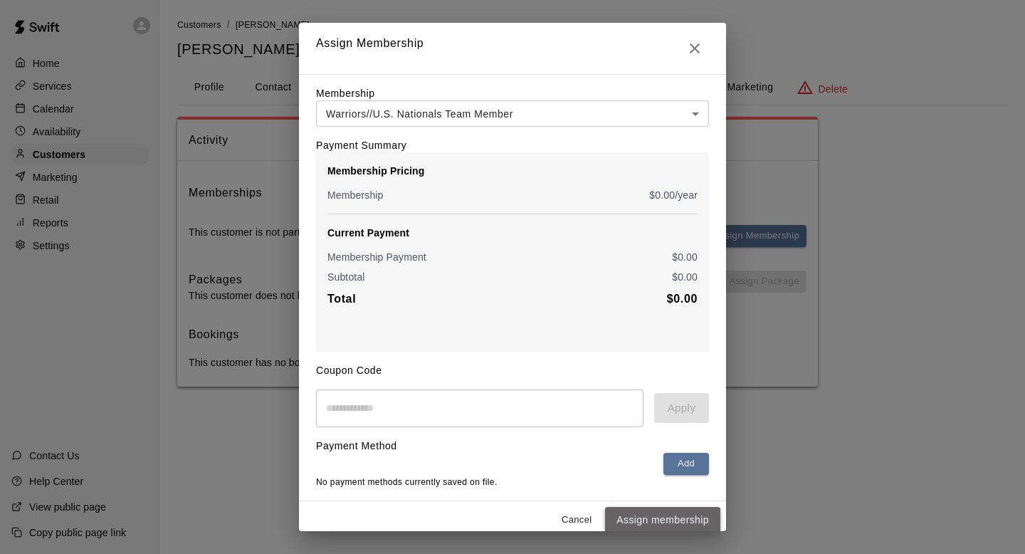
click at [663, 519] on button "Assign membership" at bounding box center [662, 520] width 115 height 26
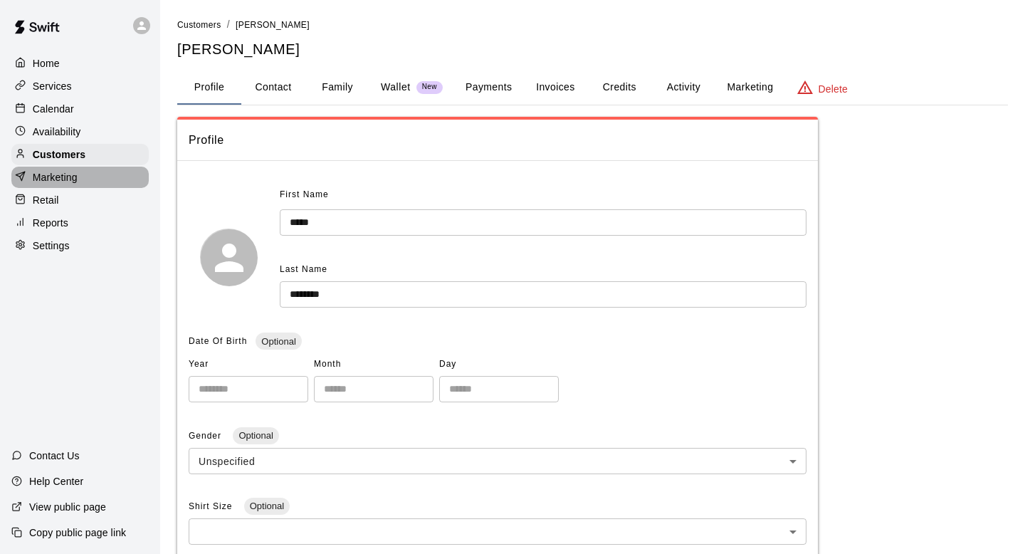
click at [138, 167] on div "Marketing" at bounding box center [79, 177] width 137 height 21
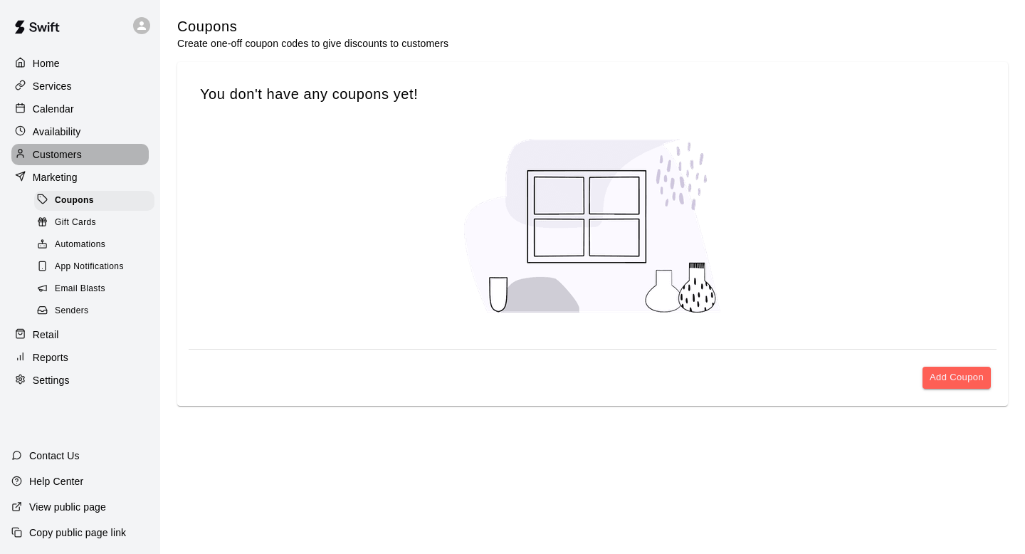
click at [128, 153] on div "Customers" at bounding box center [79, 154] width 137 height 21
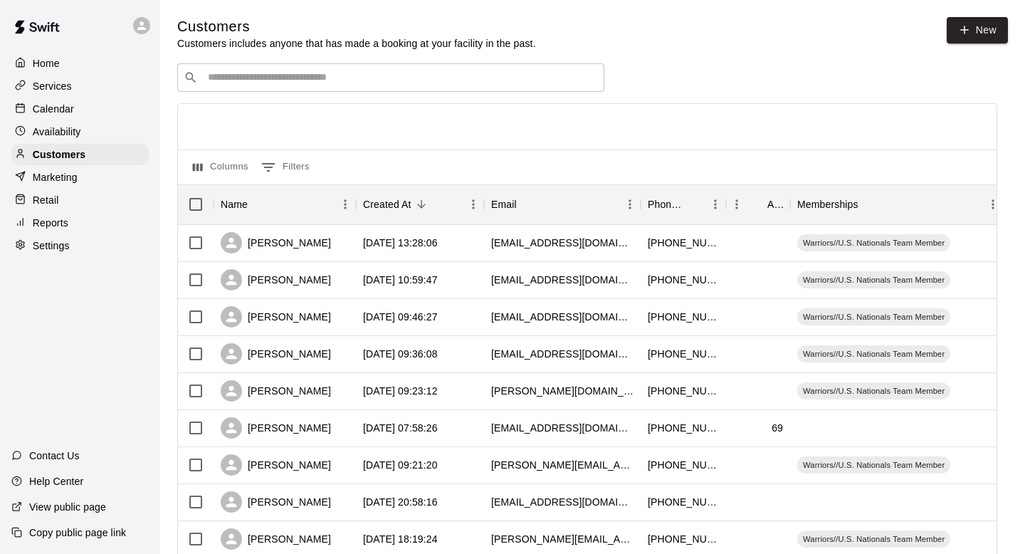
click at [470, 85] on div "​ ​" at bounding box center [390, 77] width 427 height 28
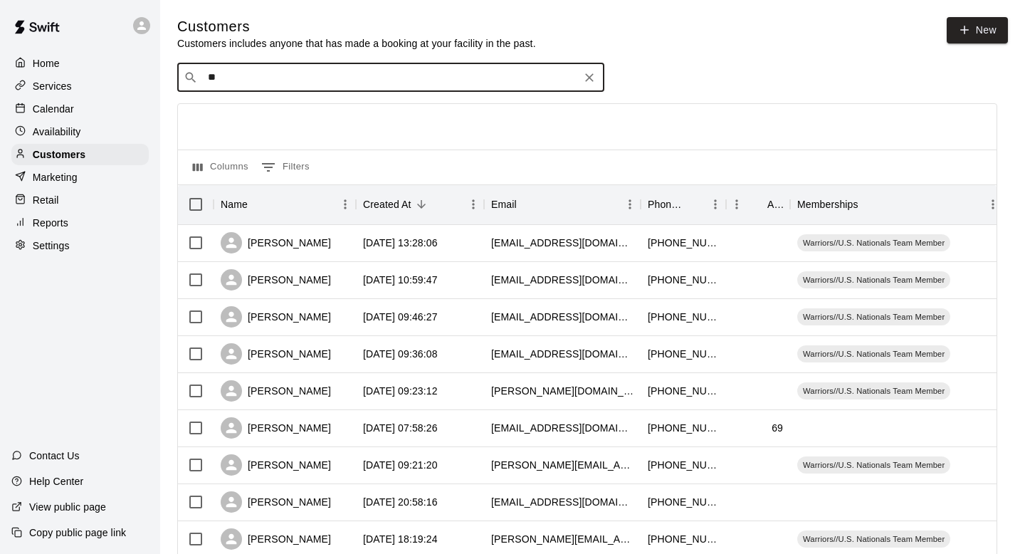
type input "*"
type input "***"
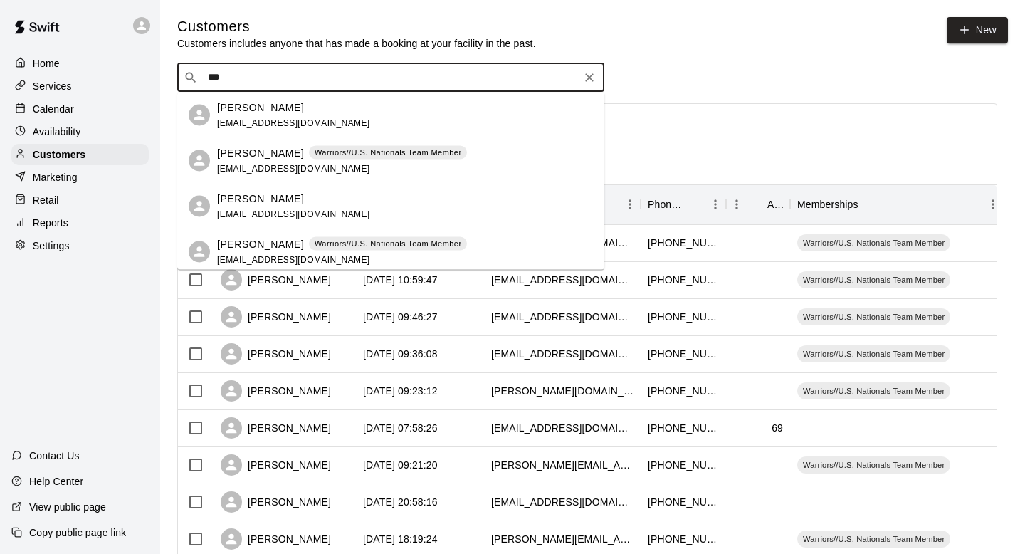
click at [296, 116] on div "Lauren Reisenauer laurenreisenauer@gmail.com" at bounding box center [293, 115] width 153 height 31
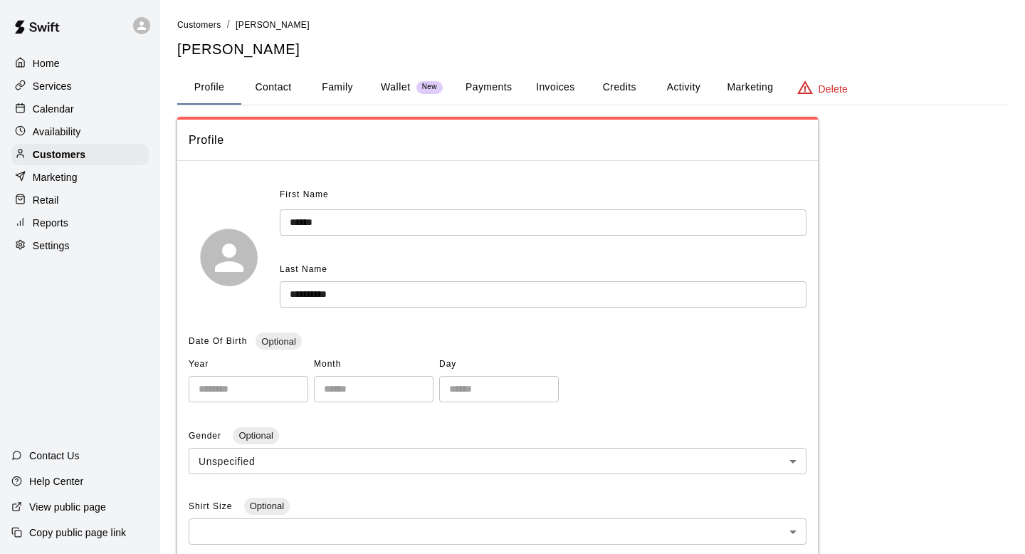
click at [691, 97] on button "Activity" at bounding box center [683, 87] width 64 height 34
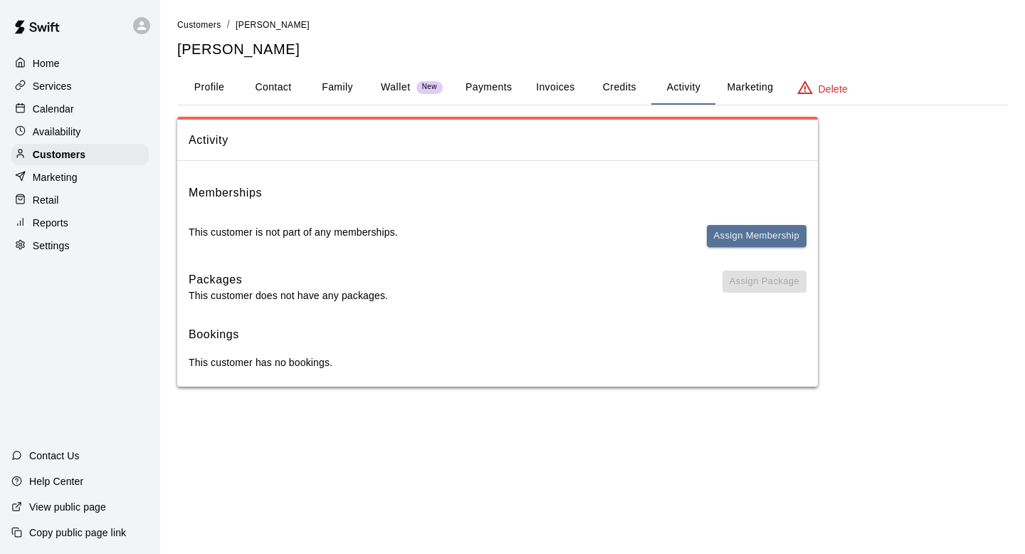
click at [736, 223] on div "Memberships This customer is not part of any memberships. Assign Membership" at bounding box center [498, 221] width 618 height 75
click at [733, 231] on button "Assign Membership" at bounding box center [757, 236] width 100 height 22
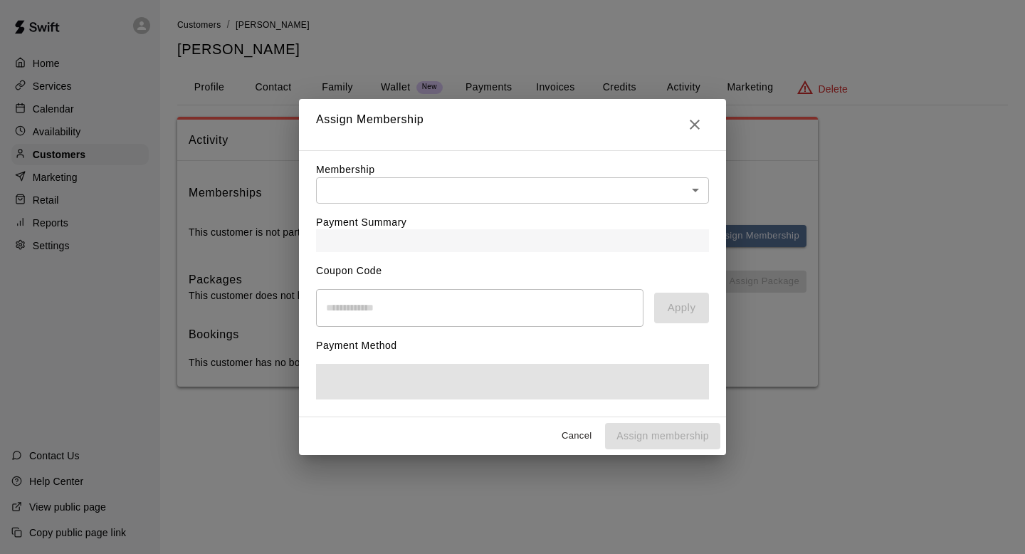
click at [696, 185] on body "Home Services Calendar Availability Customers Marketing Retail Reports Settings…" at bounding box center [512, 207] width 1025 height 415
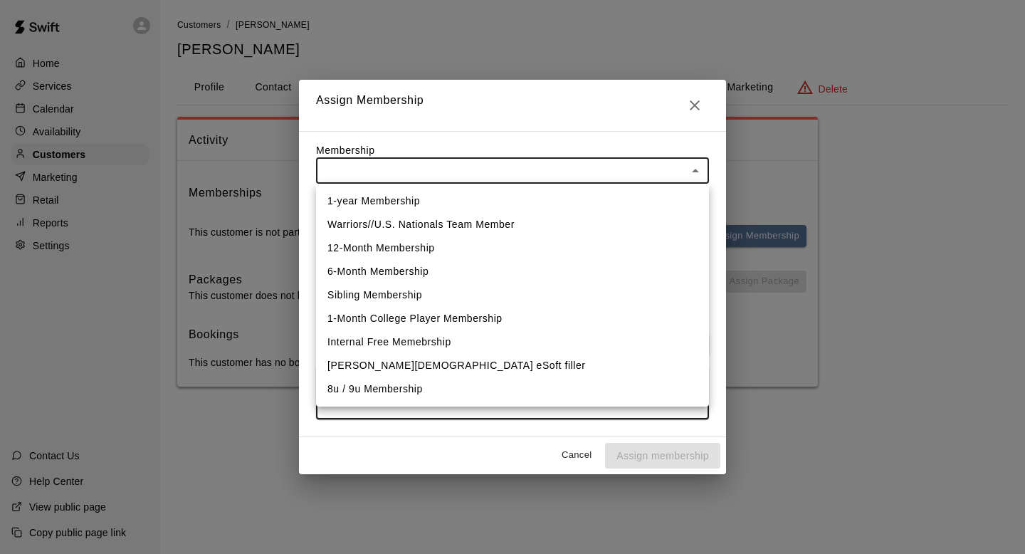
click at [406, 392] on li "8u / 9u Membership" at bounding box center [512, 388] width 393 height 23
type input "**********"
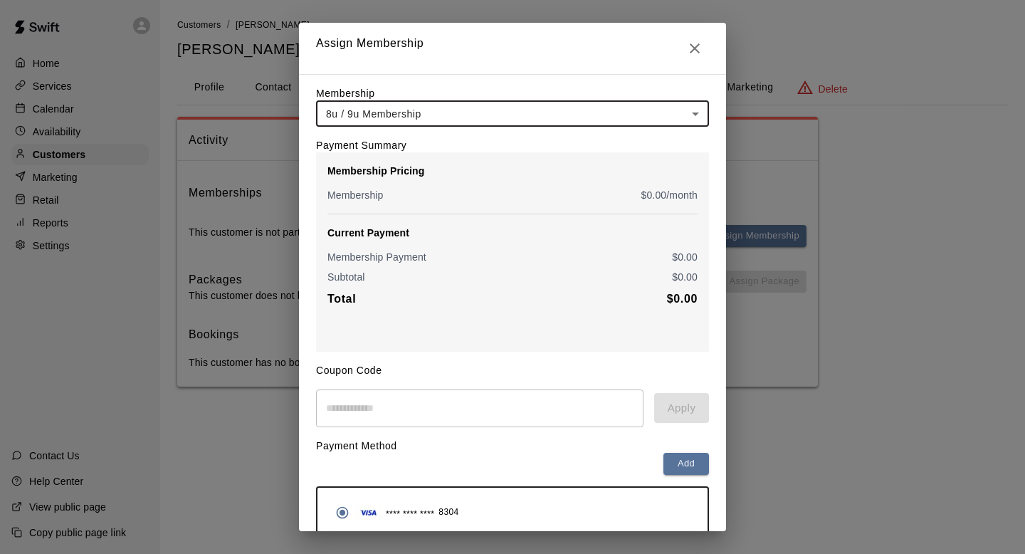
scroll to position [64, 0]
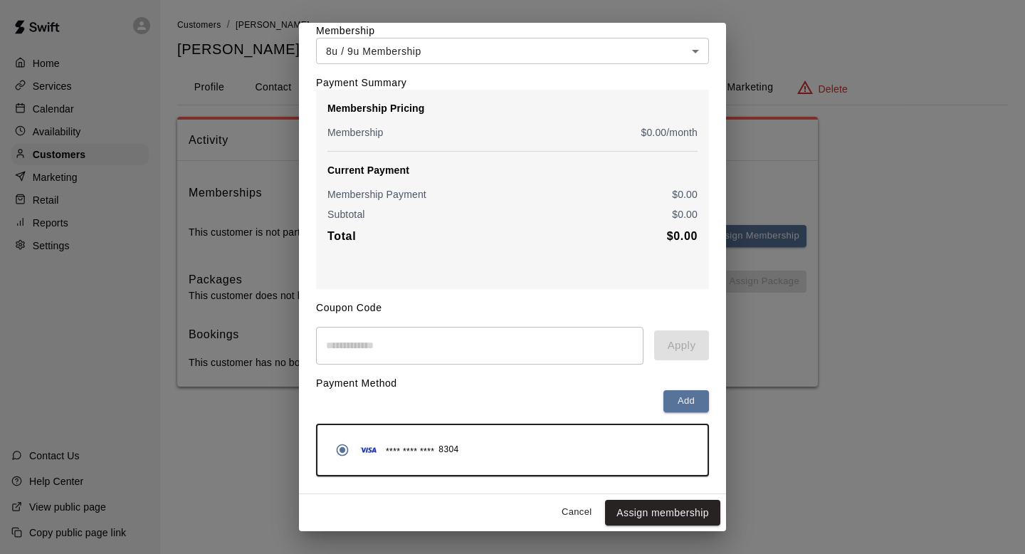
click at [659, 495] on div "Cancel Assign membership" at bounding box center [512, 513] width 427 height 38
click at [659, 515] on button "Assign membership" at bounding box center [662, 513] width 115 height 26
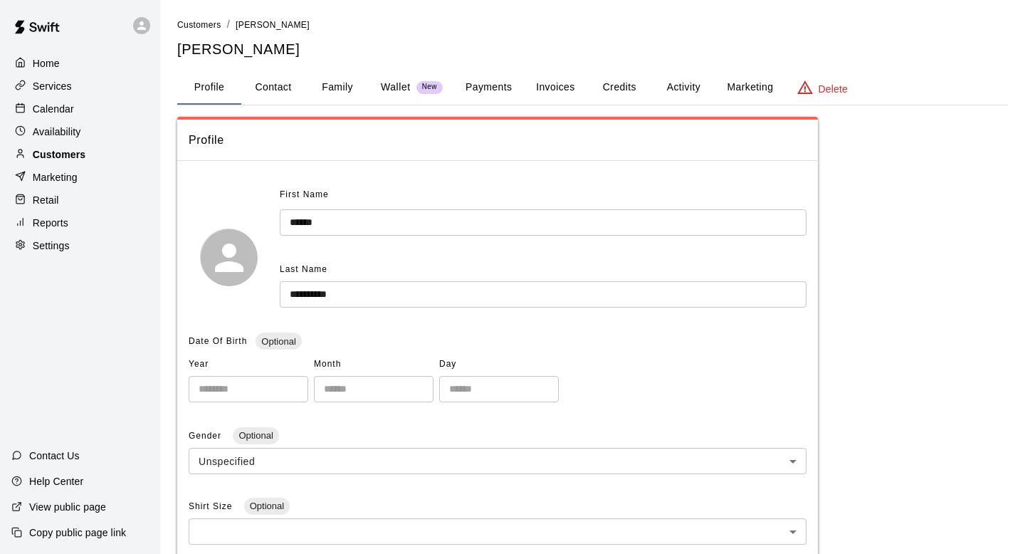
click at [81, 161] on div "Customers" at bounding box center [79, 154] width 137 height 21
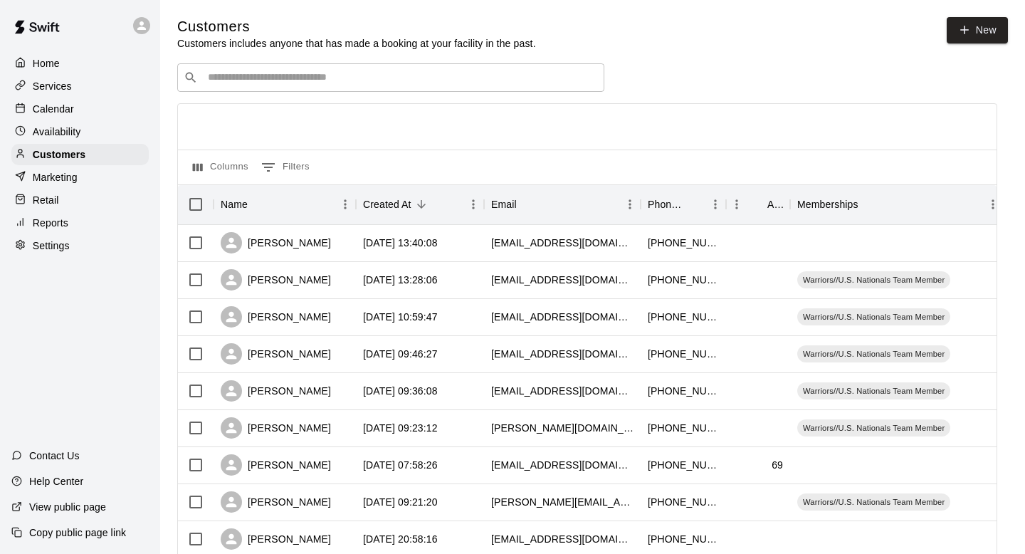
click at [330, 82] on input "Search customers by name or email" at bounding box center [401, 77] width 394 height 14
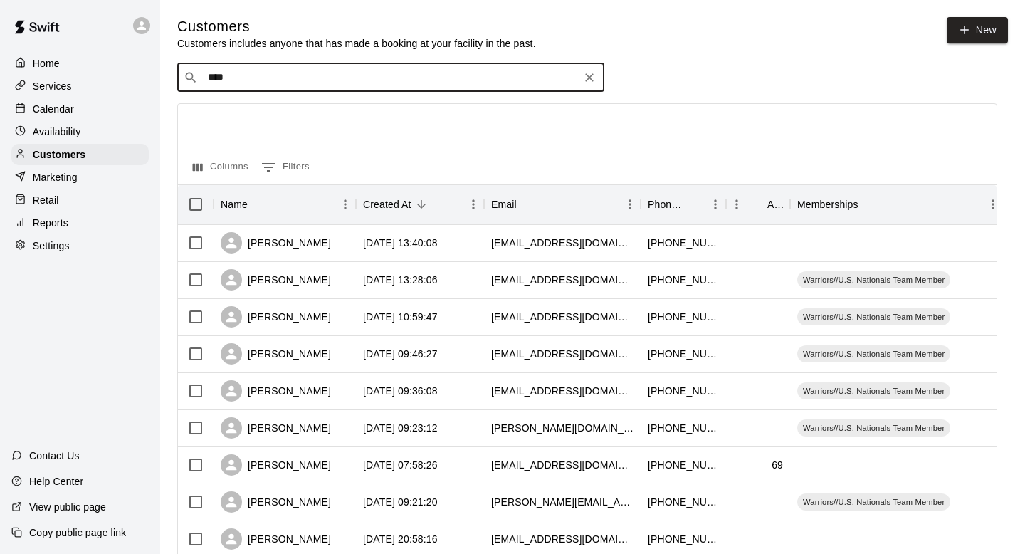
type input "*****"
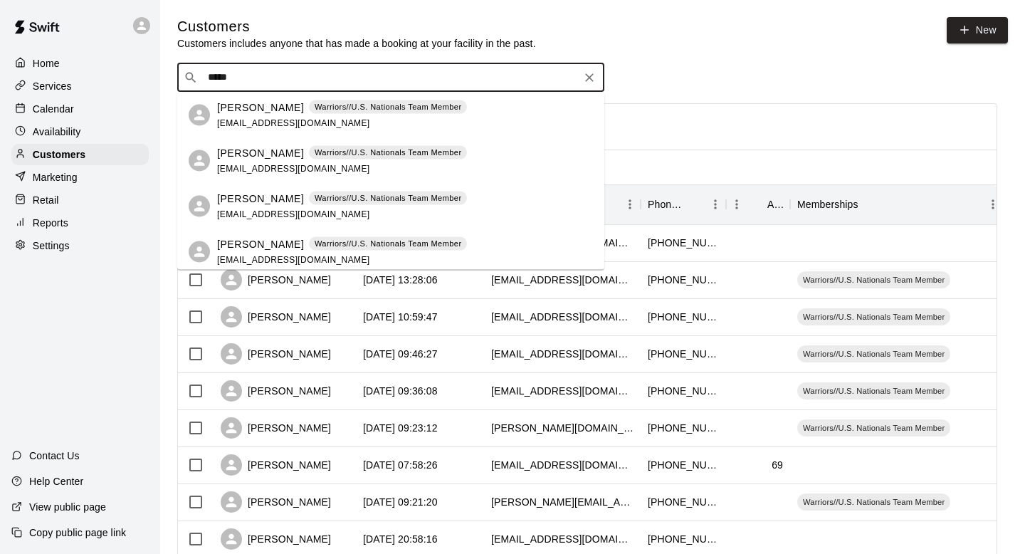
click at [589, 73] on icon "Clear" at bounding box center [589, 77] width 14 height 14
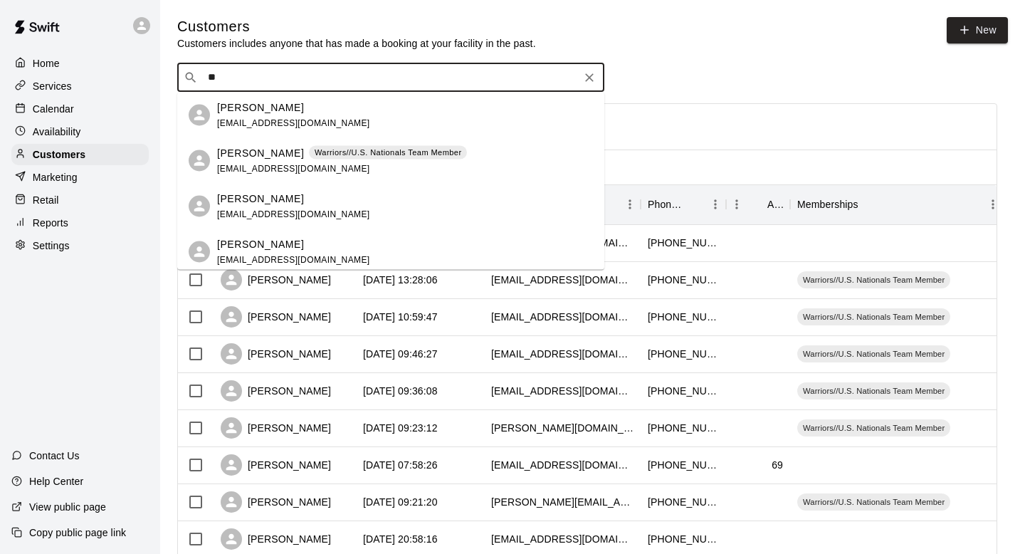
type input "*"
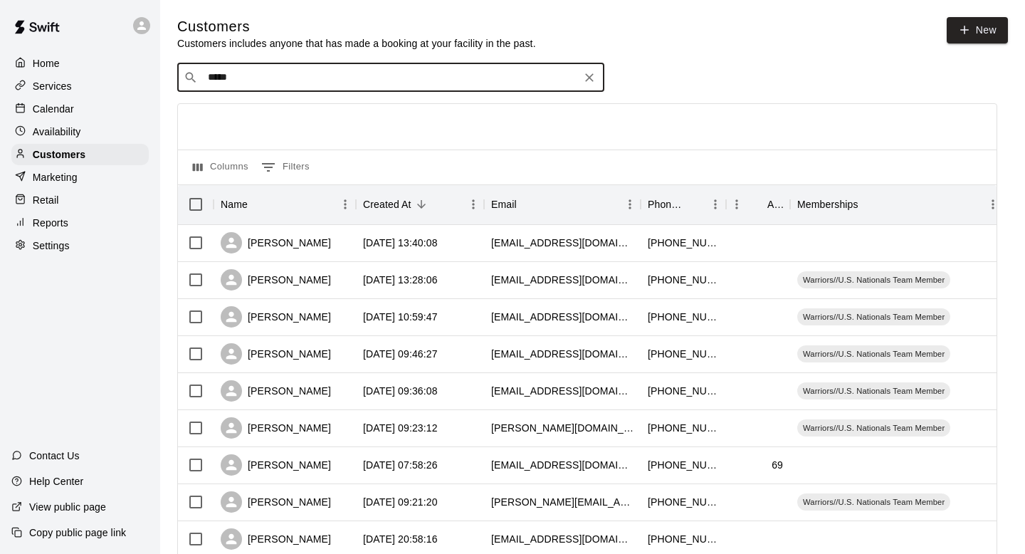
type input "******"
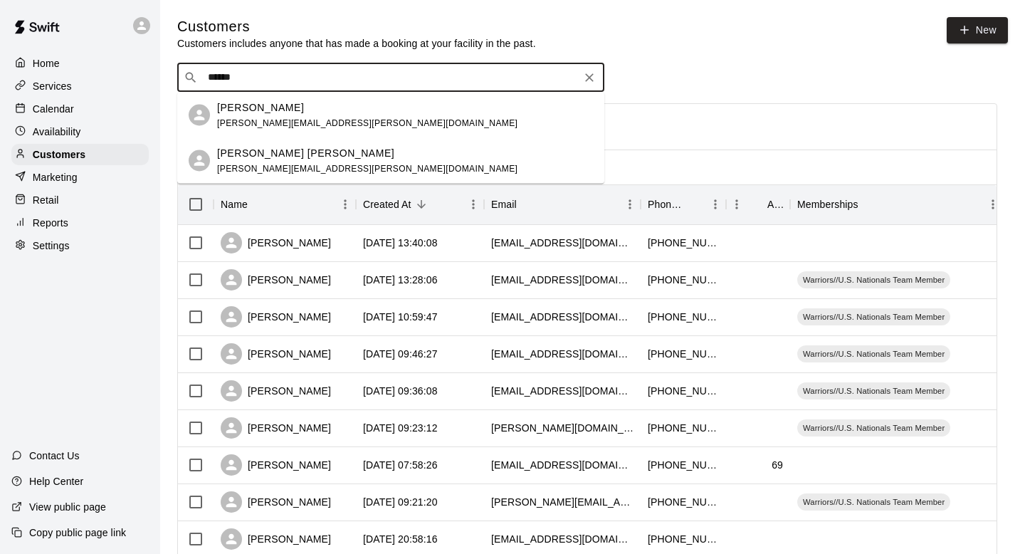
click at [354, 112] on div "[PERSON_NAME] [PERSON_NAME][EMAIL_ADDRESS][PERSON_NAME][DOMAIN_NAME]" at bounding box center [405, 115] width 376 height 31
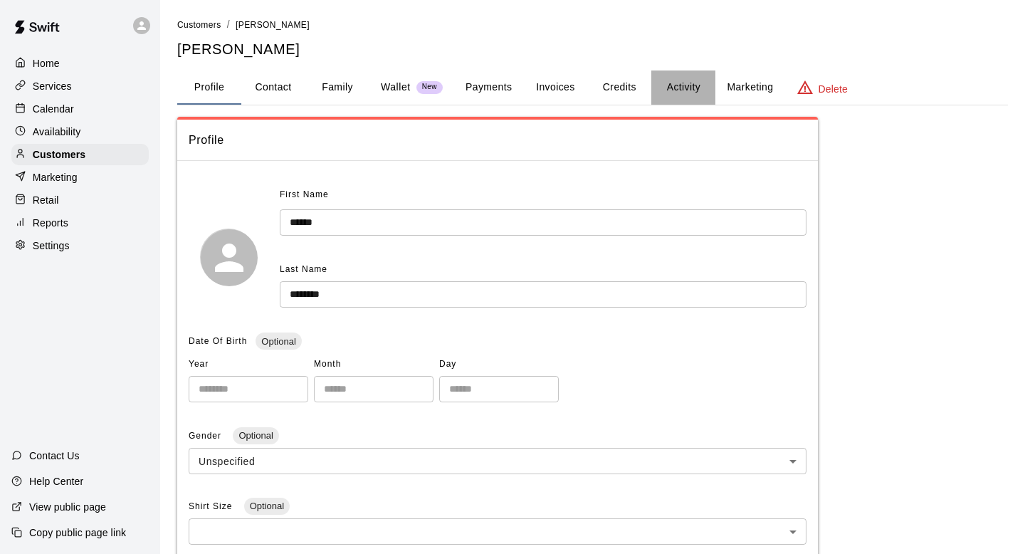
click at [670, 89] on button "Activity" at bounding box center [683, 87] width 64 height 34
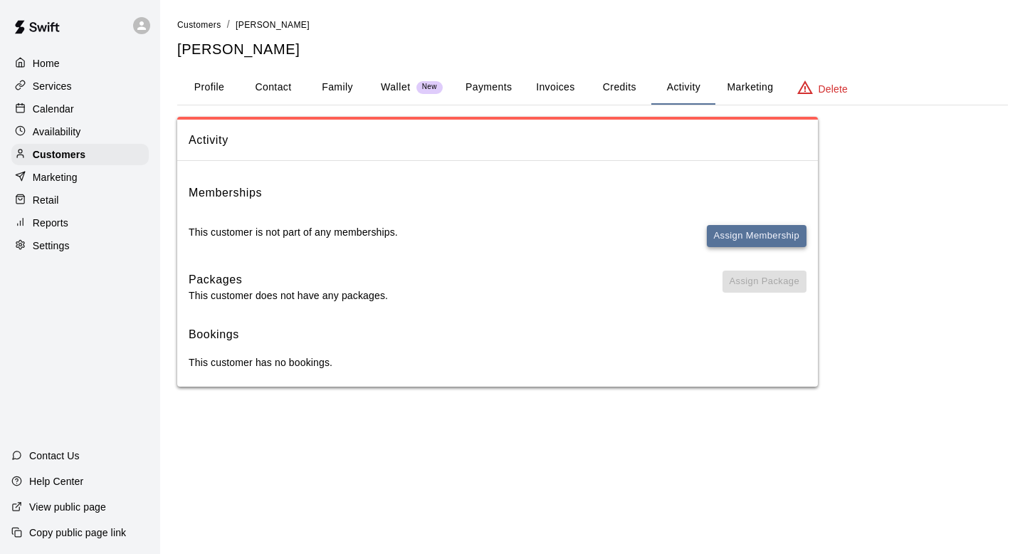
click at [719, 229] on button "Assign Membership" at bounding box center [757, 236] width 100 height 22
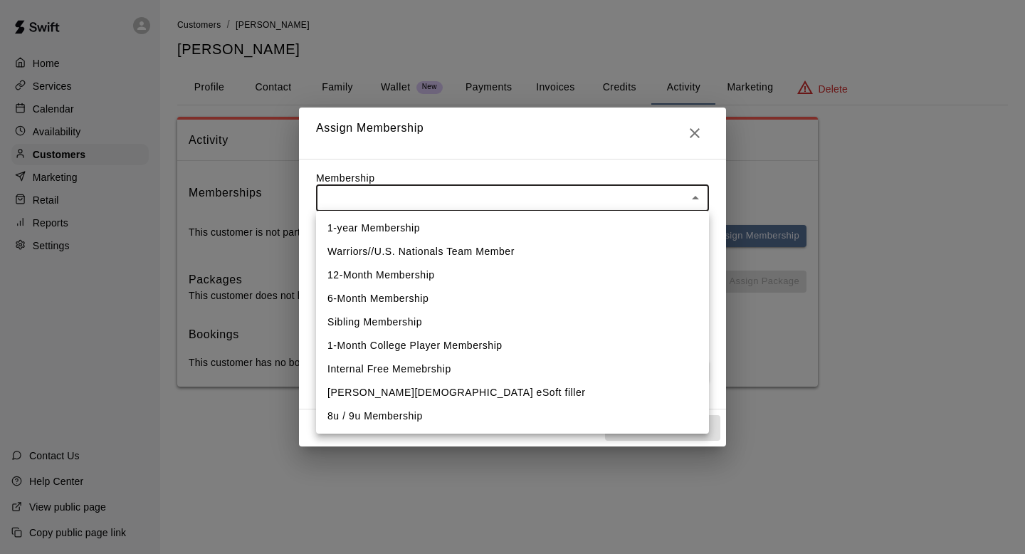
click at [391, 184] on body "Home Services Calendar Availability Customers Marketing Retail Reports Settings…" at bounding box center [512, 207] width 1025 height 415
click at [390, 418] on li "8u / 9u Membership" at bounding box center [512, 415] width 393 height 23
type input "**********"
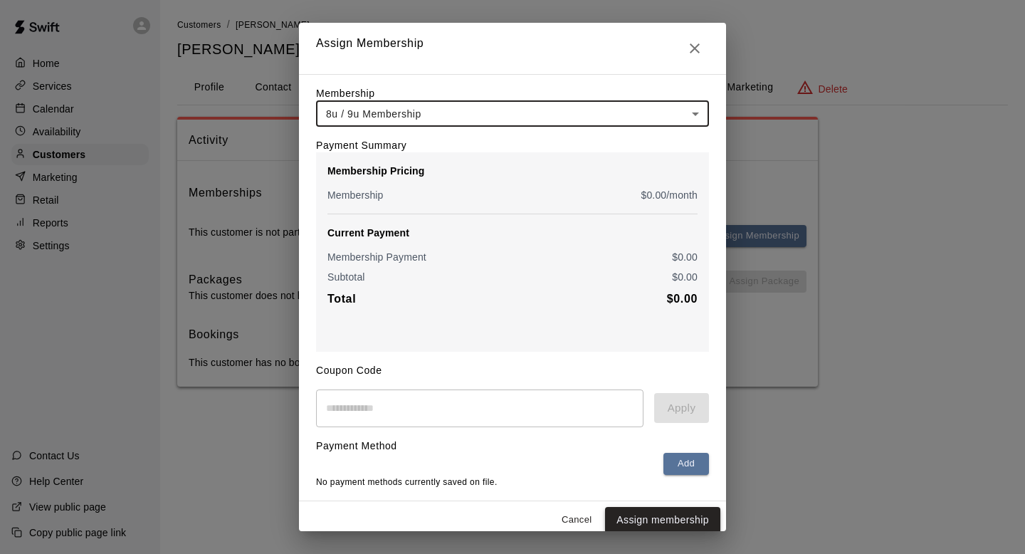
click at [643, 523] on button "Assign membership" at bounding box center [662, 520] width 115 height 26
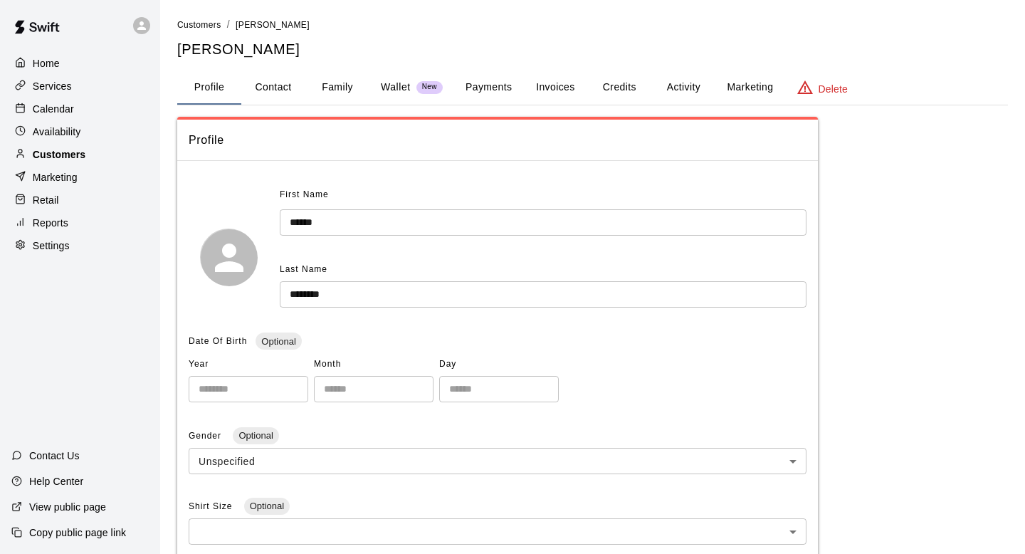
click at [63, 152] on p "Customers" at bounding box center [59, 154] width 53 height 14
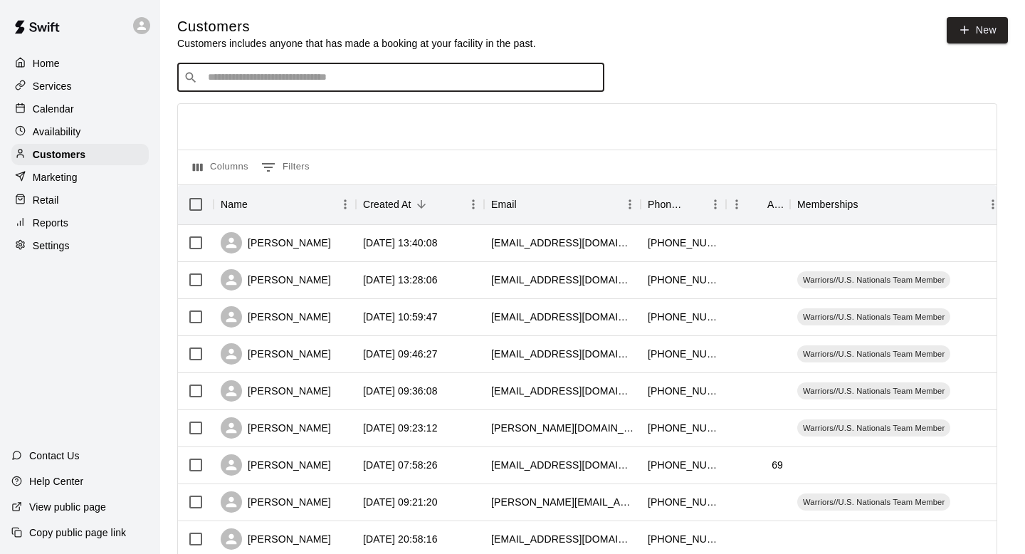
click at [479, 75] on input "Search customers by name or email" at bounding box center [401, 77] width 394 height 14
type input "*****"
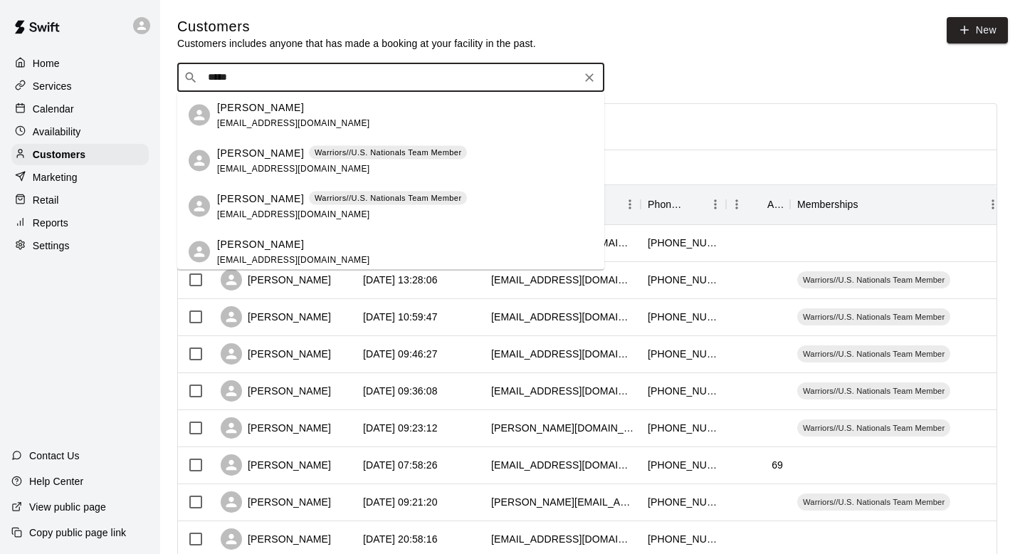
click at [283, 107] on div "[PERSON_NAME]" at bounding box center [293, 107] width 153 height 15
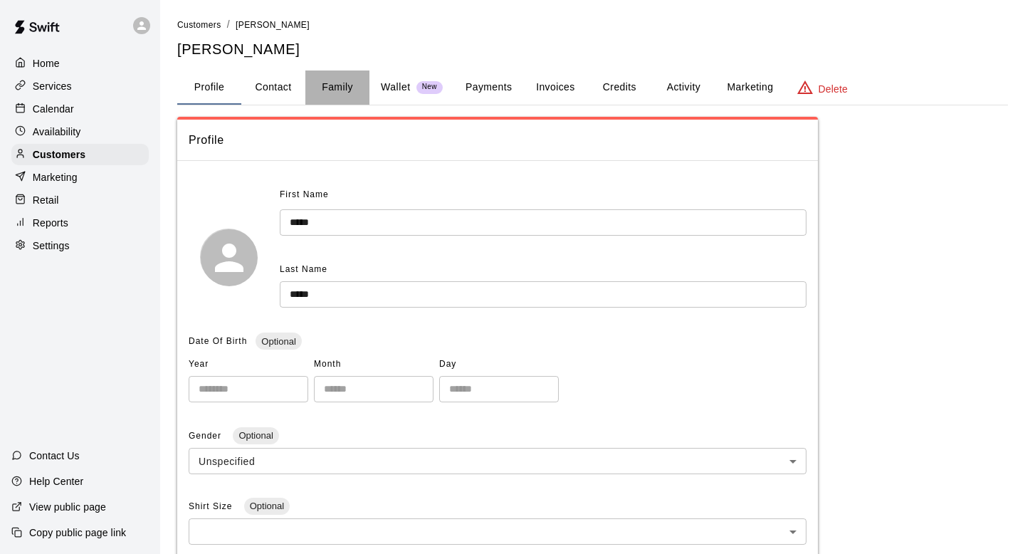
click at [339, 95] on button "Family" at bounding box center [337, 87] width 64 height 34
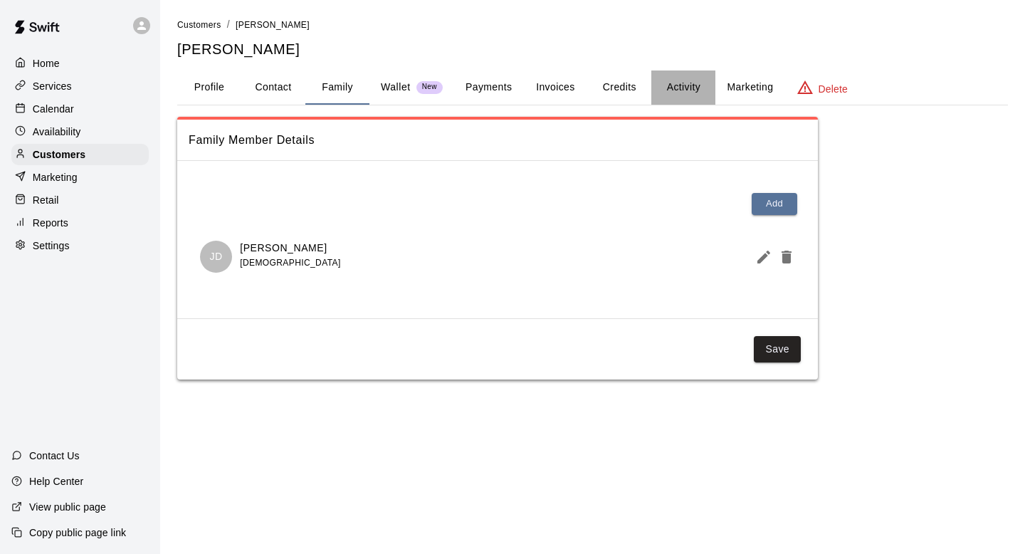
click at [697, 80] on button "Activity" at bounding box center [683, 87] width 64 height 34
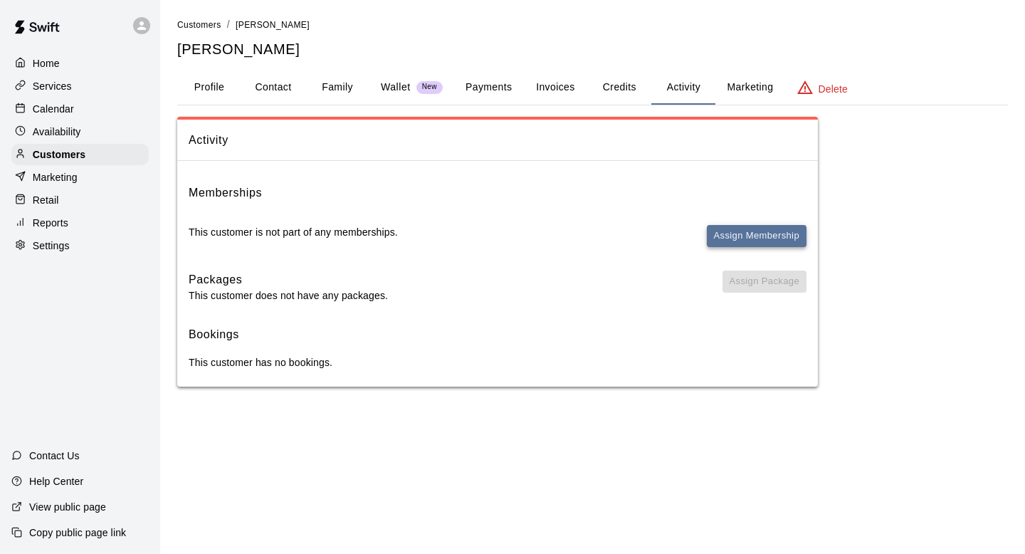
click at [759, 226] on button "Assign Membership" at bounding box center [757, 236] width 100 height 22
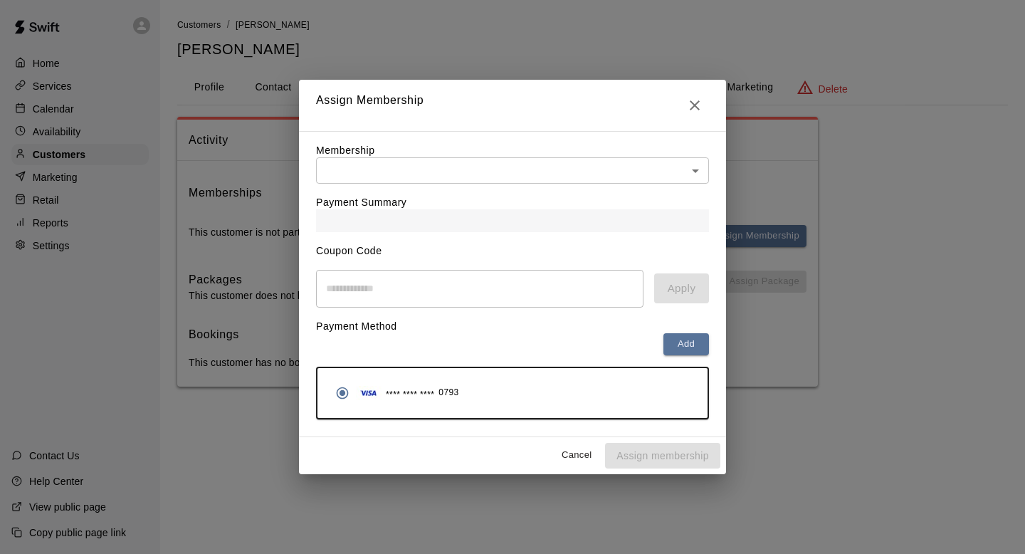
click at [595, 155] on div "Membership ​ ​" at bounding box center [512, 163] width 393 height 41
click at [579, 165] on body "Home Services Calendar Availability Customers Marketing Retail Reports Settings…" at bounding box center [512, 207] width 1025 height 415
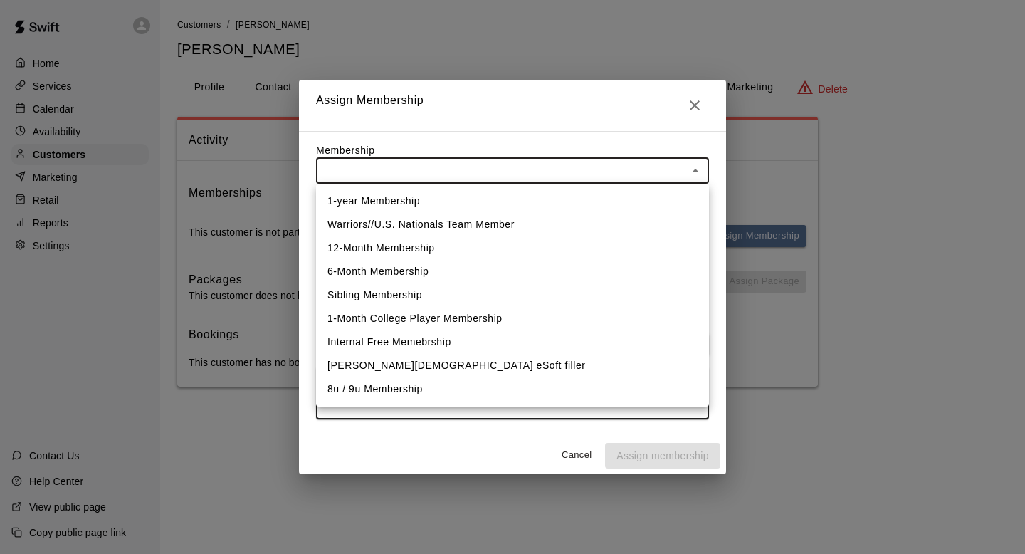
click at [416, 394] on li "8u / 9u Membership" at bounding box center [512, 388] width 393 height 23
type input "**********"
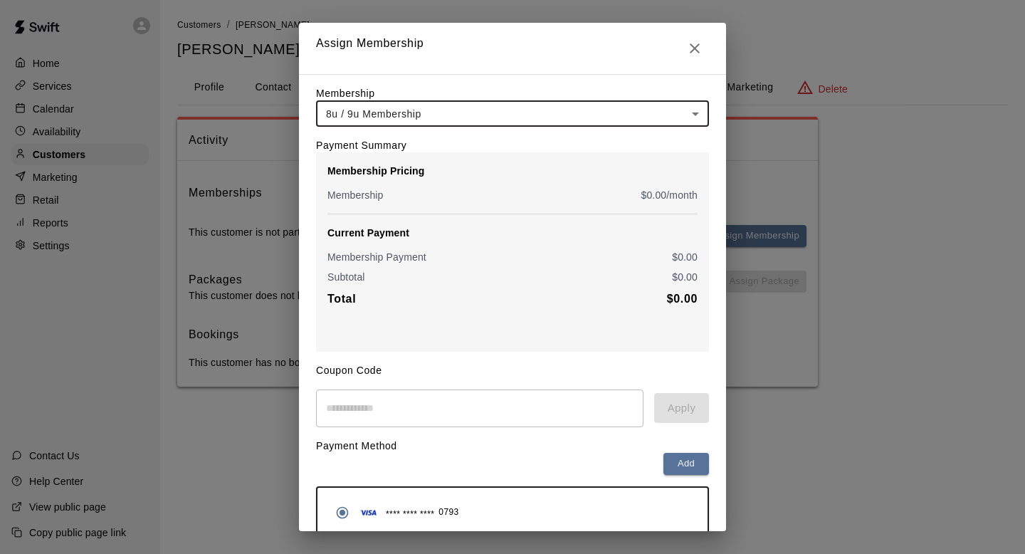
scroll to position [64, 0]
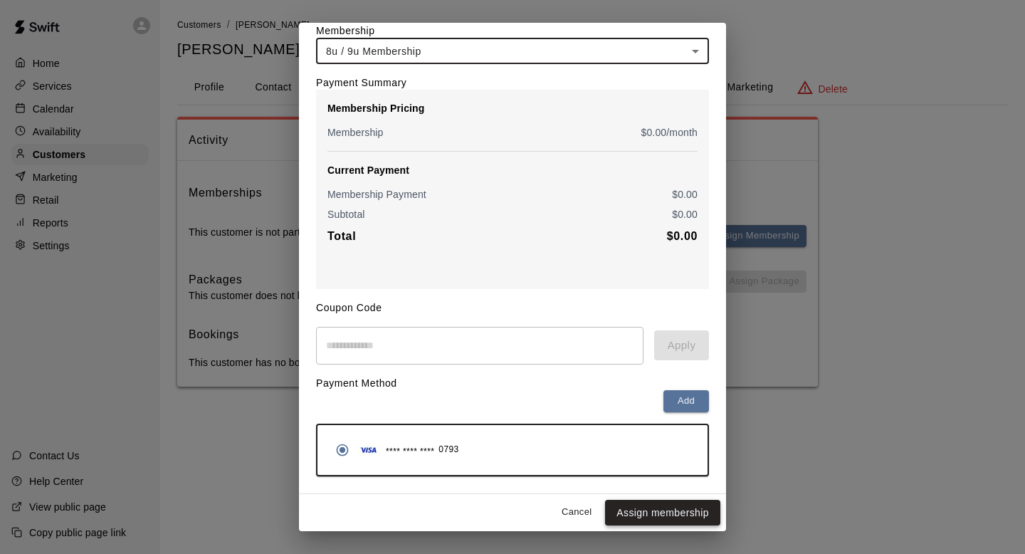
click at [682, 522] on button "Assign membership" at bounding box center [662, 513] width 115 height 26
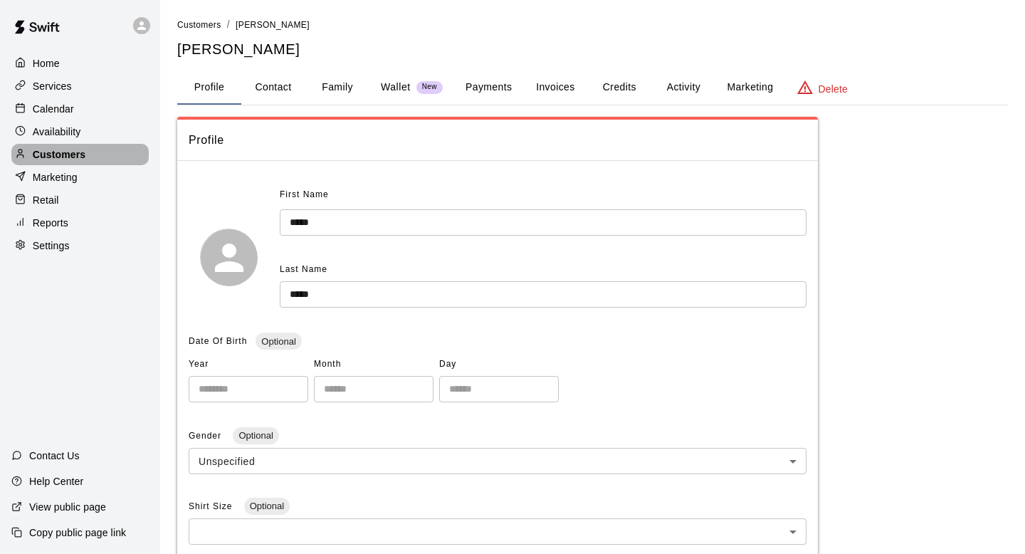
click at [88, 152] on div "Customers" at bounding box center [79, 154] width 137 height 21
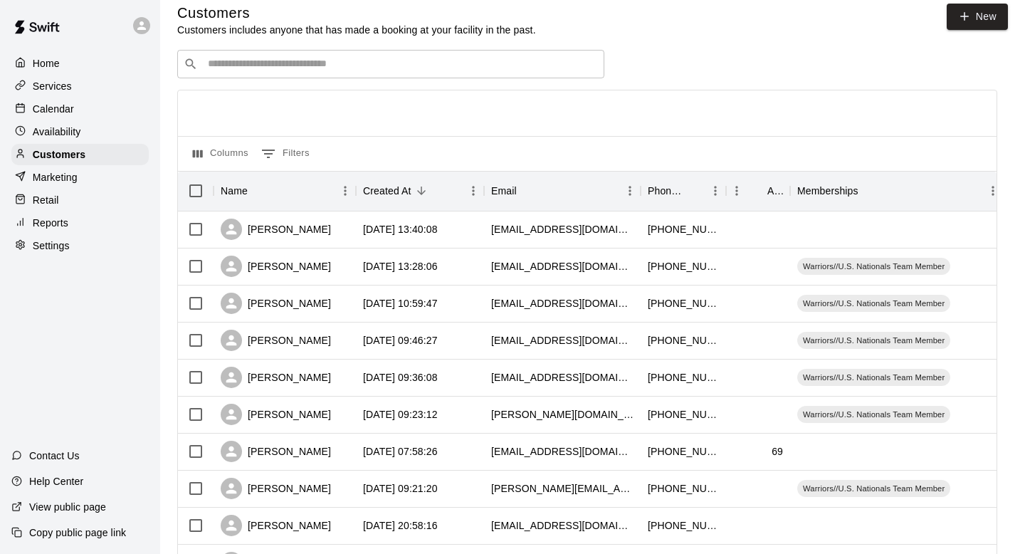
scroll to position [14, 0]
click at [286, 55] on div "​ ​" at bounding box center [390, 63] width 427 height 28
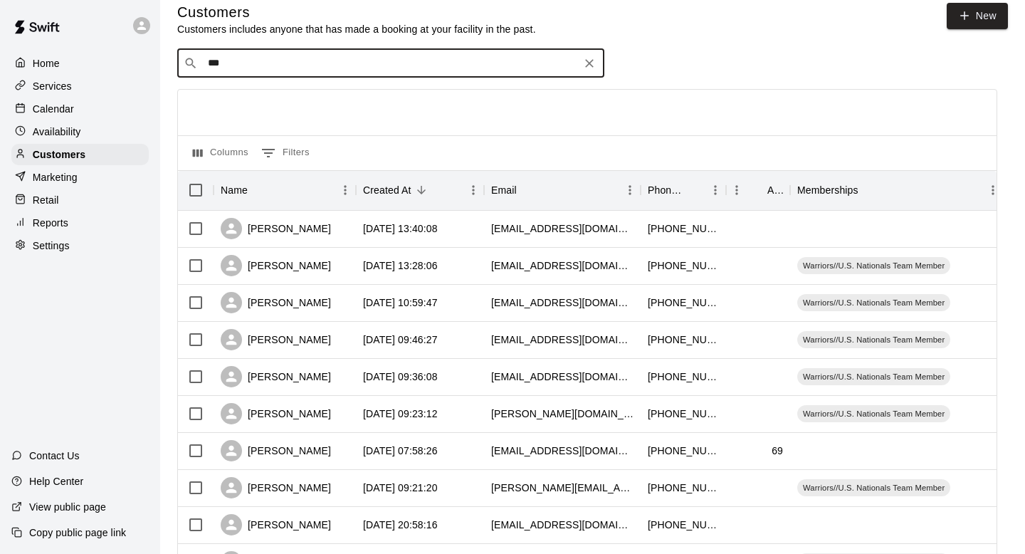
type input "****"
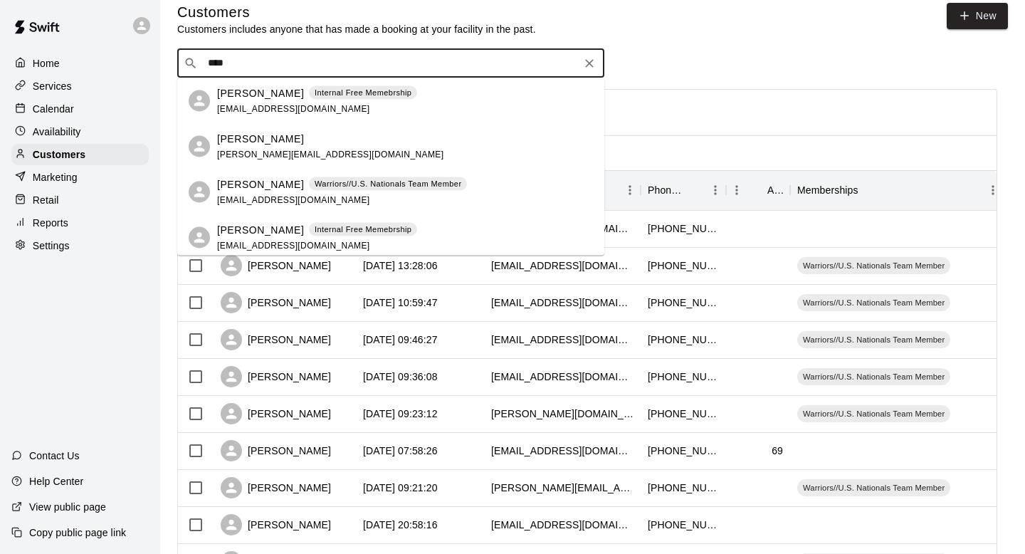
click at [302, 137] on div "[PERSON_NAME] [PERSON_NAME][EMAIL_ADDRESS][DOMAIN_NAME]" at bounding box center [405, 146] width 376 height 31
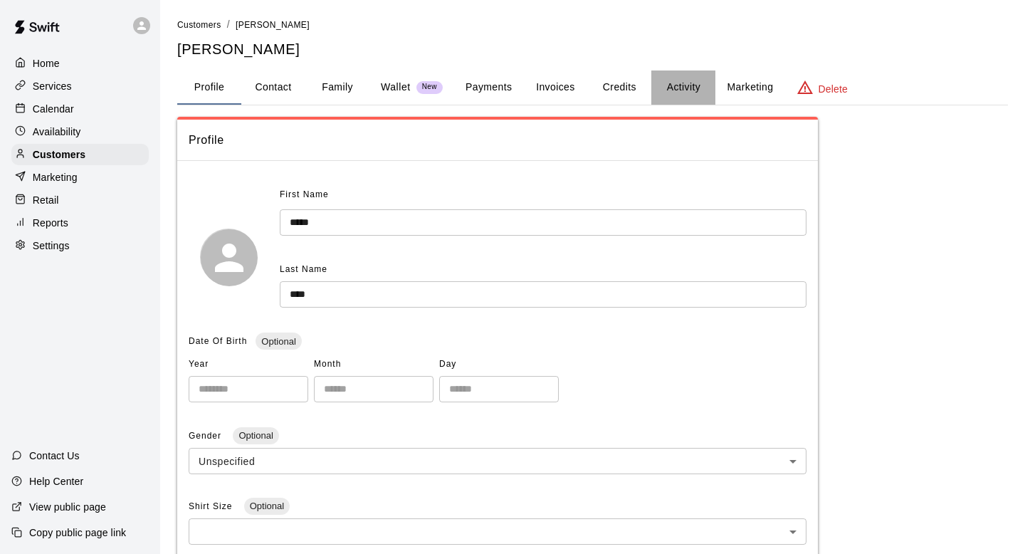
click at [665, 80] on button "Activity" at bounding box center [683, 87] width 64 height 34
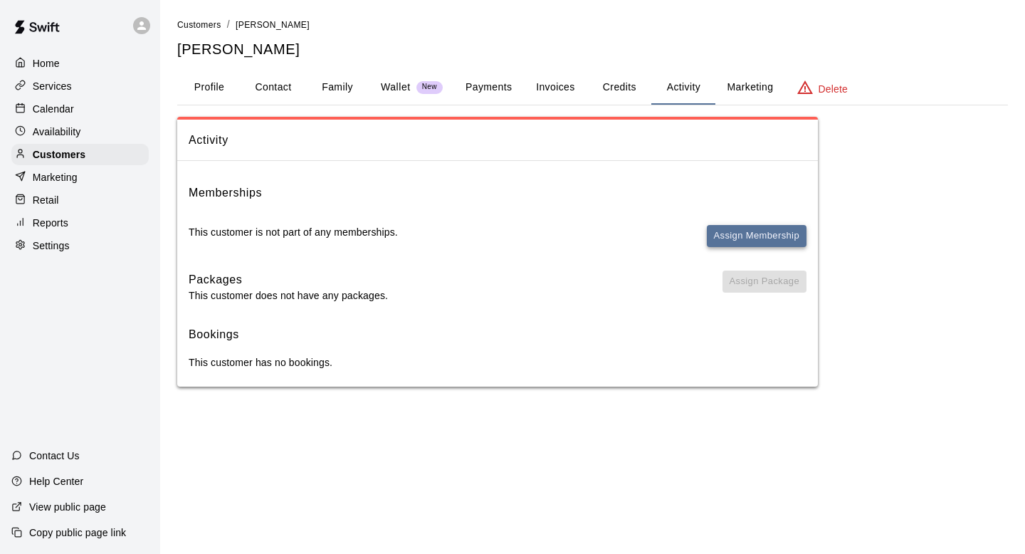
click at [724, 233] on button "Assign Membership" at bounding box center [757, 236] width 100 height 22
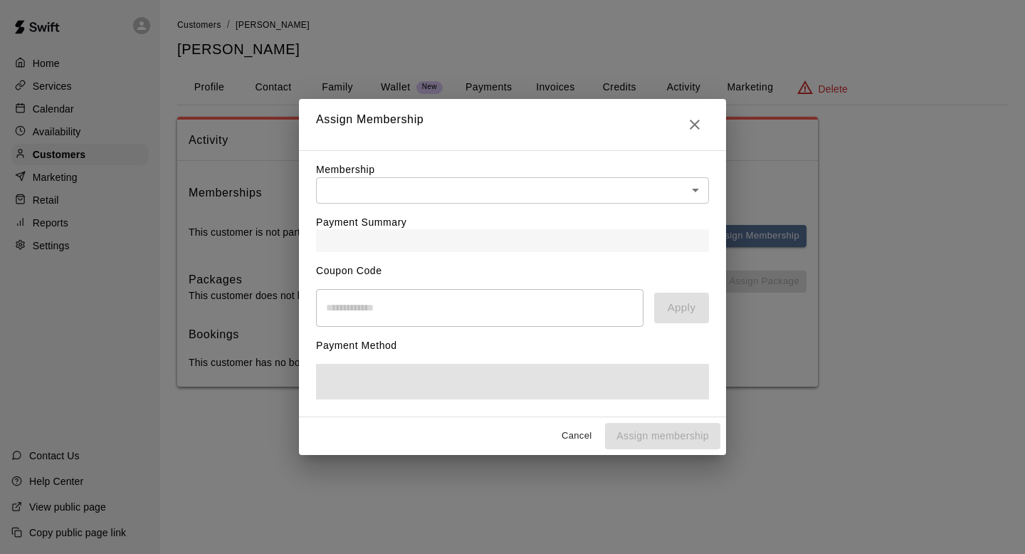
click at [591, 176] on body "Home Services Calendar Availability Customers Marketing Retail Reports Settings…" at bounding box center [512, 207] width 1025 height 415
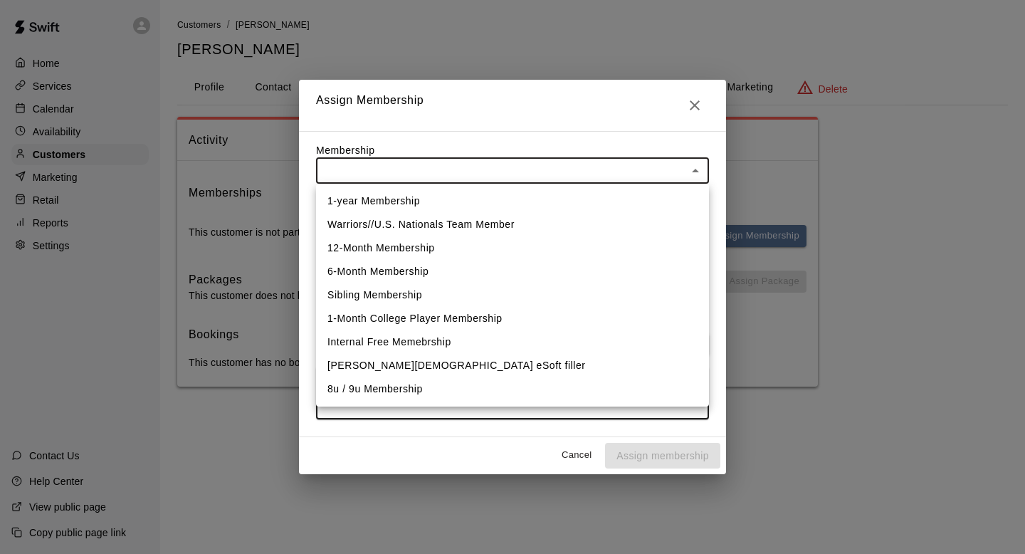
click at [421, 395] on li "8u / 9u Membership" at bounding box center [512, 388] width 393 height 23
type input "**********"
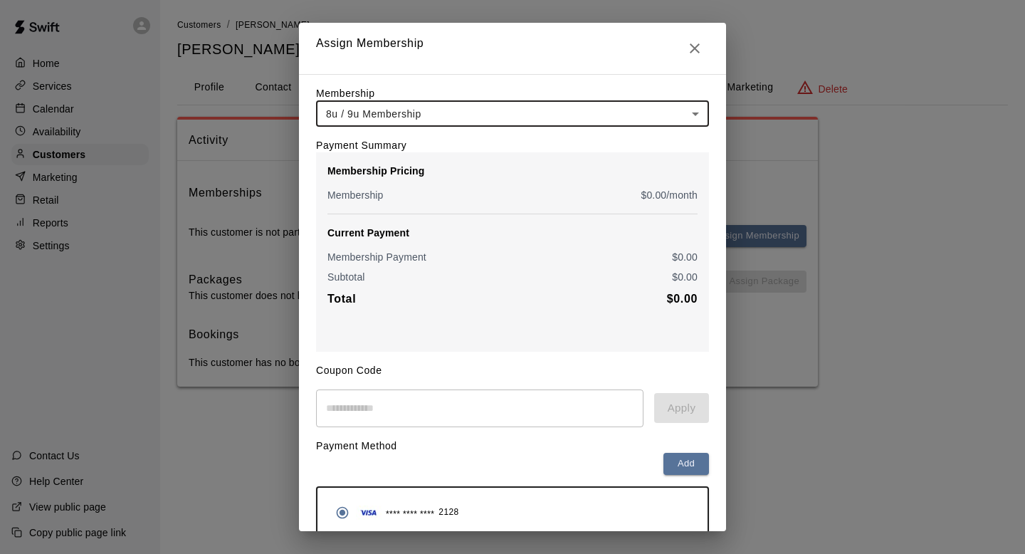
scroll to position [64, 0]
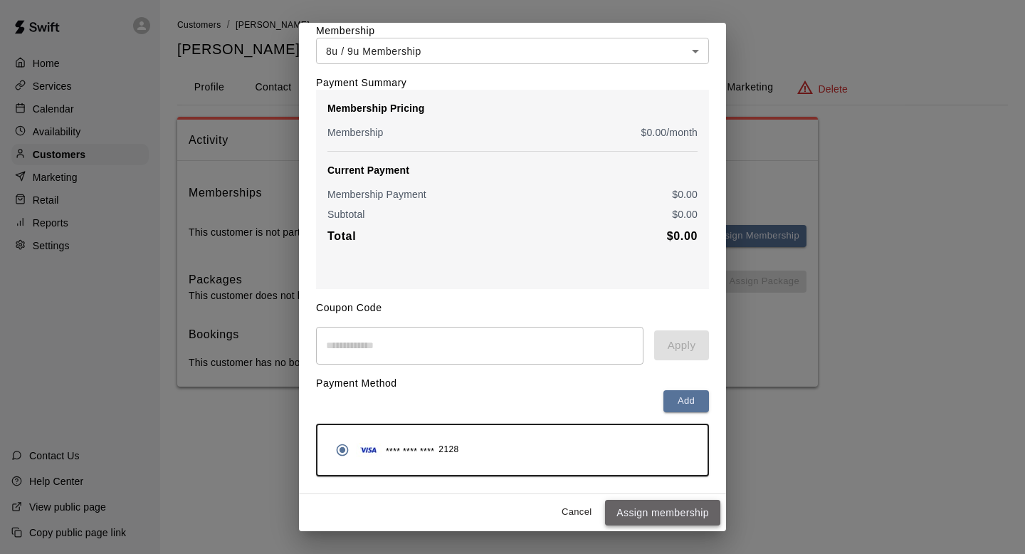
click at [670, 511] on button "Assign membership" at bounding box center [662, 513] width 115 height 26
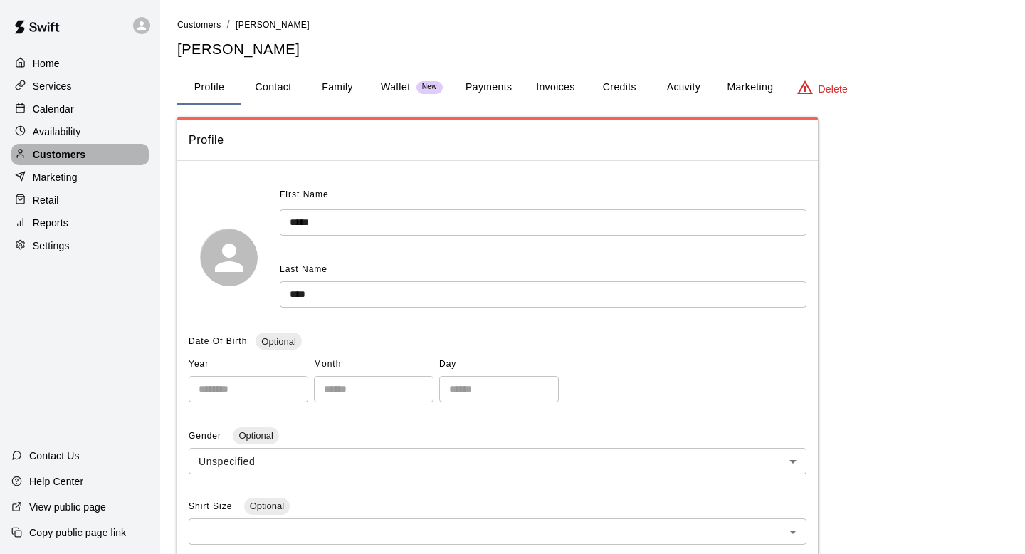
click at [38, 157] on p "Customers" at bounding box center [59, 154] width 53 height 14
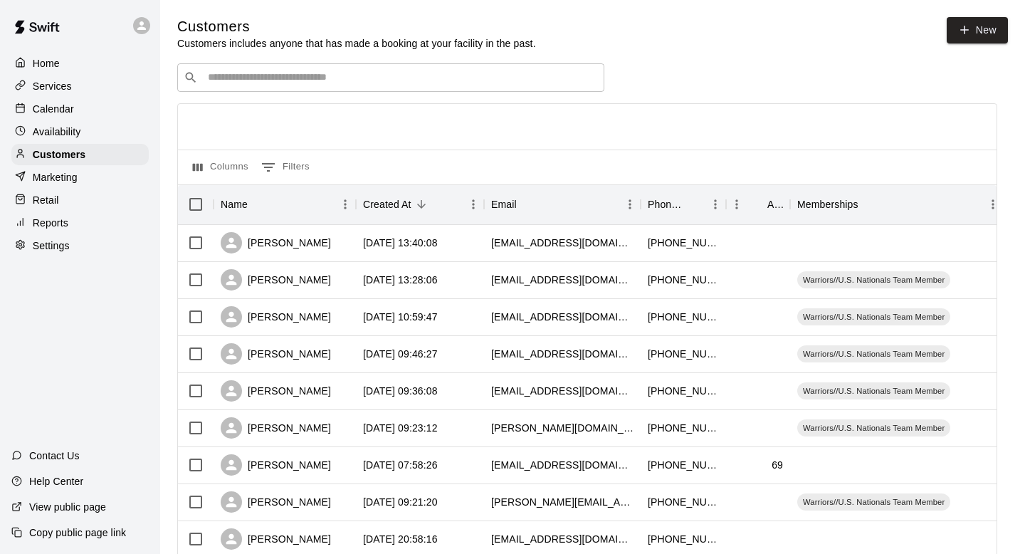
click at [421, 73] on input "Search customers by name or email" at bounding box center [401, 77] width 394 height 14
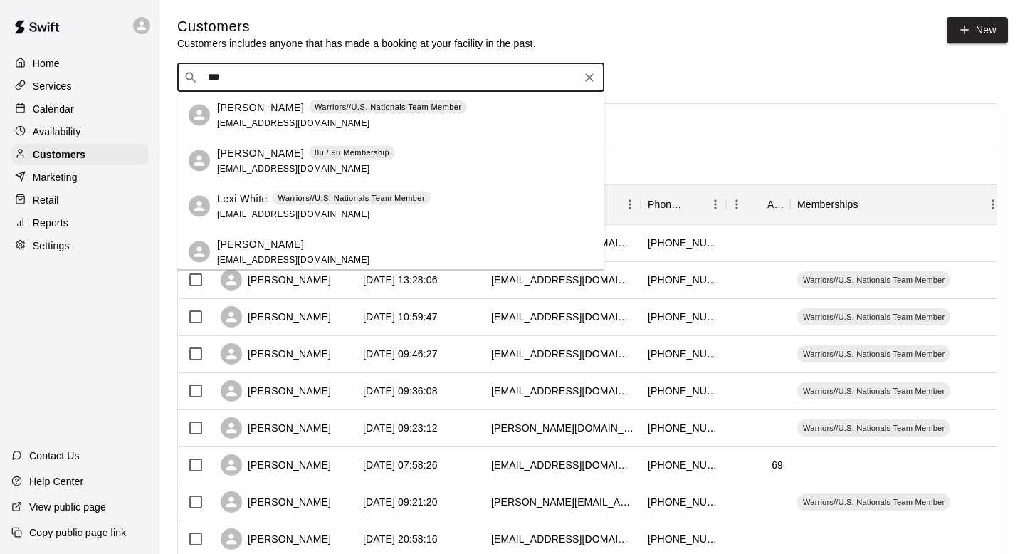
type input "***"
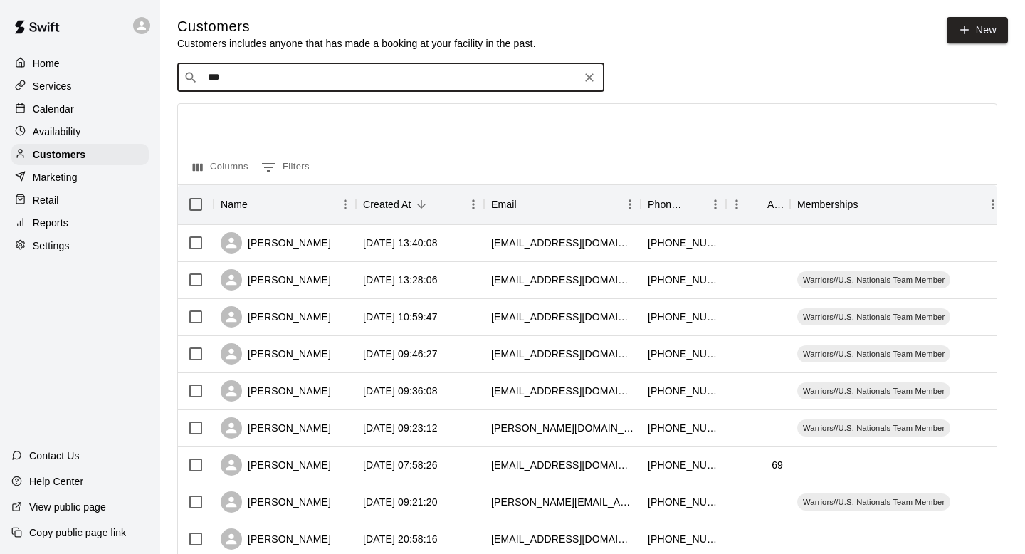
click at [663, 106] on div at bounding box center [587, 127] width 818 height 46
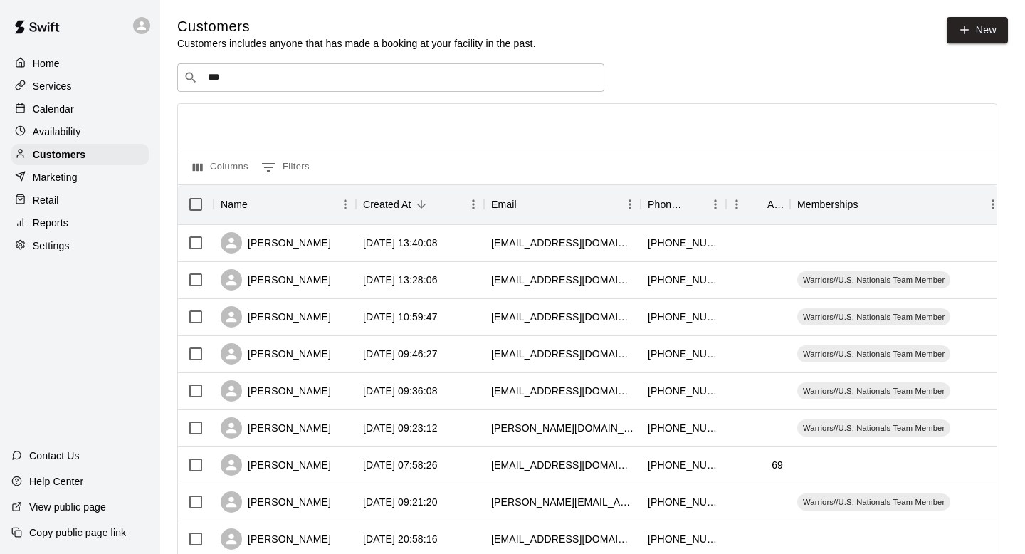
click at [71, 100] on div "Calendar" at bounding box center [79, 108] width 137 height 21
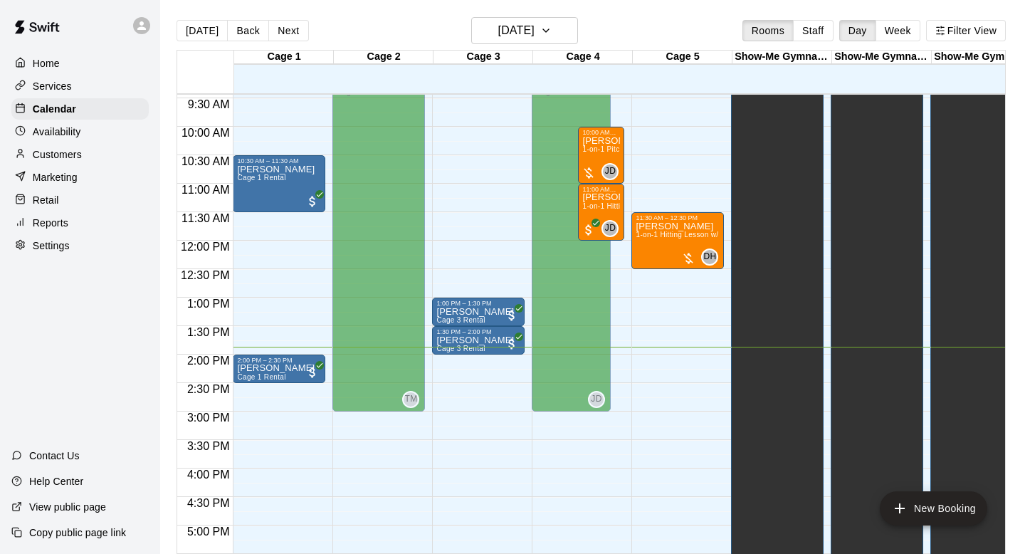
scroll to position [462, 0]
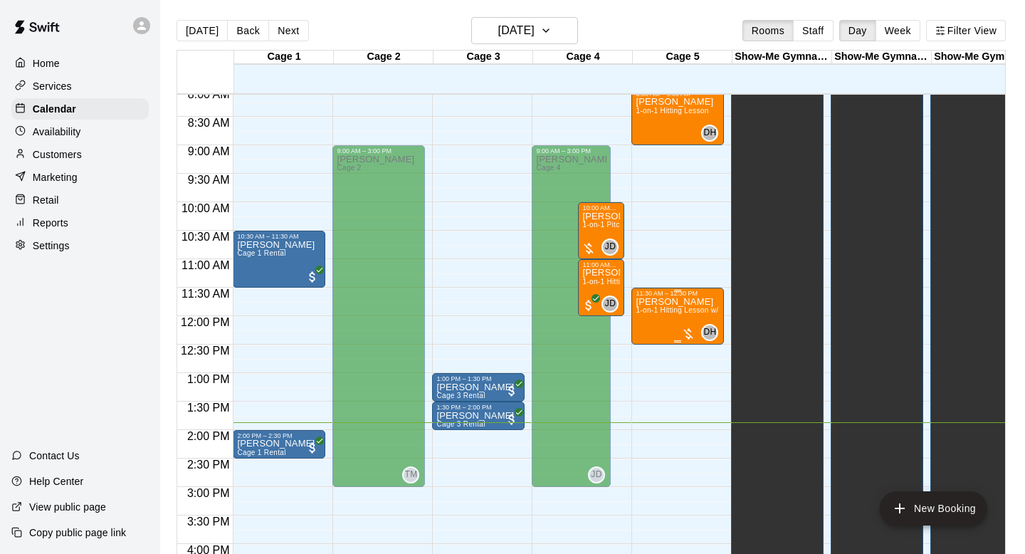
click at [678, 313] on span "1-on-1 Hitting Lesson w/ [PERSON_NAME]" at bounding box center [709, 310] width 147 height 8
click at [648, 382] on icon "delete" at bounding box center [650, 389] width 17 height 17
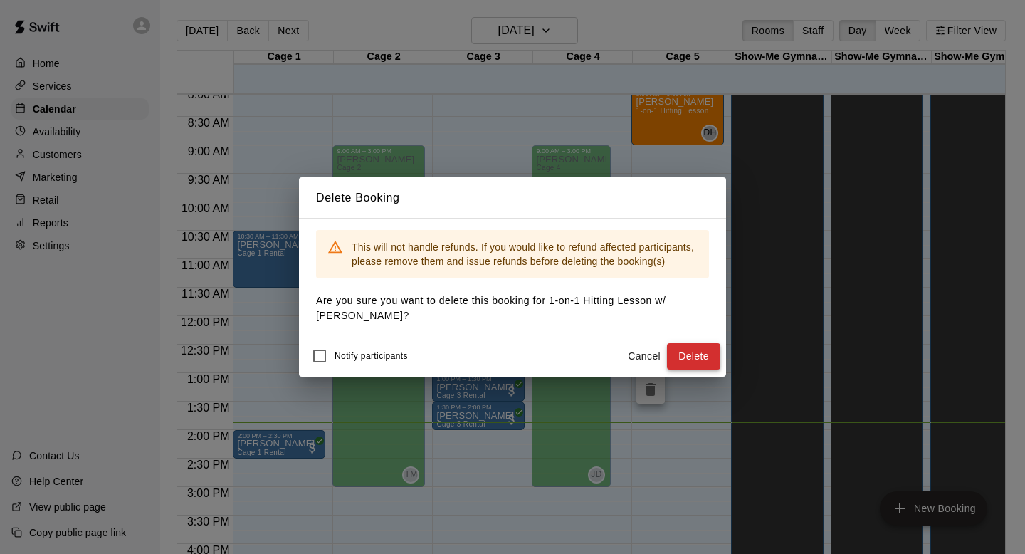
click at [696, 357] on button "Delete" at bounding box center [693, 356] width 53 height 26
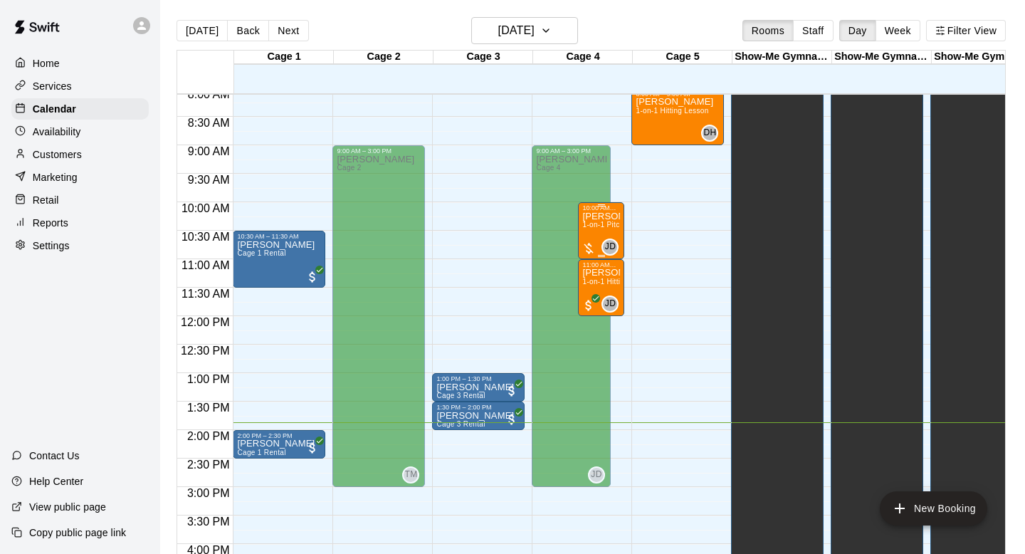
click at [586, 248] on div at bounding box center [588, 248] width 14 height 14
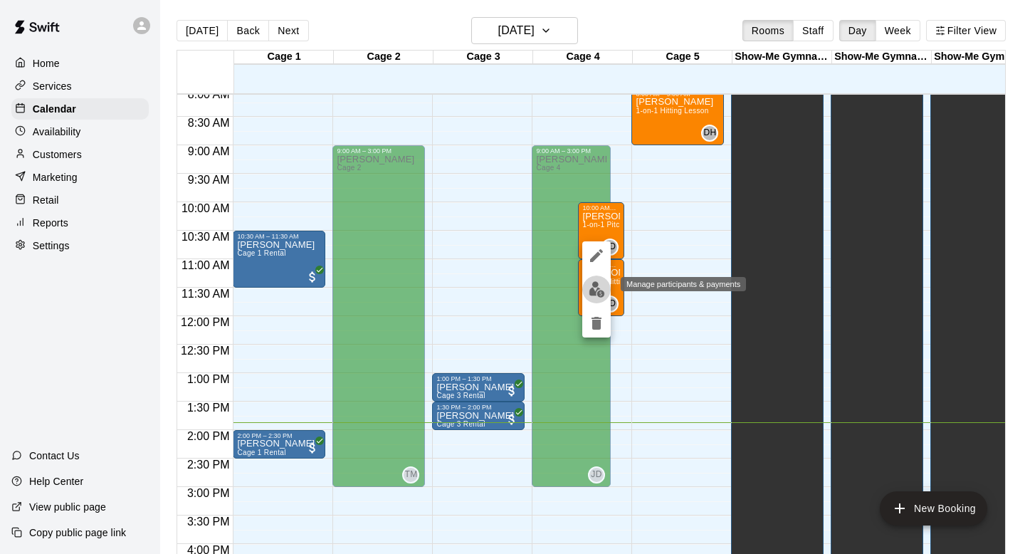
click at [592, 283] on img "edit" at bounding box center [597, 289] width 16 height 16
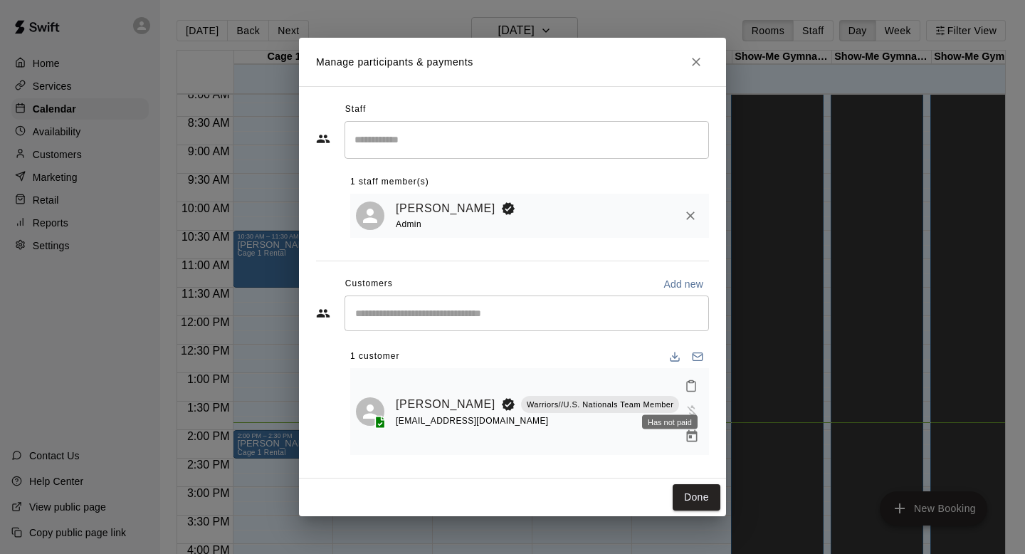
click at [679, 404] on span "Has not paid" at bounding box center [692, 410] width 26 height 12
click at [672, 406] on div "Has not paid" at bounding box center [670, 418] width 58 height 26
click at [687, 484] on button "Done" at bounding box center [697, 497] width 48 height 26
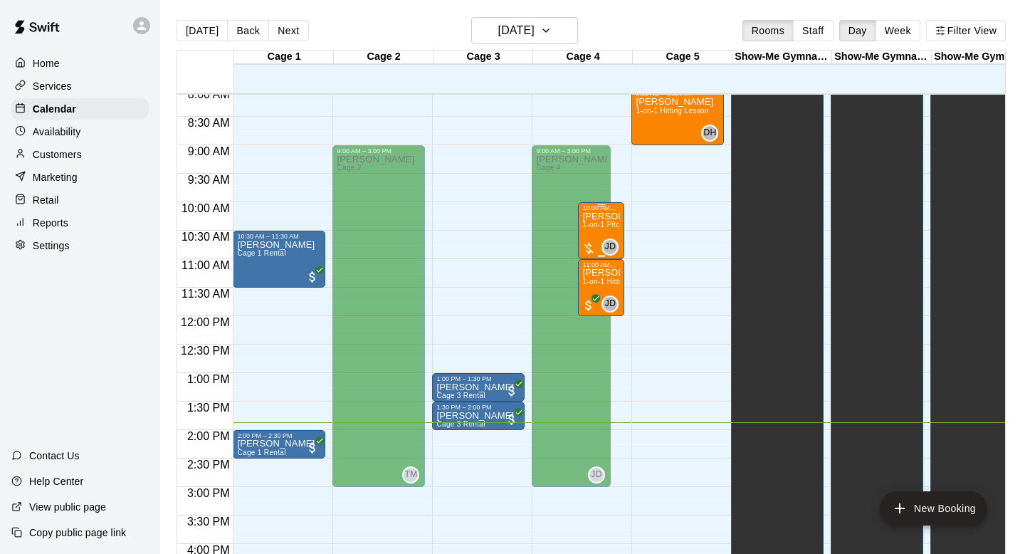
click at [597, 237] on div "[PERSON_NAME] 1-on-1 Pitching Lesson" at bounding box center [601, 488] width 38 height 554
click at [595, 253] on img "edit" at bounding box center [597, 260] width 16 height 16
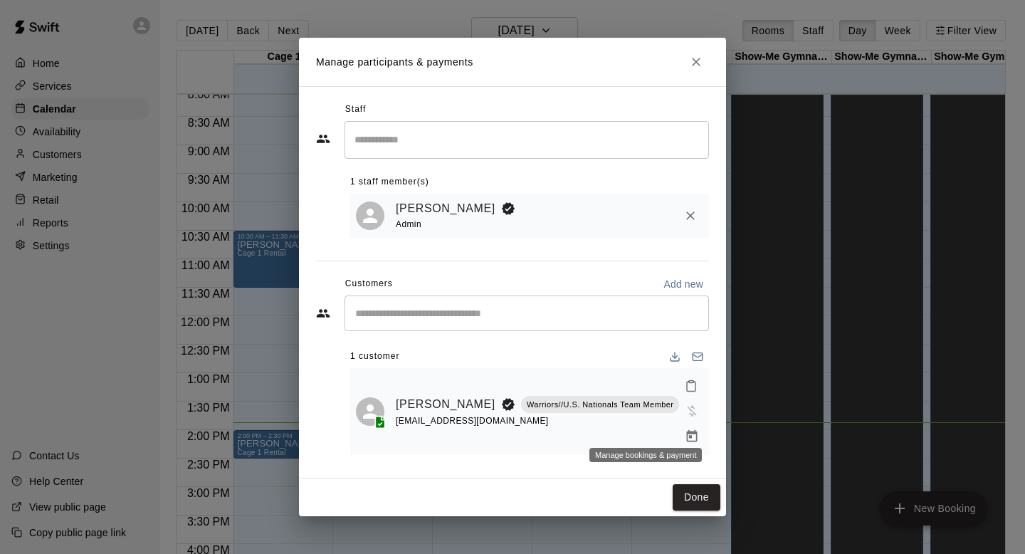
click at [685, 429] on icon "Manage bookings & payment" at bounding box center [692, 436] width 14 height 14
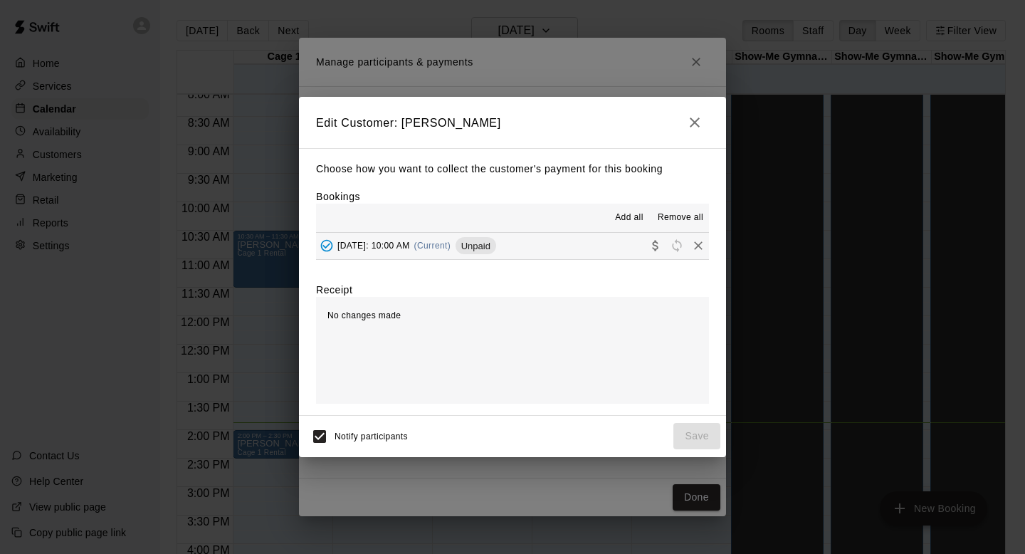
click at [617, 242] on button "[DATE]: 10:00 AM (Current) Unpaid" at bounding box center [512, 246] width 393 height 26
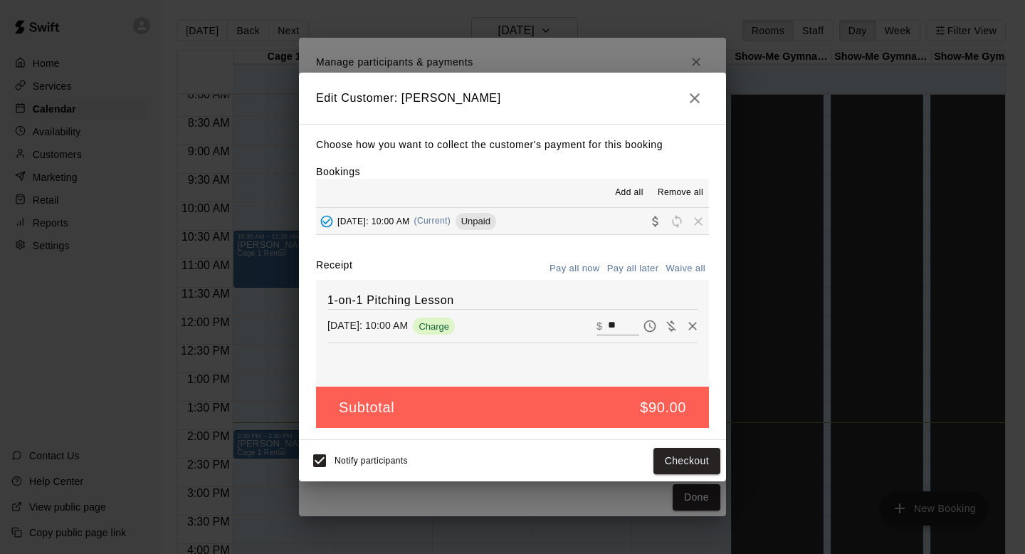
click at [666, 332] on icon "Waive payment" at bounding box center [671, 326] width 14 height 14
click at [672, 327] on span "Waive payment" at bounding box center [670, 325] width 21 height 12
click at [624, 324] on input "*" at bounding box center [623, 326] width 31 height 19
type input "*"
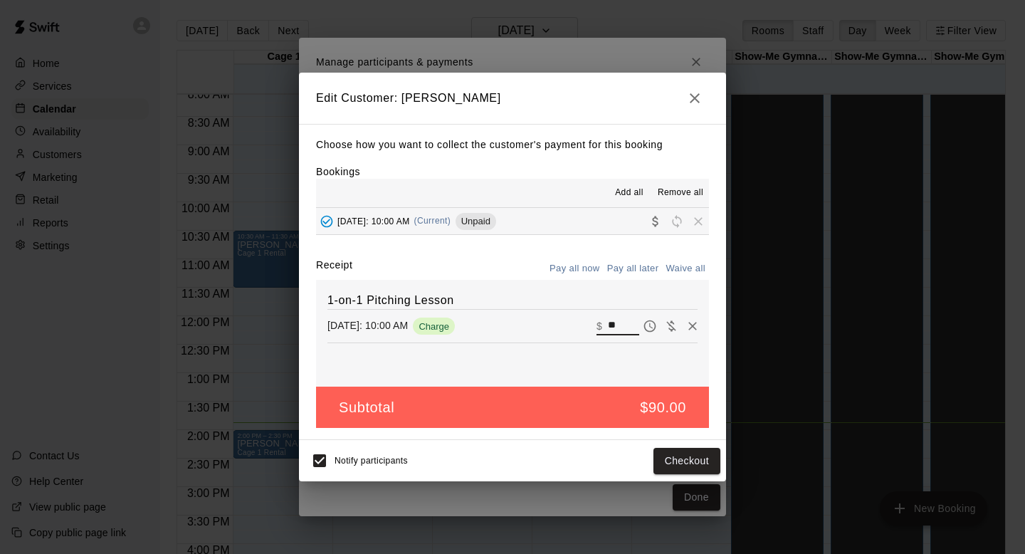
type input "**"
click at [509, 251] on div "Choose how you want to collect the customer's payment for this booking Bookings…" at bounding box center [512, 282] width 427 height 317
click at [579, 266] on button "Pay all now" at bounding box center [575, 269] width 58 height 22
click at [691, 92] on icon "button" at bounding box center [694, 98] width 17 height 17
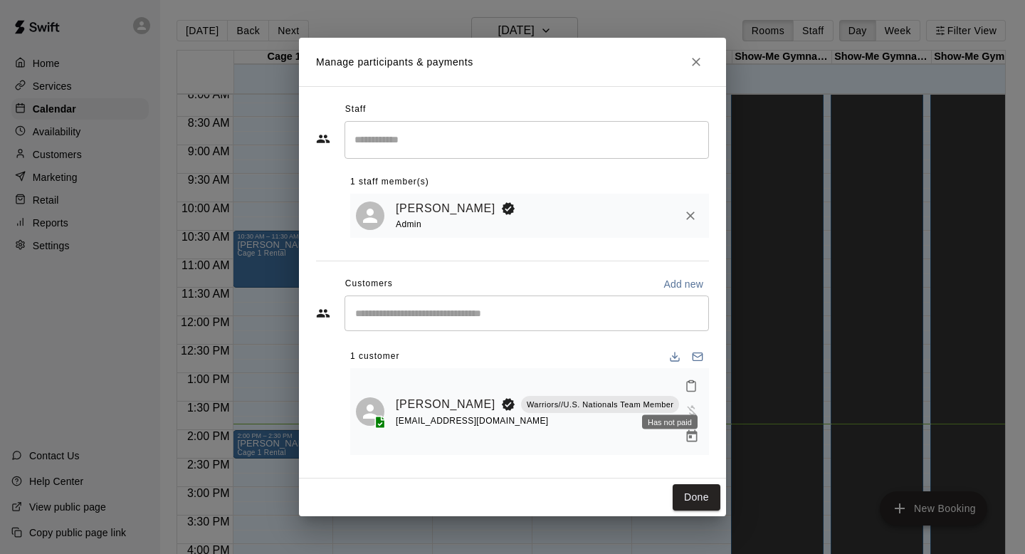
click at [679, 404] on span "Has not paid" at bounding box center [692, 410] width 26 height 12
click at [527, 406] on p "Warriors//U.S. Nationals Team Member" at bounding box center [600, 405] width 147 height 12
click at [692, 69] on icon "Close" at bounding box center [696, 62] width 14 height 14
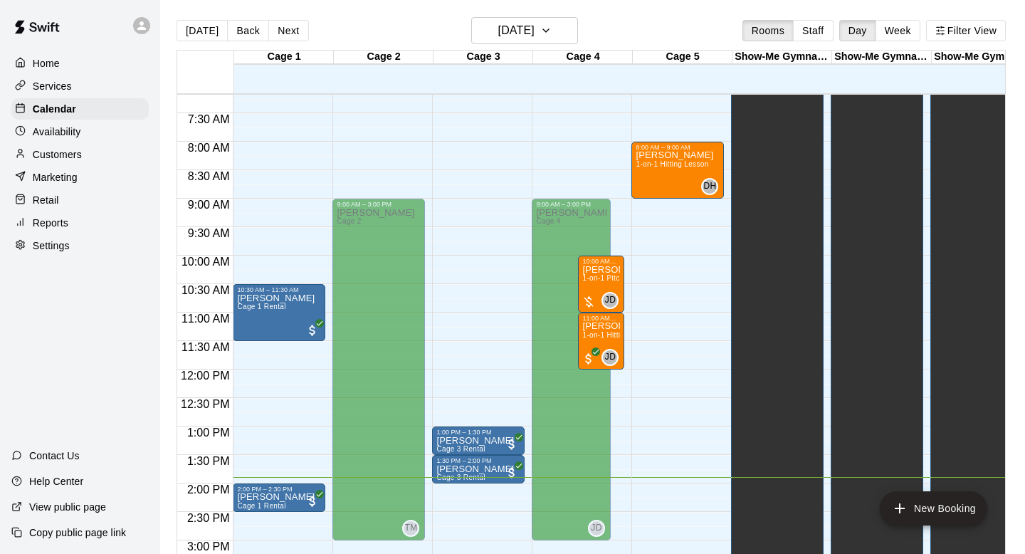
scroll to position [407, 0]
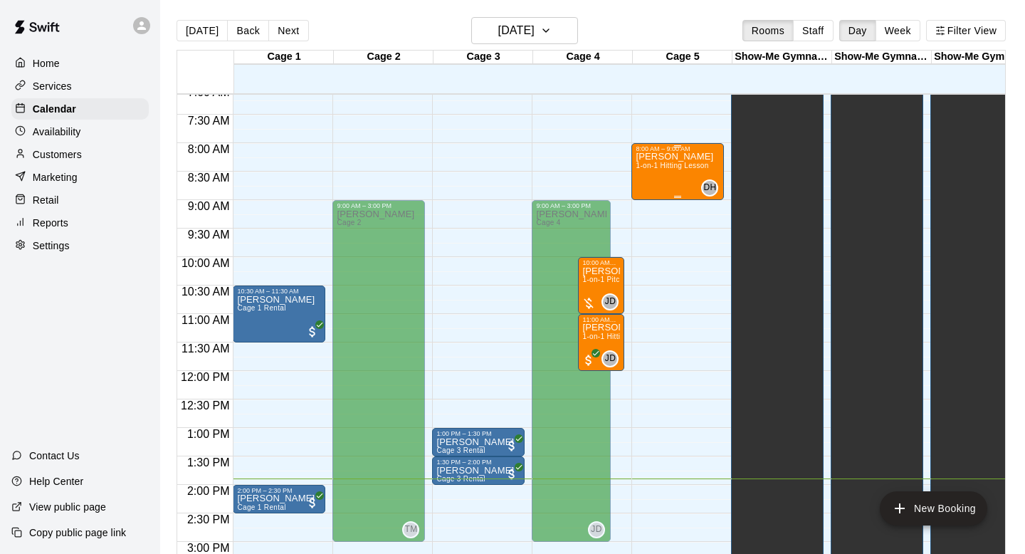
click at [667, 177] on div "[PERSON_NAME] 1-on-1 Hitting Lesson" at bounding box center [675, 429] width 78 height 554
click at [651, 208] on img "edit" at bounding box center [651, 201] width 16 height 16
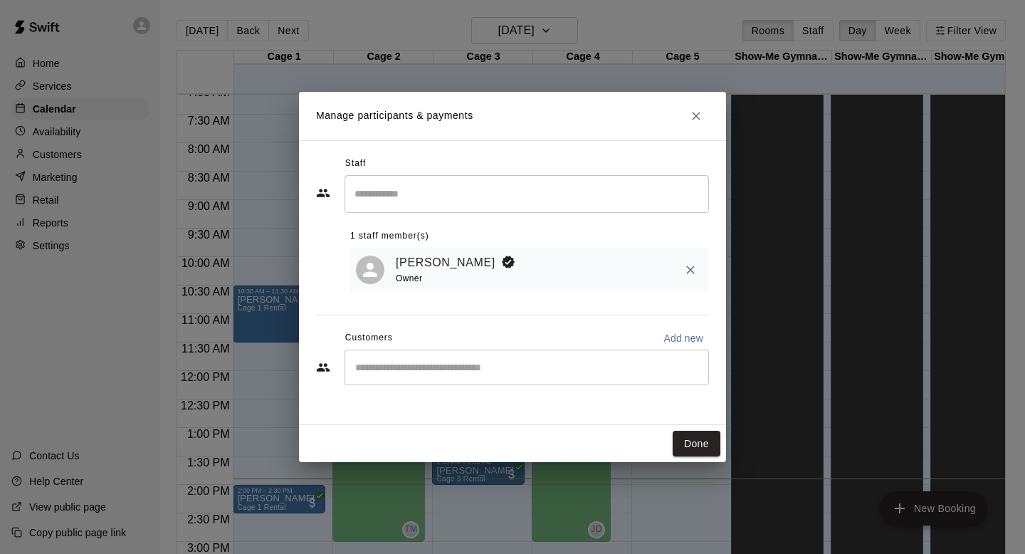
click at [571, 196] on input "Search staff" at bounding box center [527, 193] width 352 height 25
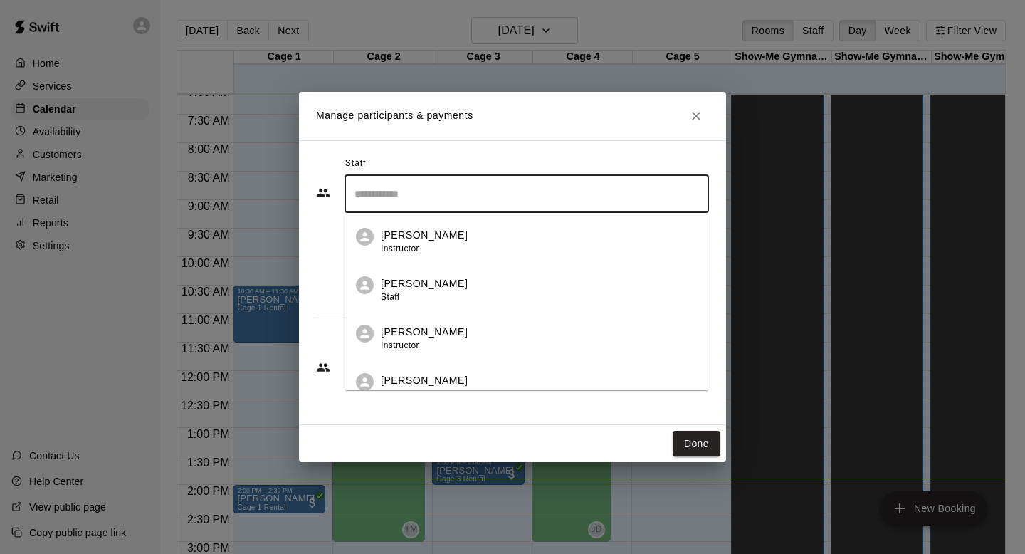
click at [695, 118] on icon "Close" at bounding box center [696, 116] width 14 height 14
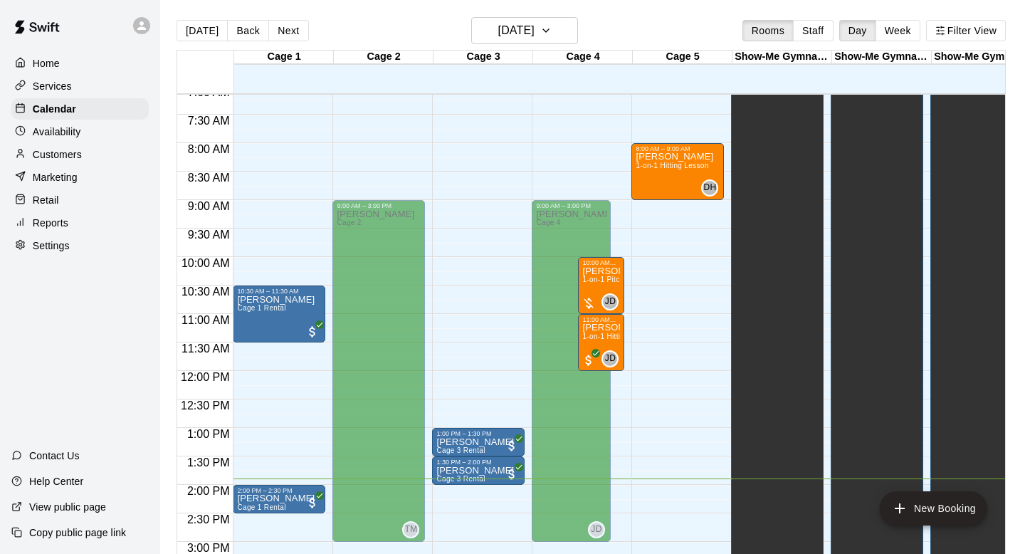
click at [522, 11] on main "[DATE] Back [DATE][DATE] Rooms Staff Day Week Filter View Cage 1 13 Wed Cage 2 …" at bounding box center [592, 288] width 865 height 576
click at [517, 36] on h6 "[DATE]" at bounding box center [516, 31] width 36 height 20
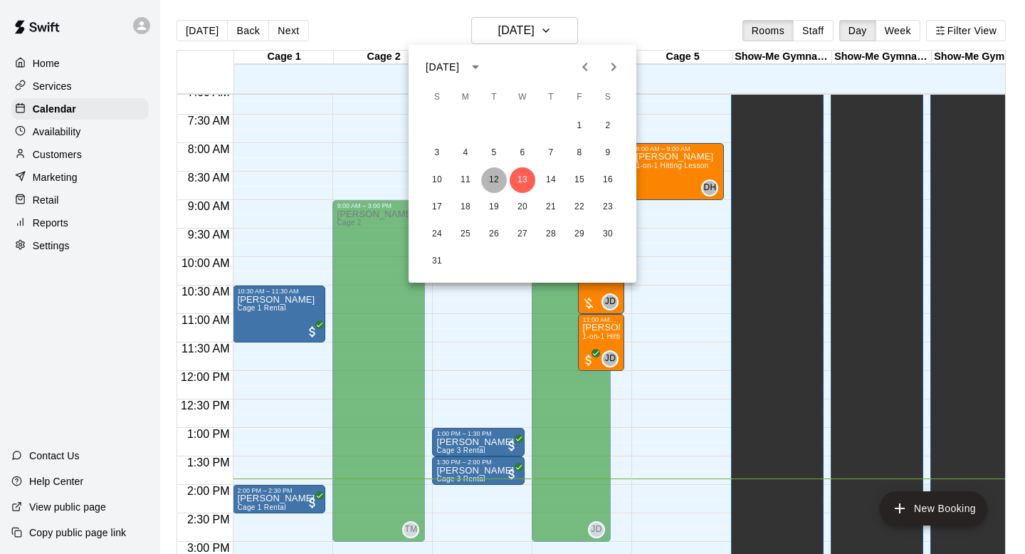
click at [497, 178] on button "12" at bounding box center [494, 180] width 26 height 26
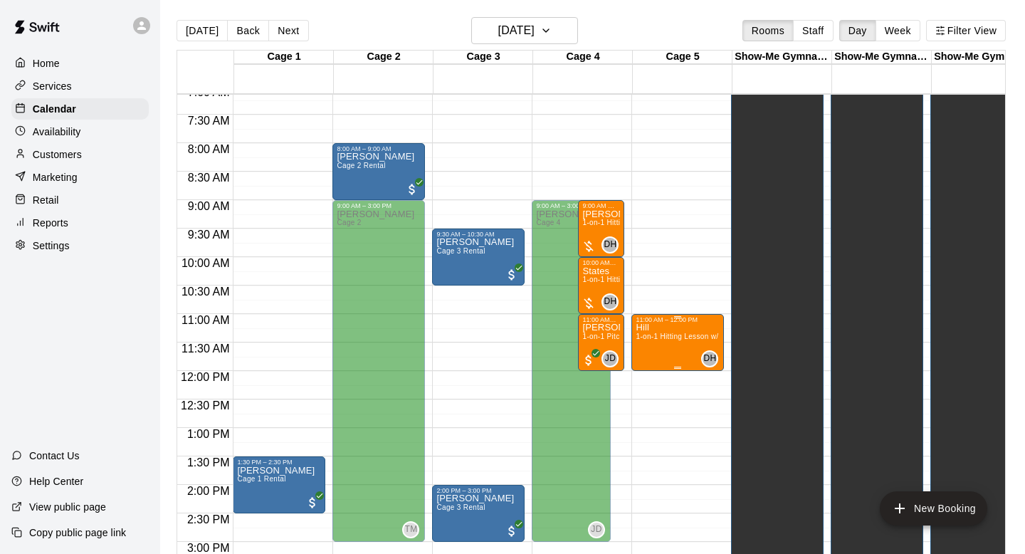
click at [648, 327] on p "Hill" at bounding box center [678, 327] width 84 height 0
click at [710, 404] on div at bounding box center [512, 277] width 1025 height 554
click at [163, 222] on main "[DATE] Back [DATE][DATE] Rooms Staff Day Week Filter View Cage 1 12 Tue Cage 2 …" at bounding box center [592, 288] width 865 height 576
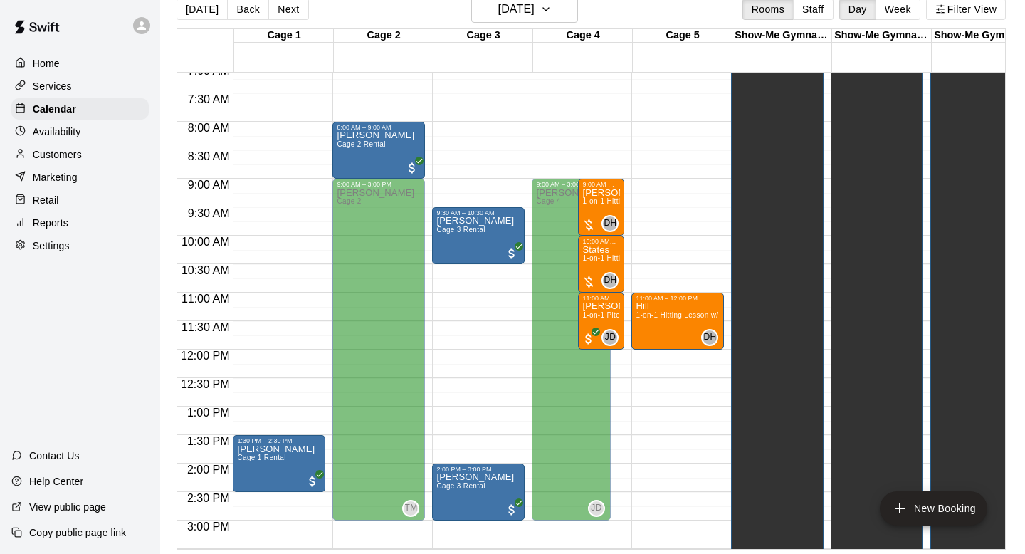
scroll to position [23, 0]
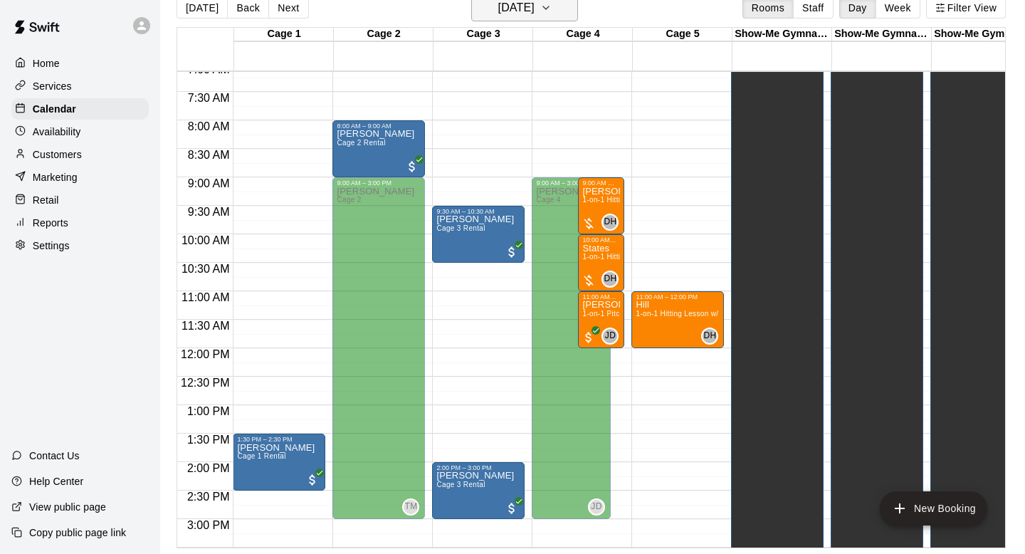
click at [534, 12] on h6 "[DATE]" at bounding box center [516, 8] width 36 height 20
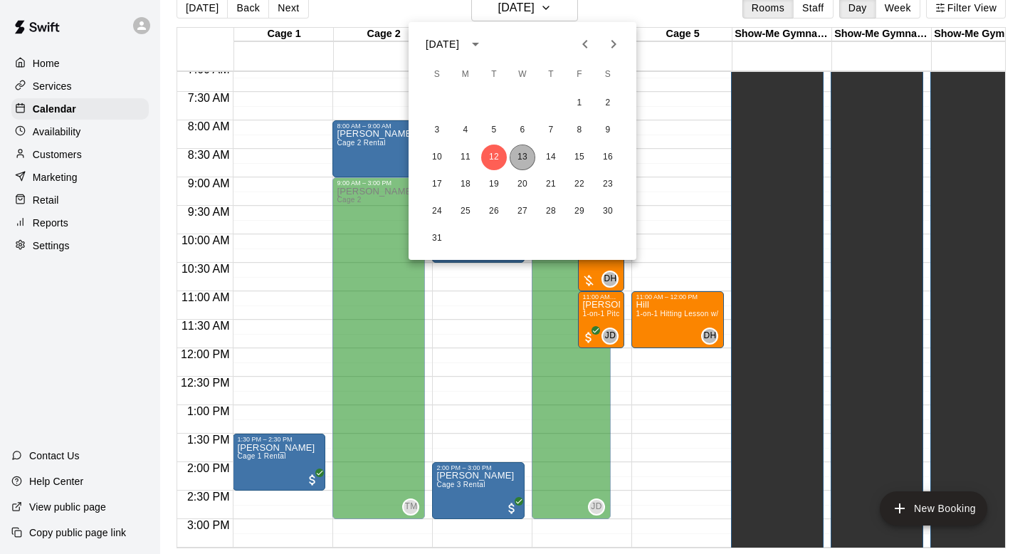
click at [525, 161] on button "13" at bounding box center [523, 157] width 26 height 26
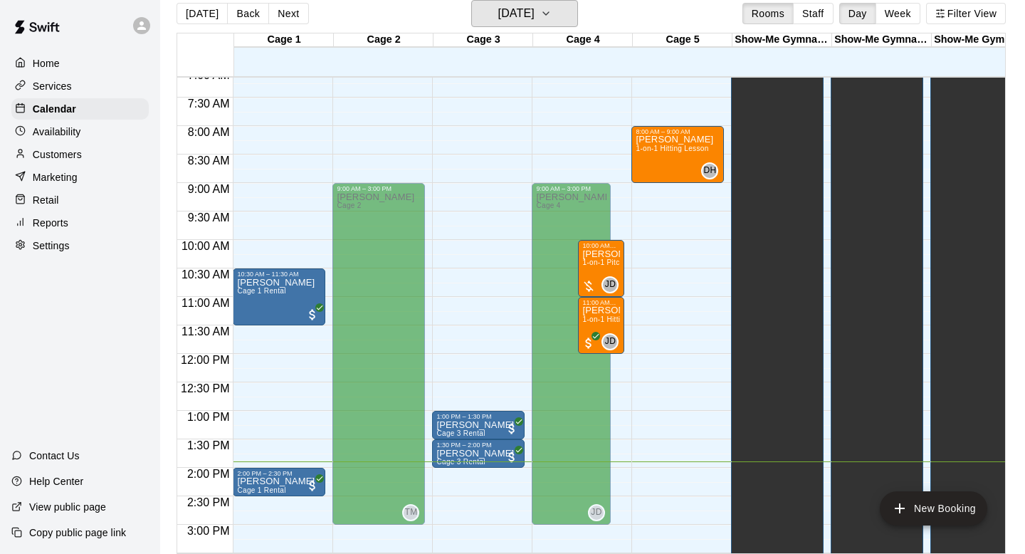
scroll to position [371, 0]
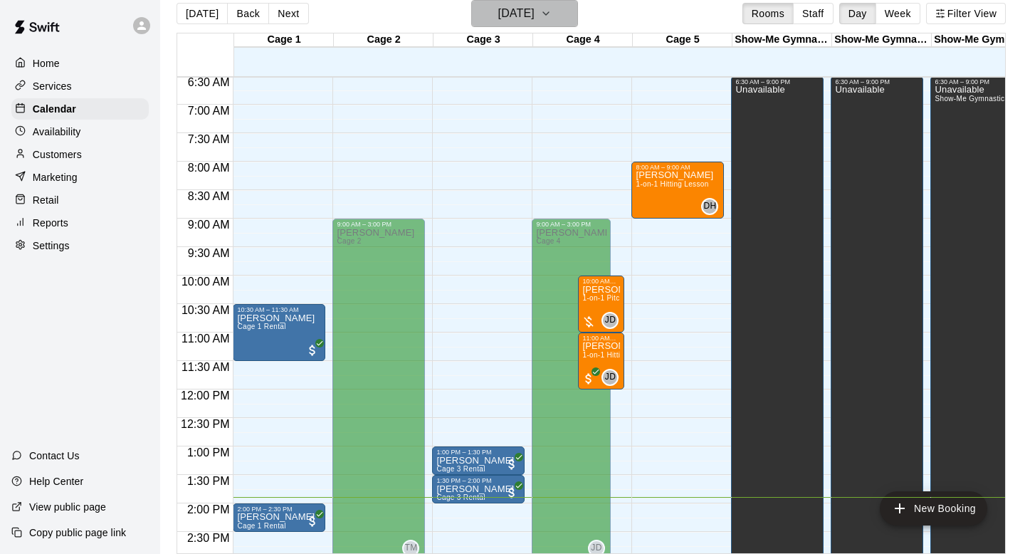
click at [534, 19] on h6 "[DATE]" at bounding box center [516, 14] width 36 height 20
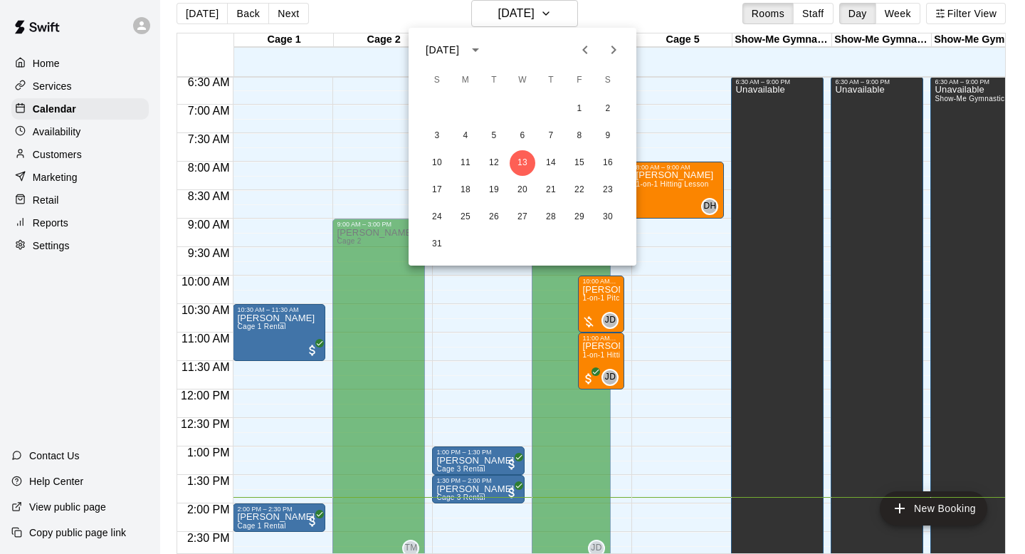
click at [535, 159] on div "10 11 12 13 14 15 16" at bounding box center [522, 163] width 228 height 26
click at [549, 159] on button "14" at bounding box center [551, 163] width 26 height 26
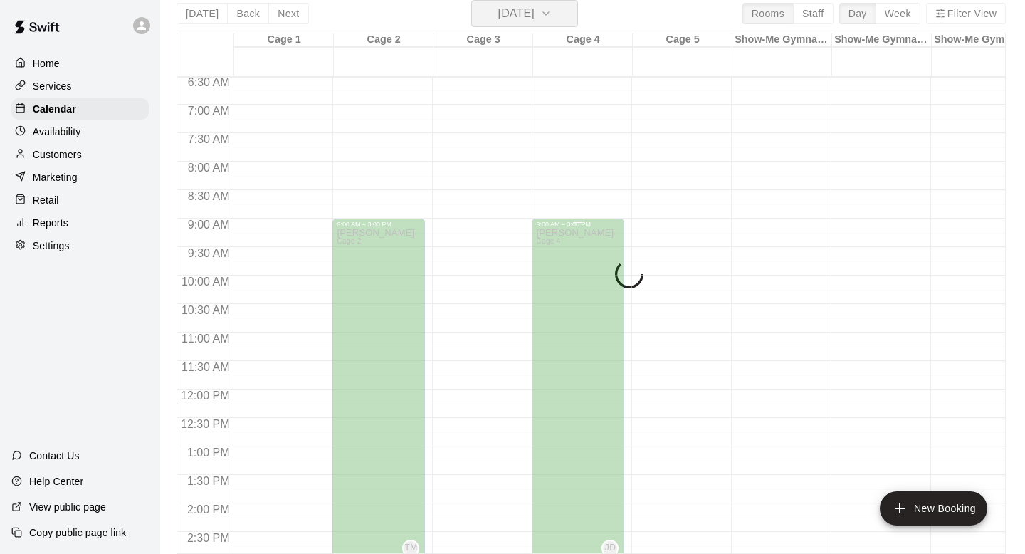
scroll to position [485, 0]
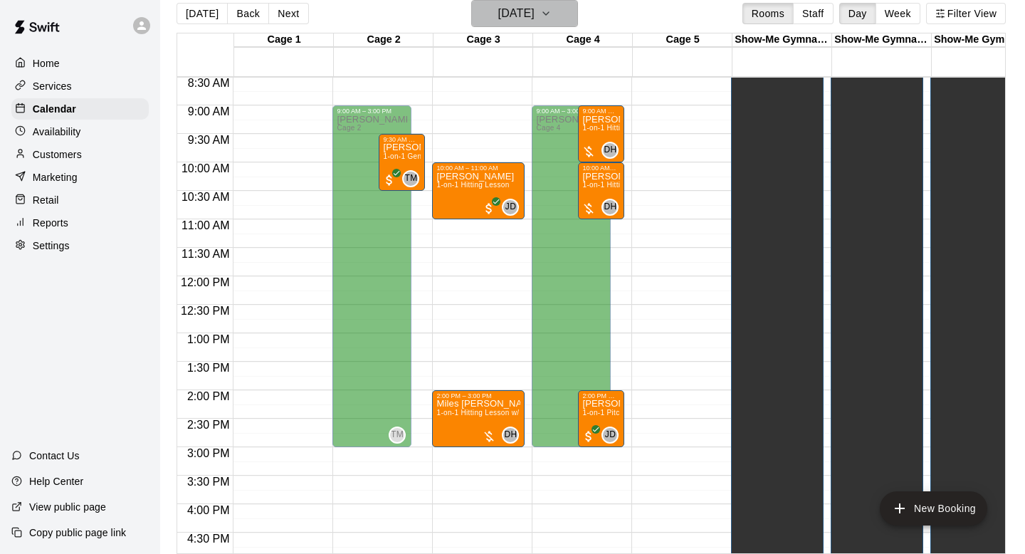
click at [534, 17] on h6 "[DATE]" at bounding box center [516, 14] width 36 height 20
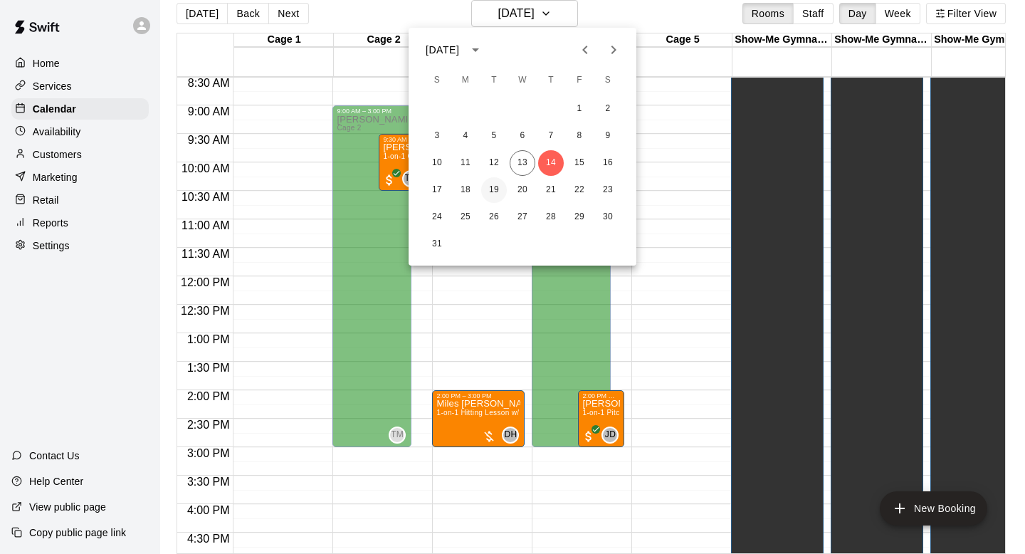
click at [493, 191] on button "19" at bounding box center [494, 190] width 26 height 26
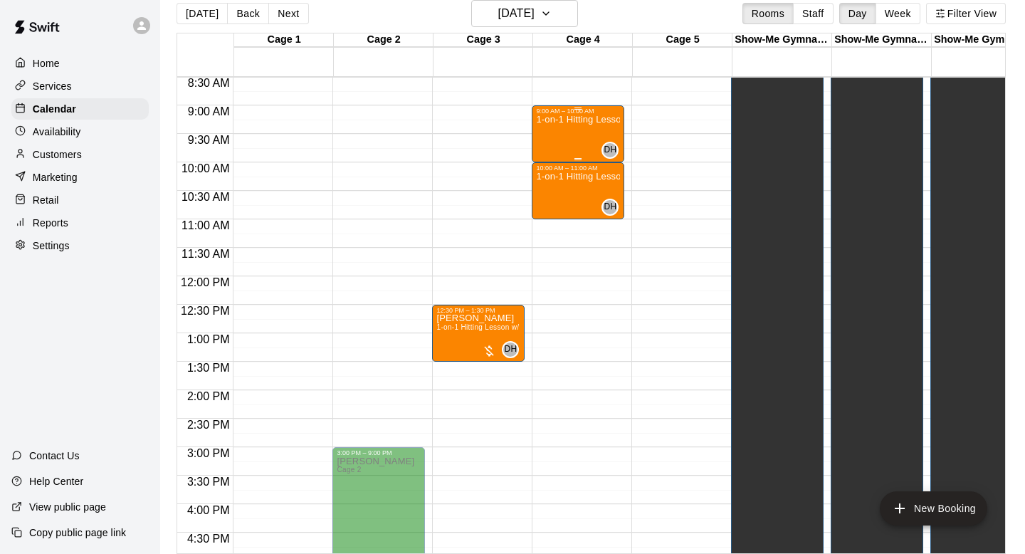
click at [565, 127] on div "1-on-1 Hitting Lesson" at bounding box center [578, 392] width 84 height 554
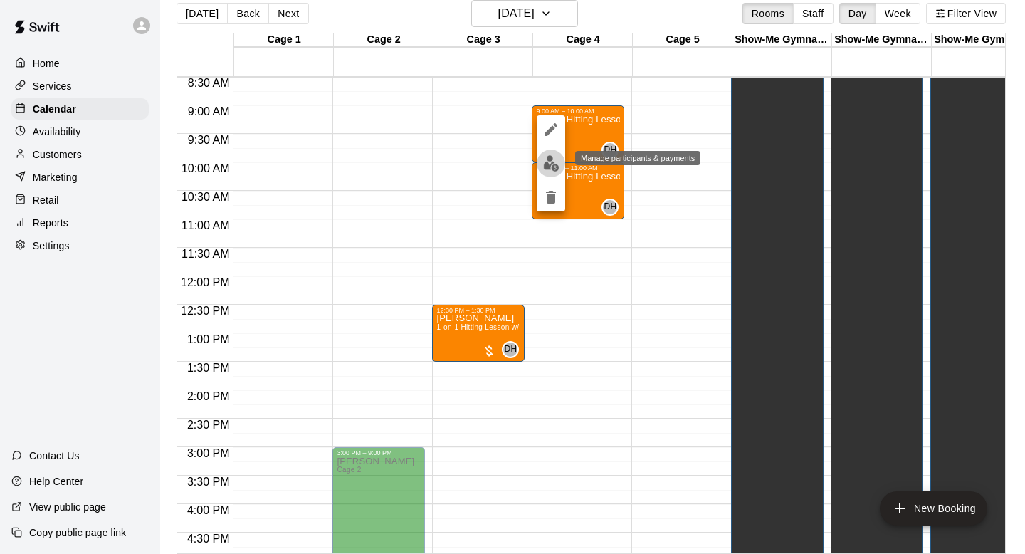
click at [552, 164] on img "edit" at bounding box center [551, 163] width 16 height 16
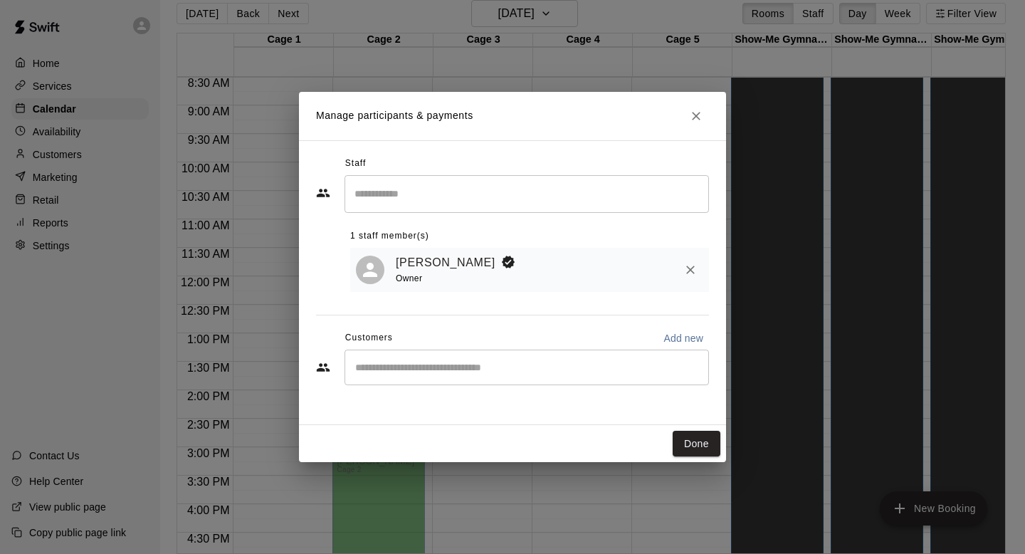
click at [511, 447] on div "Done" at bounding box center [512, 444] width 427 height 38
click at [673, 438] on button "Done" at bounding box center [697, 444] width 48 height 26
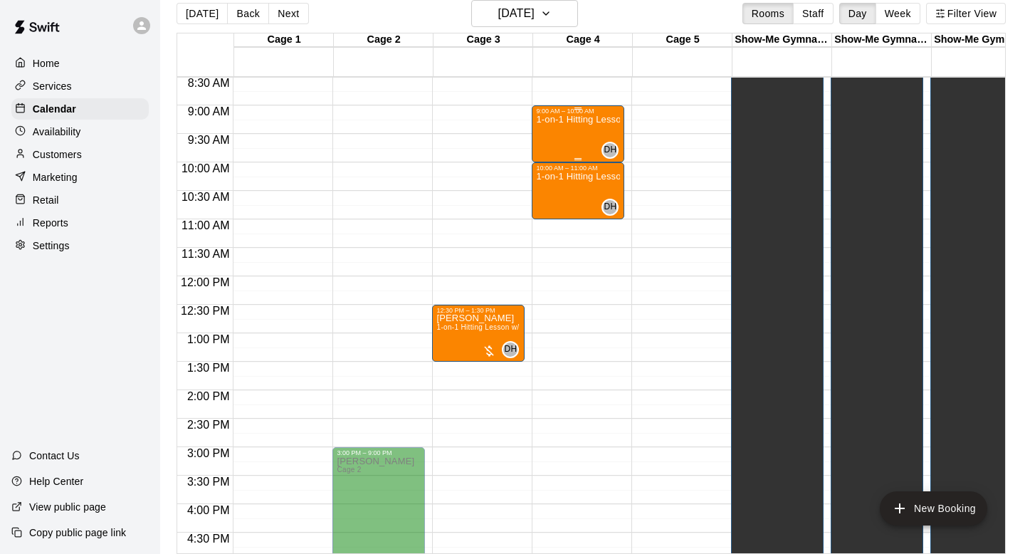
click at [552, 127] on div "1-on-1 Hitting Lesson" at bounding box center [578, 392] width 84 height 554
click at [599, 130] on div at bounding box center [512, 277] width 1025 height 554
click at [569, 130] on div "1-on-1 Hitting Lesson" at bounding box center [578, 392] width 84 height 554
click at [515, 131] on div at bounding box center [512, 277] width 1025 height 554
click at [571, 130] on div "1-on-1 Hitting Lesson" at bounding box center [578, 392] width 84 height 554
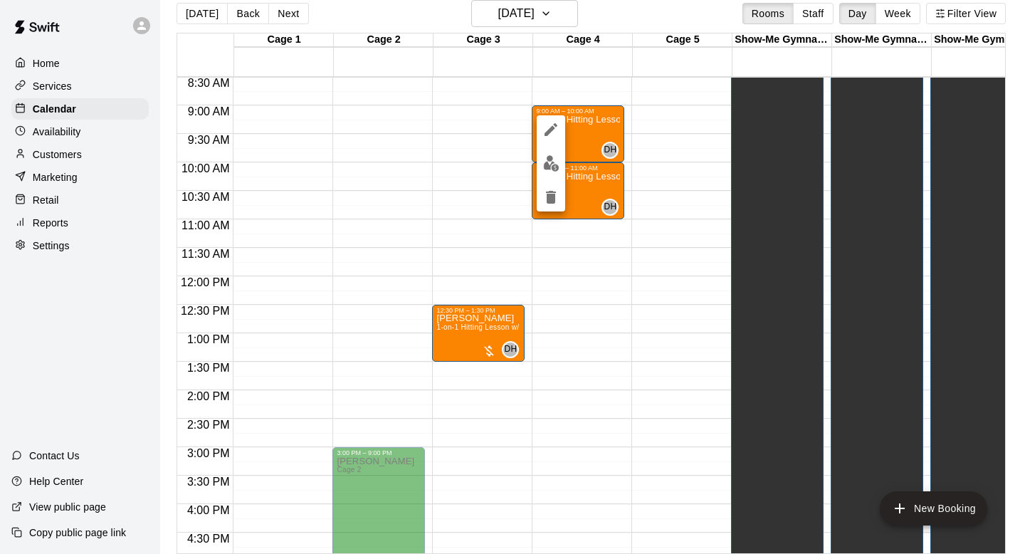
click at [471, 134] on div at bounding box center [512, 277] width 1025 height 554
click at [605, 21] on div "[DATE] Back [DATE][DATE] Rooms Staff Day Week Filter View" at bounding box center [590, 16] width 829 height 33
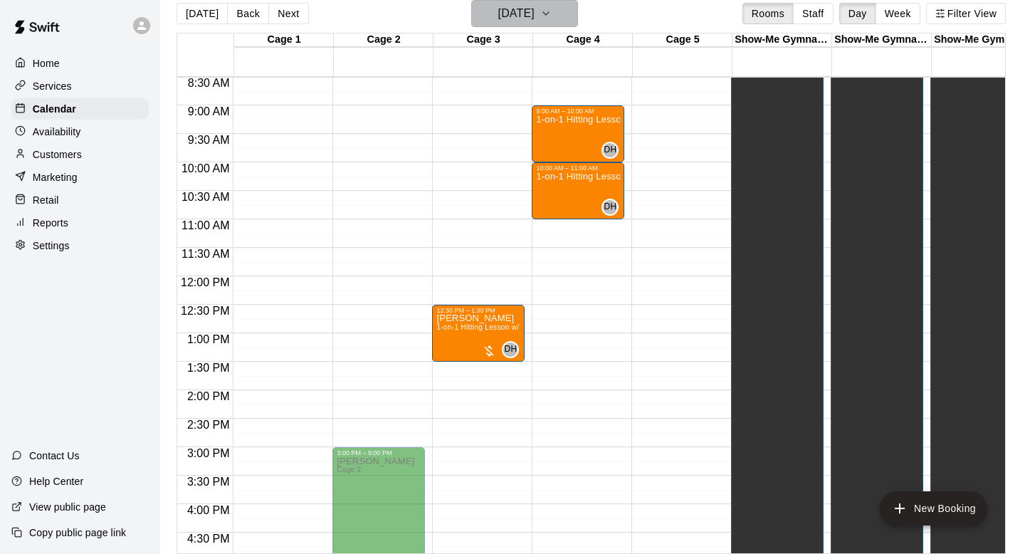
click at [552, 6] on icon "button" at bounding box center [545, 13] width 11 height 17
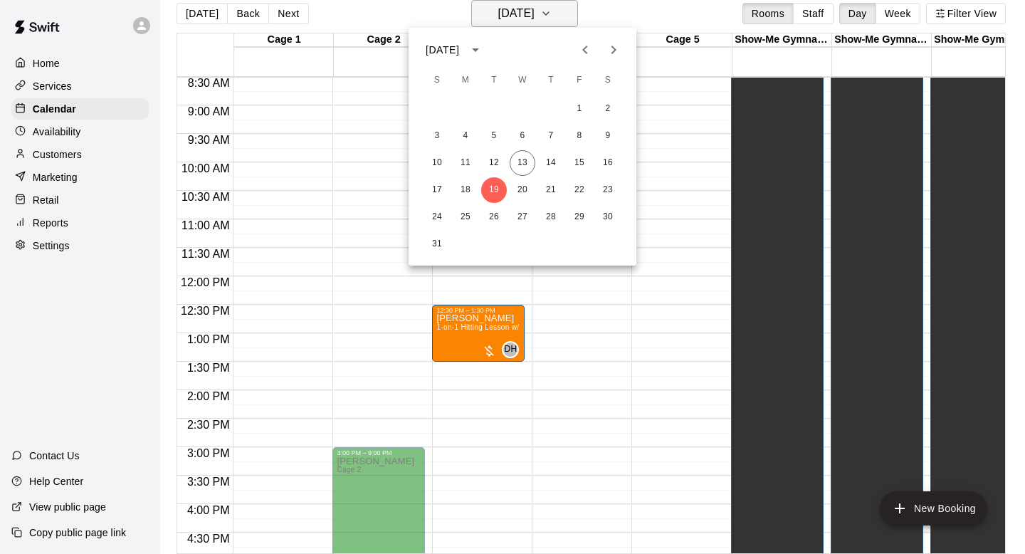
click at [562, 6] on div at bounding box center [512, 277] width 1025 height 554
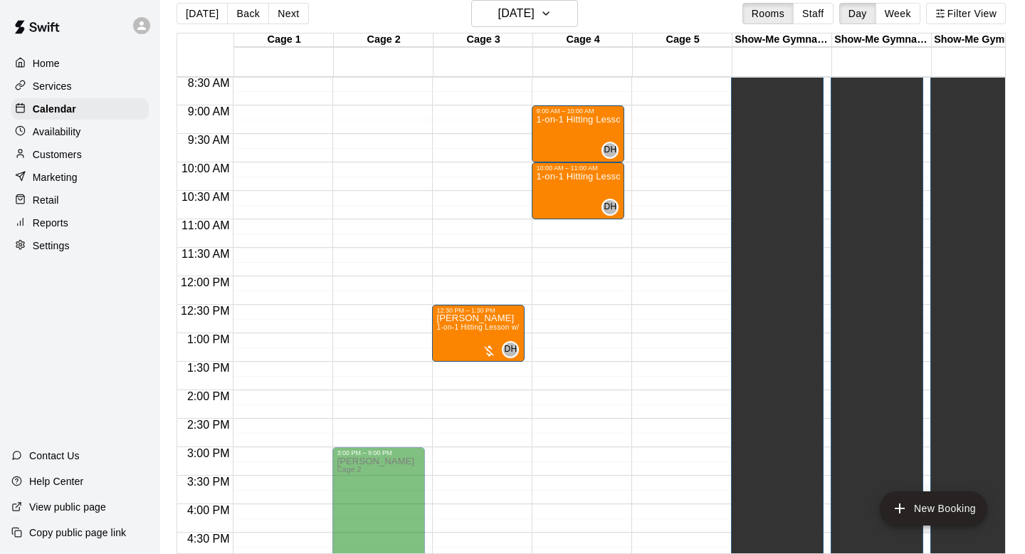
click at [615, 1] on div "[DATE] Back [DATE][DATE] Rooms Staff Day Week Filter View" at bounding box center [590, 16] width 829 height 33
click at [507, 32] on div "[DATE] Back [DATE][DATE] Rooms Staff Day Week Filter View" at bounding box center [590, 16] width 829 height 33
click at [512, 26] on button "[DATE]" at bounding box center [524, 13] width 107 height 27
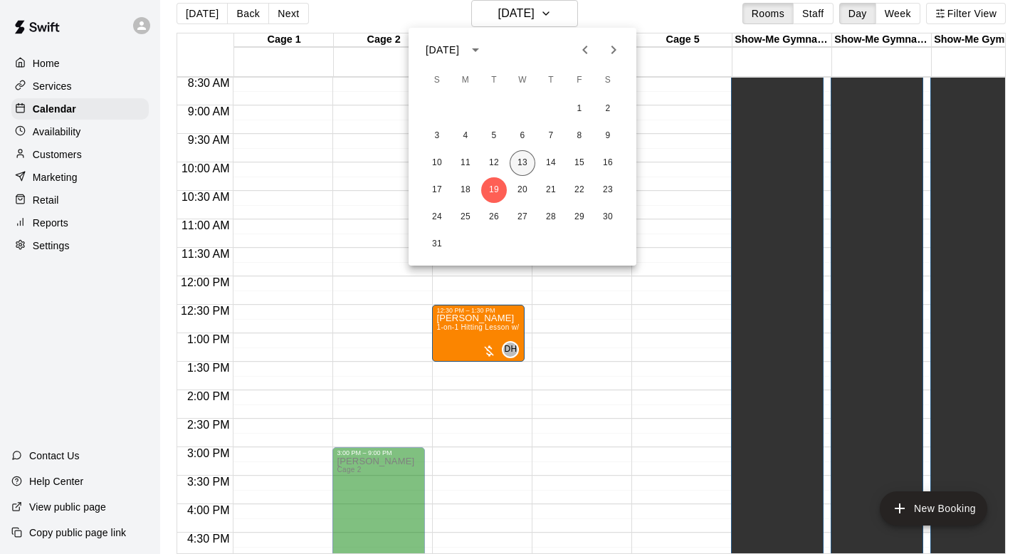
click at [525, 167] on button "13" at bounding box center [523, 163] width 26 height 26
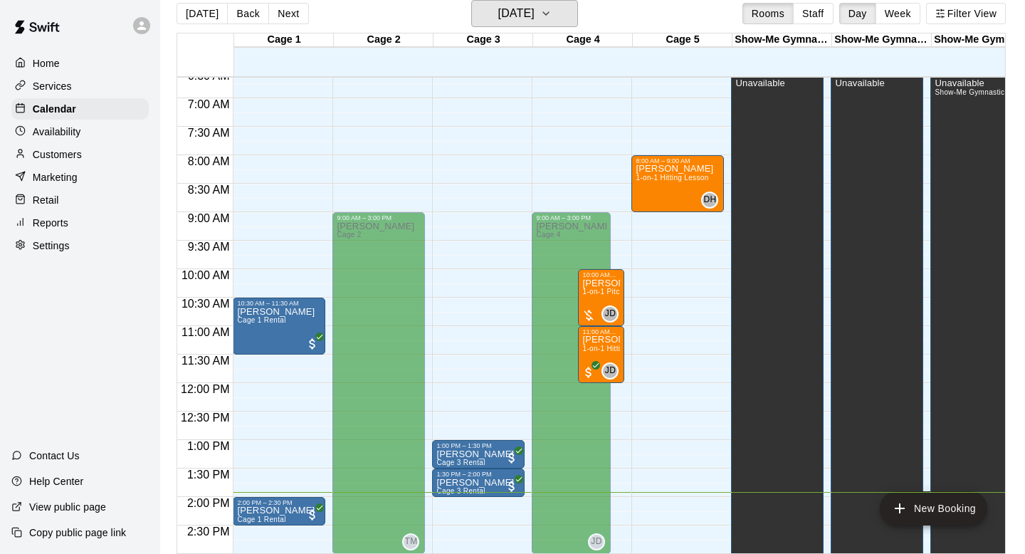
scroll to position [494, 0]
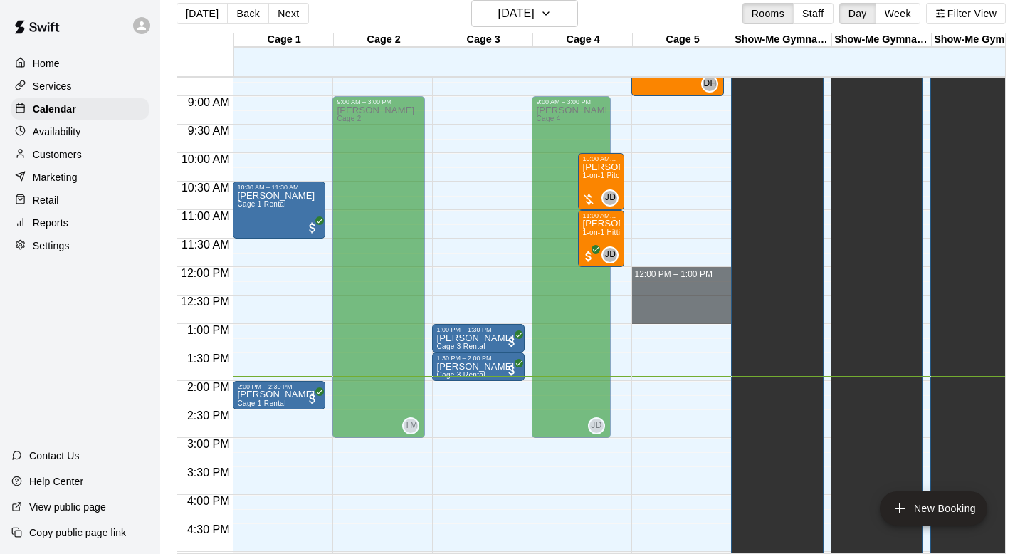
drag, startPoint x: 657, startPoint y: 275, endPoint x: 667, endPoint y: 316, distance: 42.5
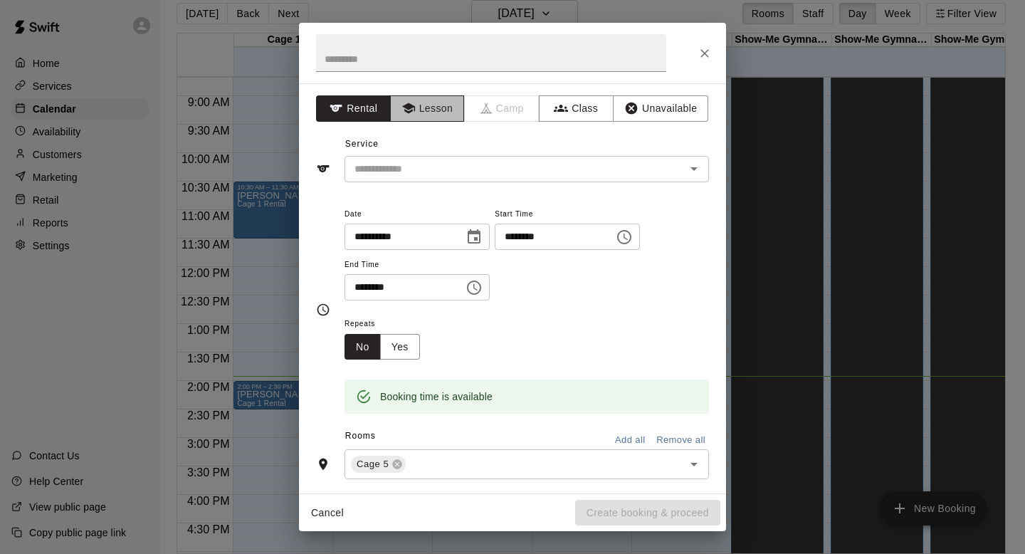
click at [429, 117] on button "Lesson" at bounding box center [427, 108] width 75 height 26
click at [431, 174] on input "text" at bounding box center [506, 169] width 314 height 18
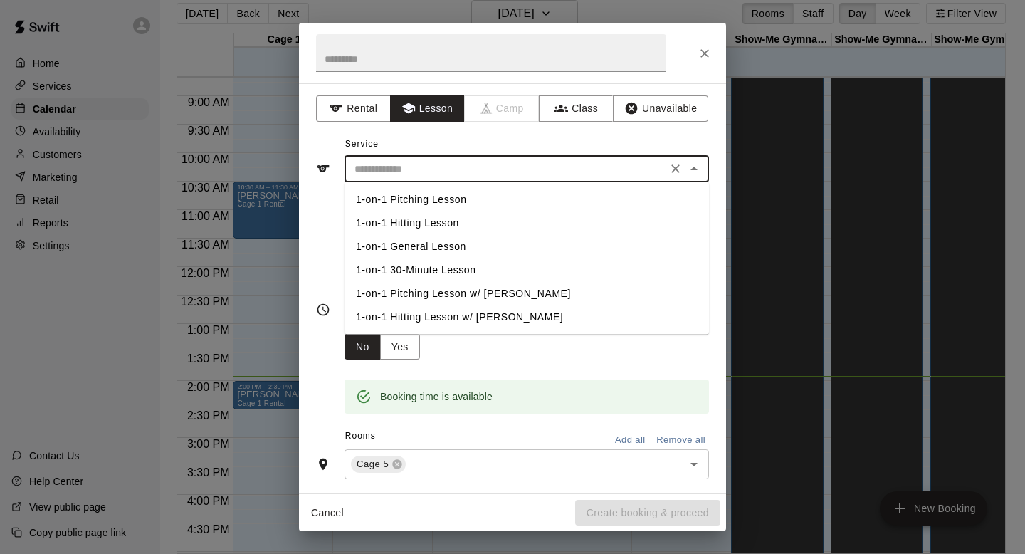
click at [438, 226] on li "1-on-1 Hitting Lesson" at bounding box center [526, 222] width 364 height 23
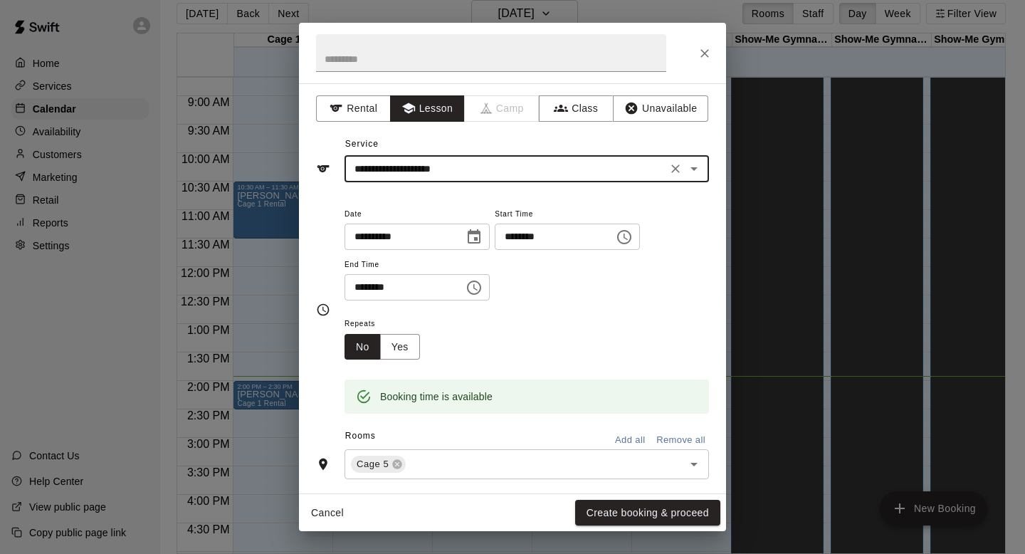
click at [484, 181] on div "**********" at bounding box center [512, 288] width 427 height 410
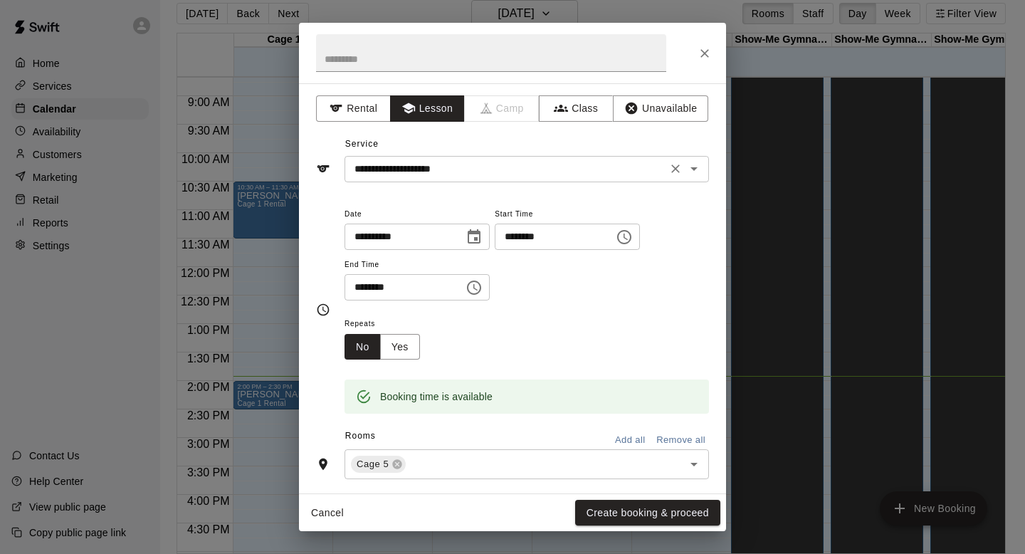
click at [531, 179] on div "**********" at bounding box center [526, 169] width 364 height 26
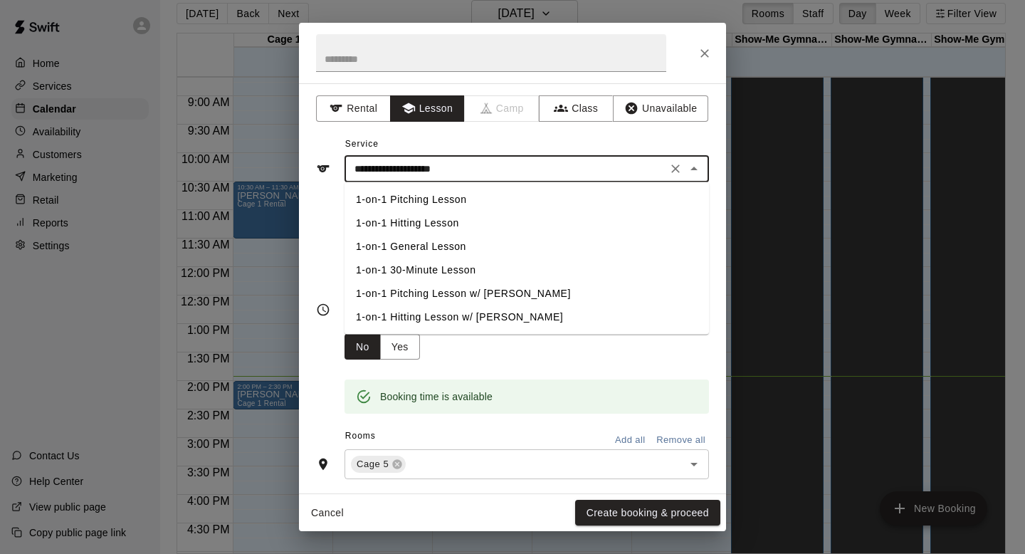
click at [507, 315] on li "1-on-1 Hitting Lesson w/ [PERSON_NAME]" at bounding box center [526, 316] width 364 height 23
type input "**********"
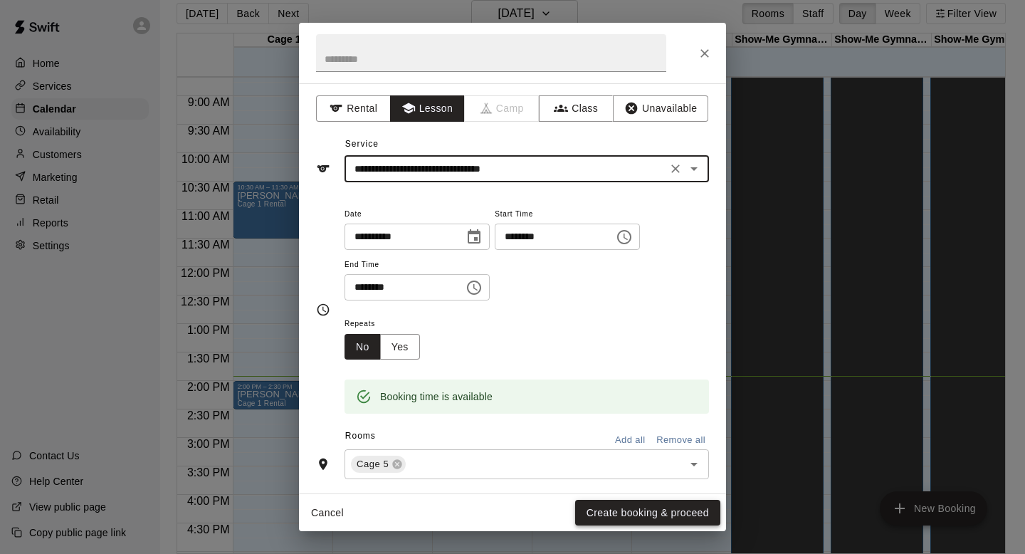
click at [653, 515] on button "Create booking & proceed" at bounding box center [647, 513] width 145 height 26
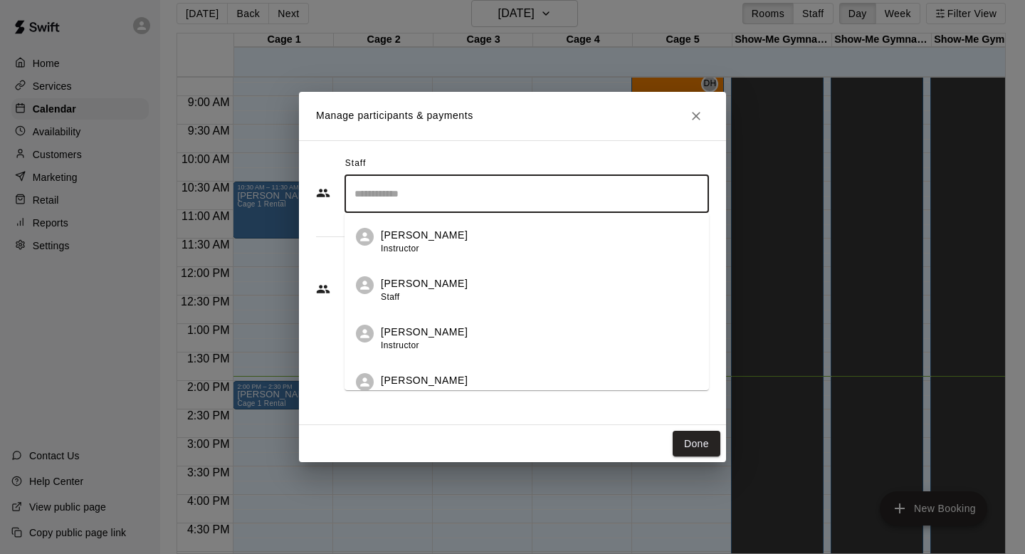
click at [478, 204] on input "Search staff" at bounding box center [527, 193] width 352 height 25
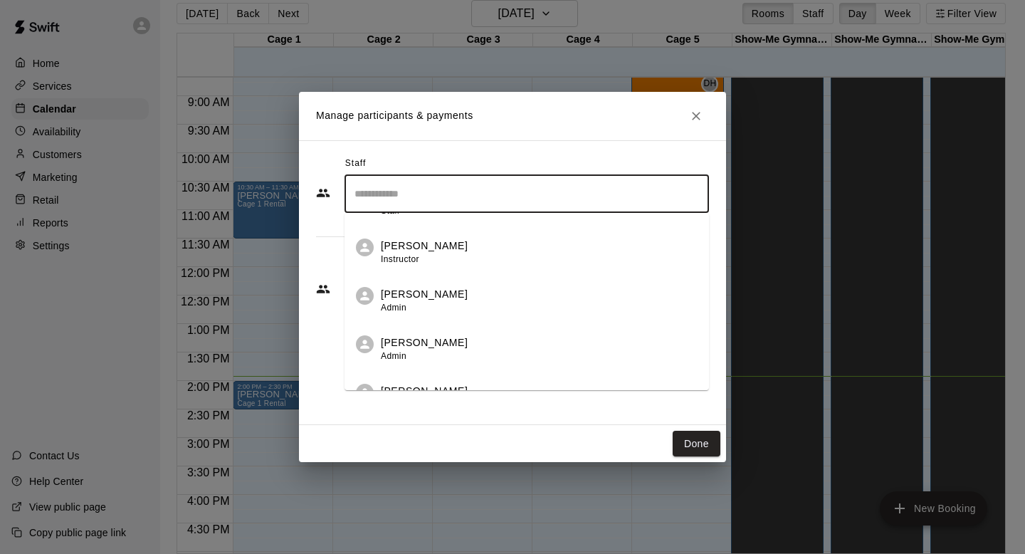
scroll to position [90, 0]
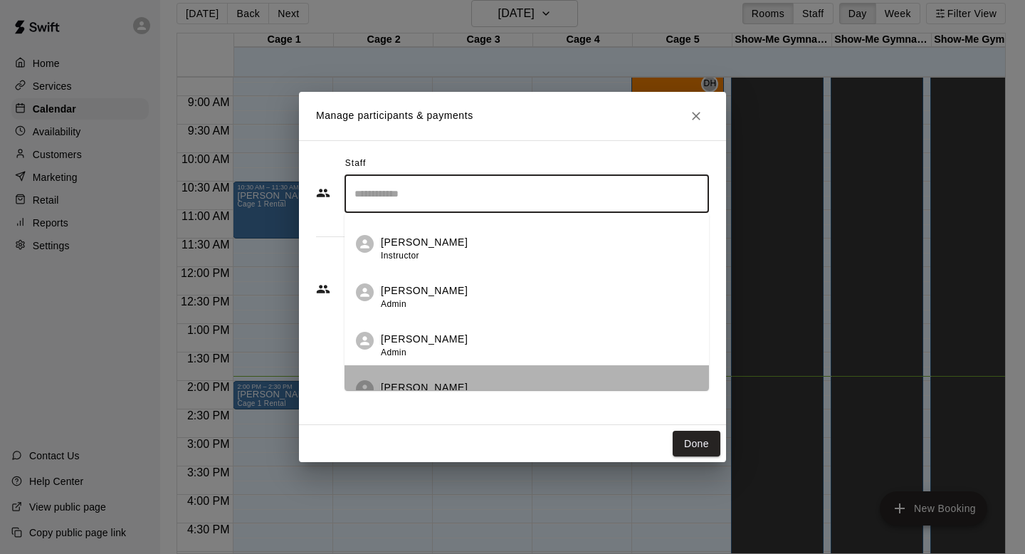
click at [477, 380] on div "[PERSON_NAME] Owner" at bounding box center [539, 394] width 317 height 28
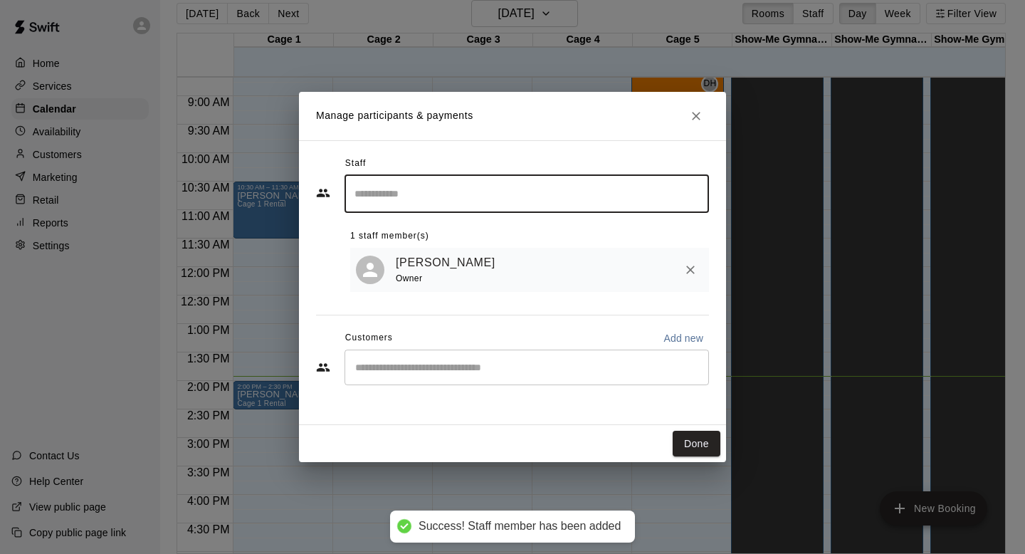
click at [444, 359] on div "​" at bounding box center [526, 367] width 364 height 36
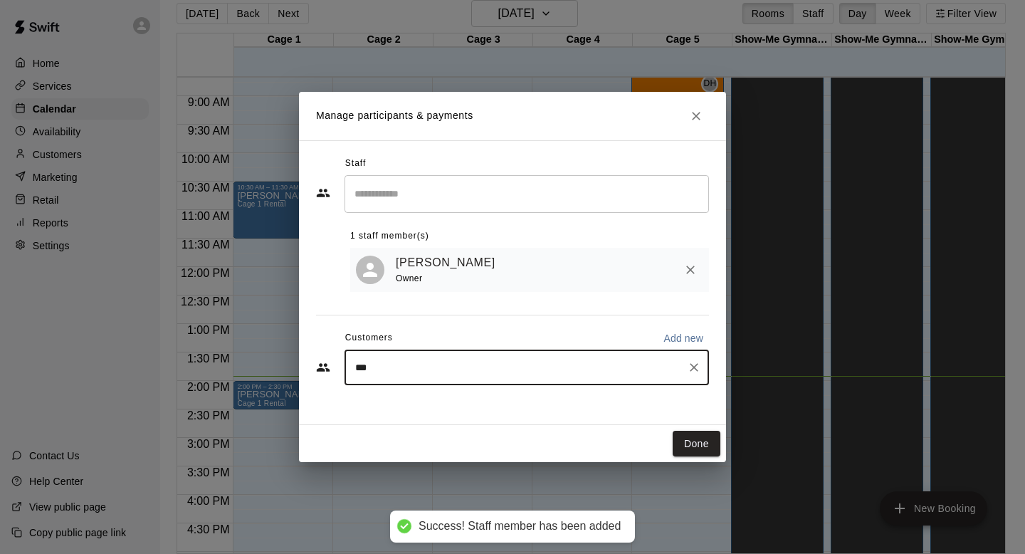
type input "****"
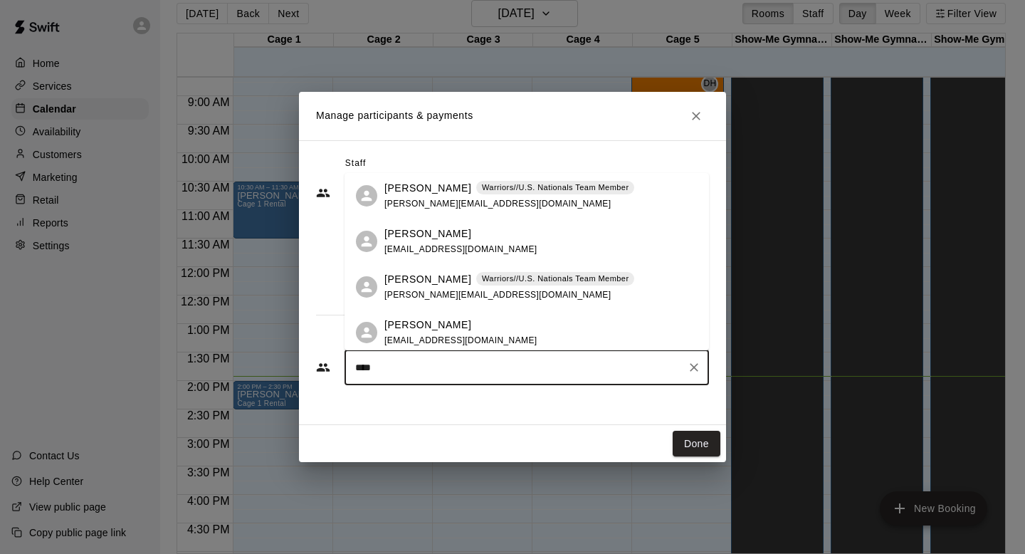
click at [404, 282] on p "[PERSON_NAME]" at bounding box center [427, 279] width 87 height 15
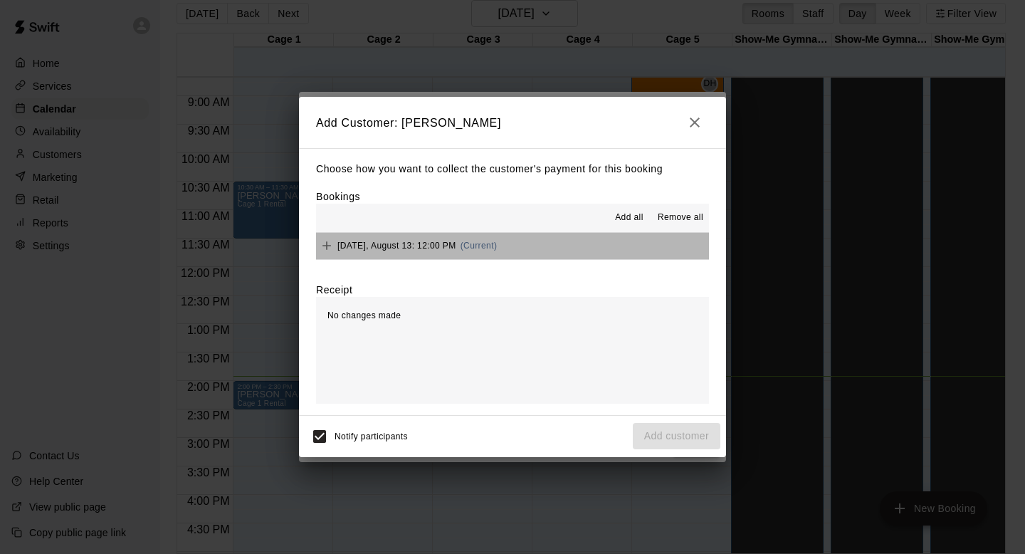
click at [371, 243] on span "[DATE], August 13: 12:00 PM" at bounding box center [396, 246] width 119 height 10
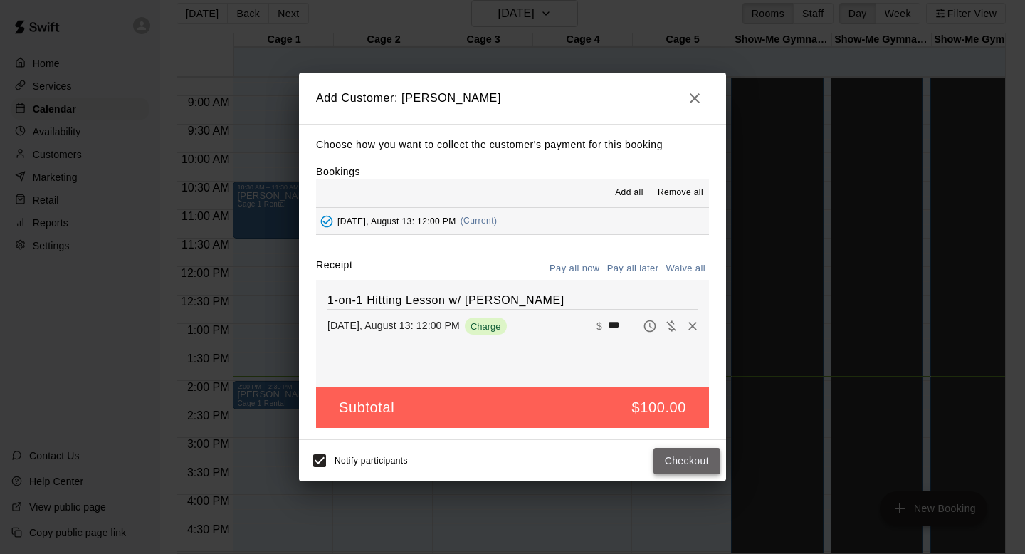
click at [690, 468] on button "Checkout" at bounding box center [686, 461] width 67 height 26
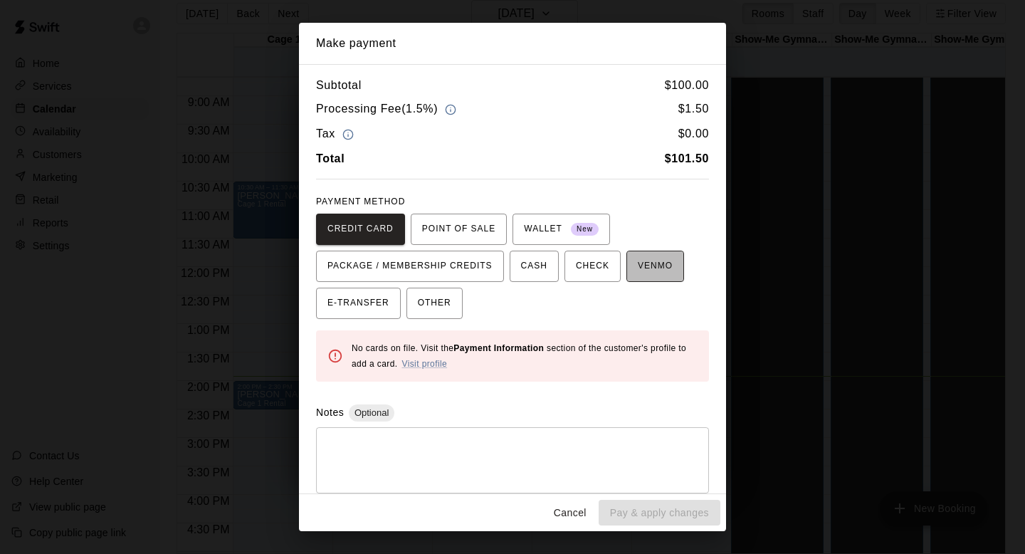
click at [631, 277] on button "VENMO" at bounding box center [655, 266] width 58 height 31
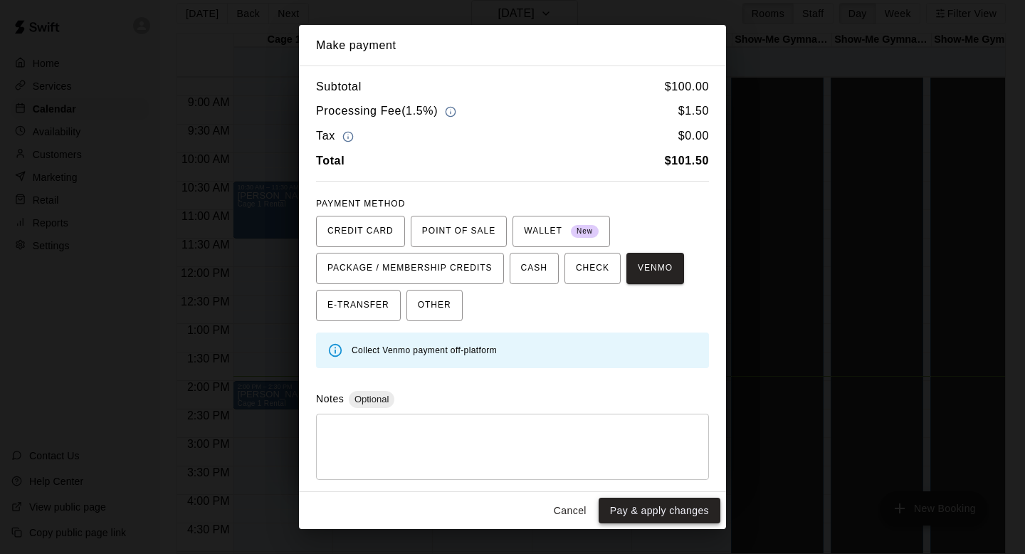
click at [660, 508] on button "Pay & apply changes" at bounding box center [660, 510] width 122 height 26
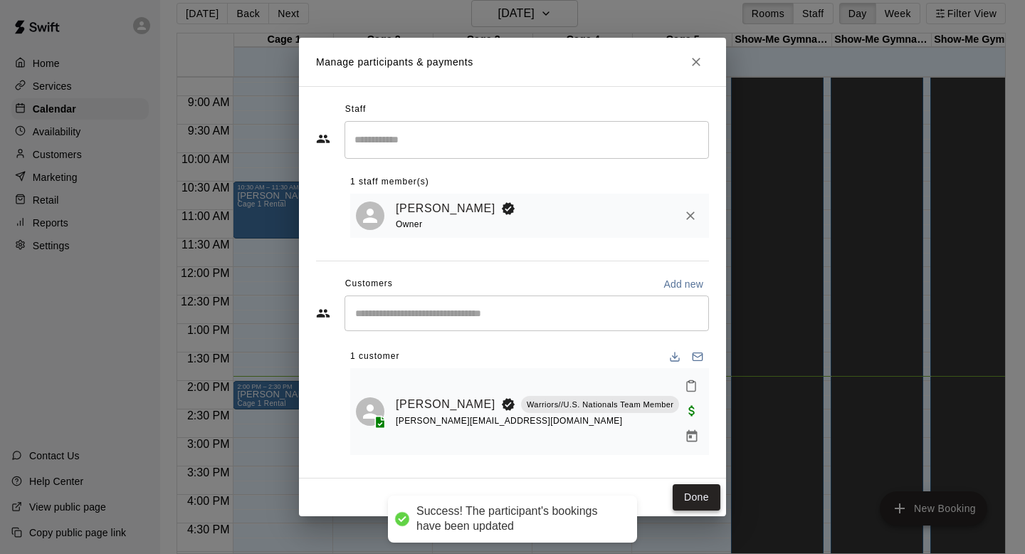
click at [693, 484] on button "Done" at bounding box center [697, 497] width 48 height 26
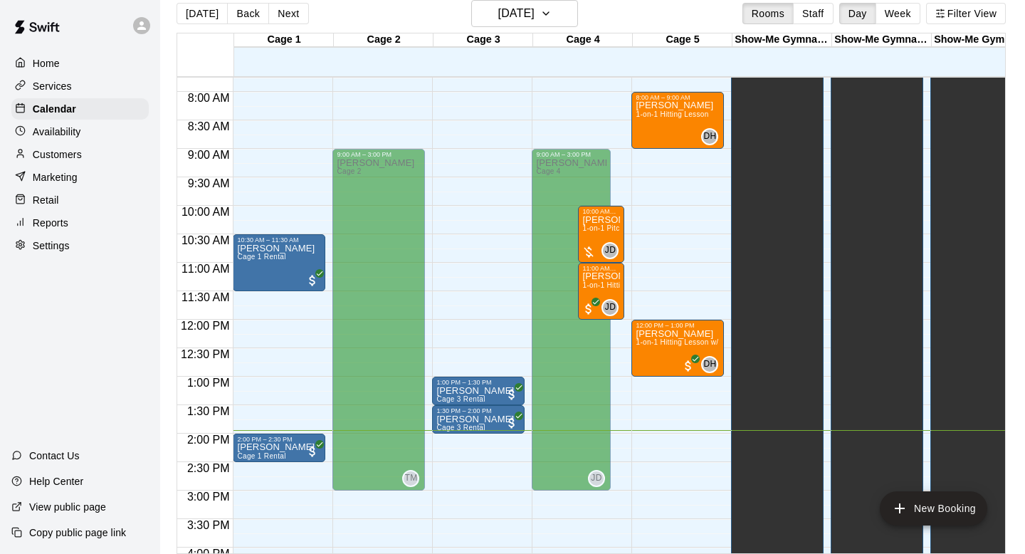
scroll to position [454, 0]
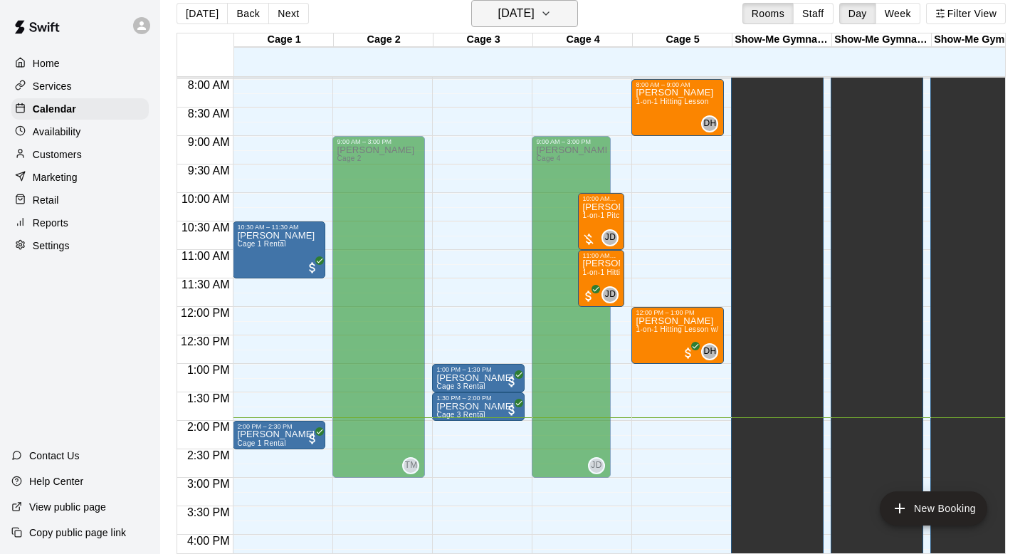
click at [547, 23] on button "[DATE]" at bounding box center [524, 13] width 107 height 27
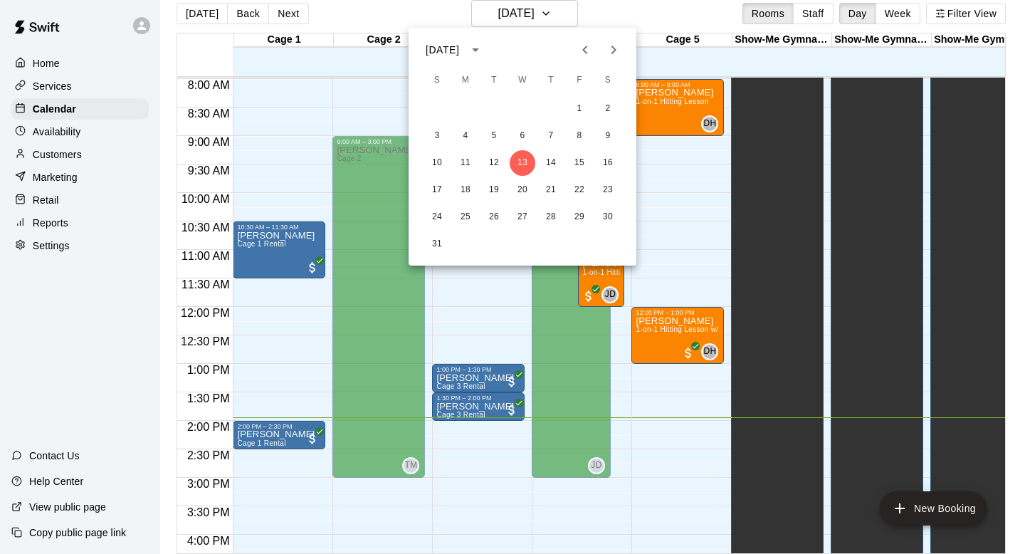
click at [684, 18] on div at bounding box center [512, 277] width 1025 height 554
